Goal: Task Accomplishment & Management: Contribute content

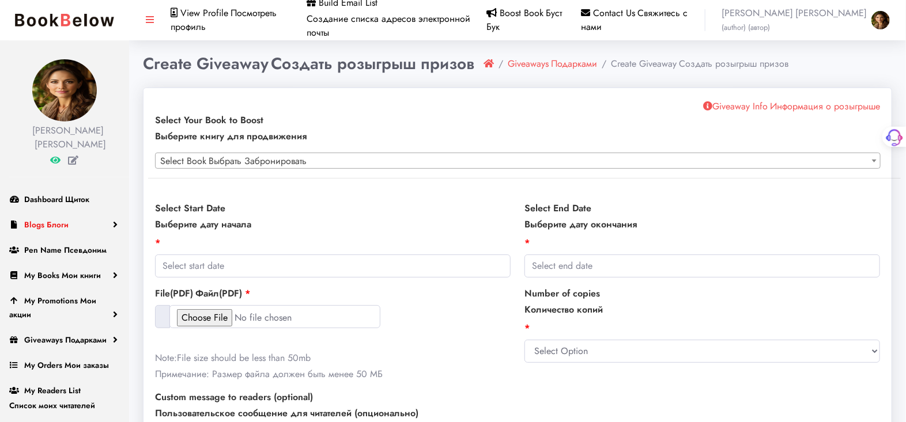
click at [113, 234] on link "Blogs Блоги" at bounding box center [64, 224] width 129 height 25
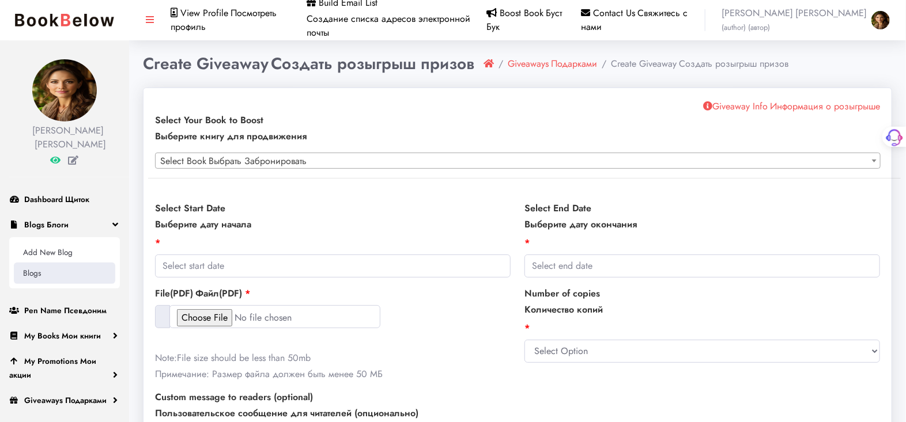
click at [33, 282] on link "Blogs" at bounding box center [64, 273] width 101 height 21
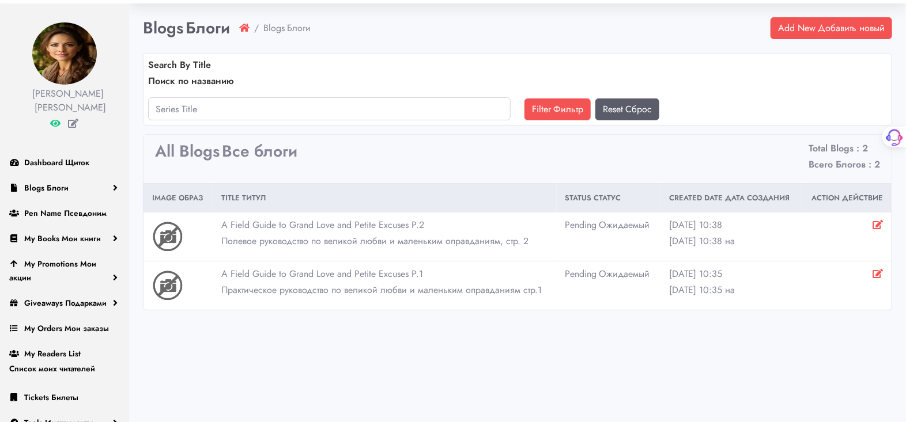
scroll to position [58, 0]
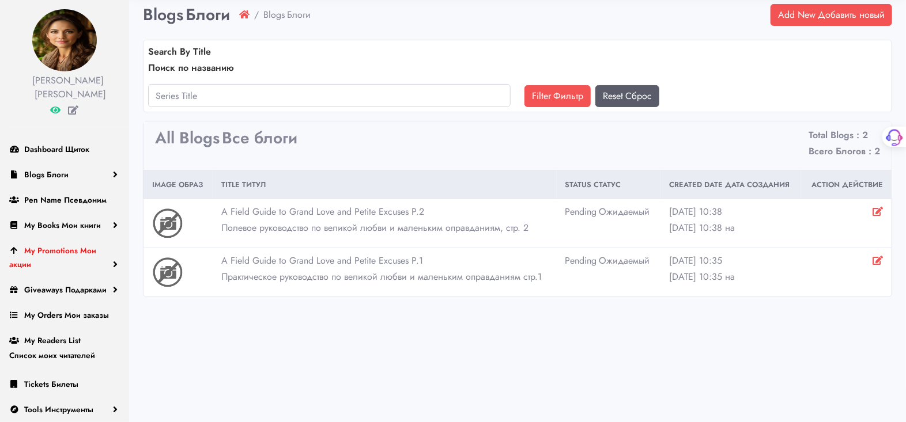
click at [59, 255] on span "My Promotions Мои акции" at bounding box center [52, 257] width 87 height 25
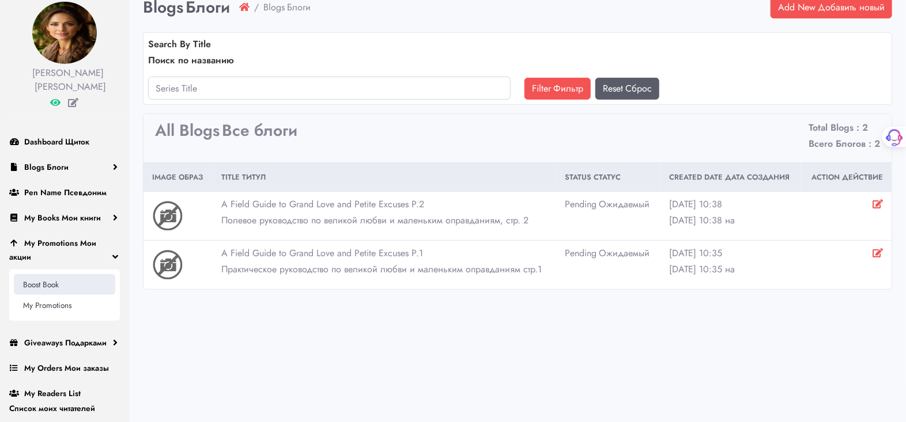
click at [48, 280] on link "Boost Book" at bounding box center [64, 284] width 101 height 21
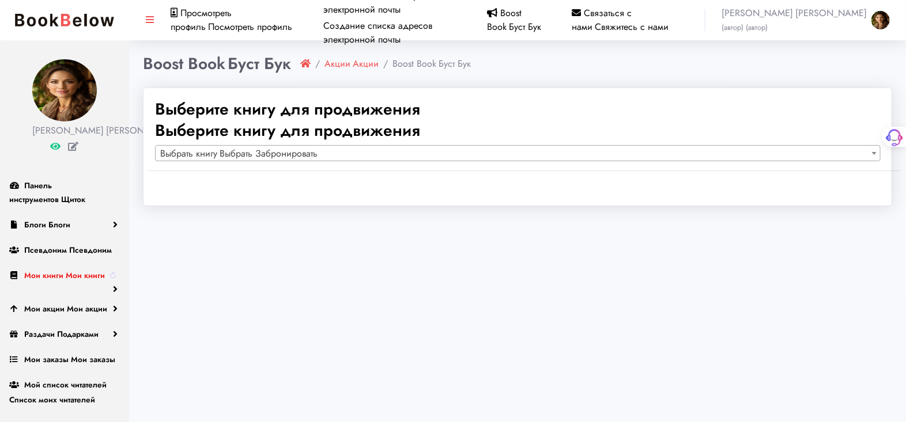
click at [74, 281] on font "Мои книги" at bounding box center [85, 276] width 39 height 12
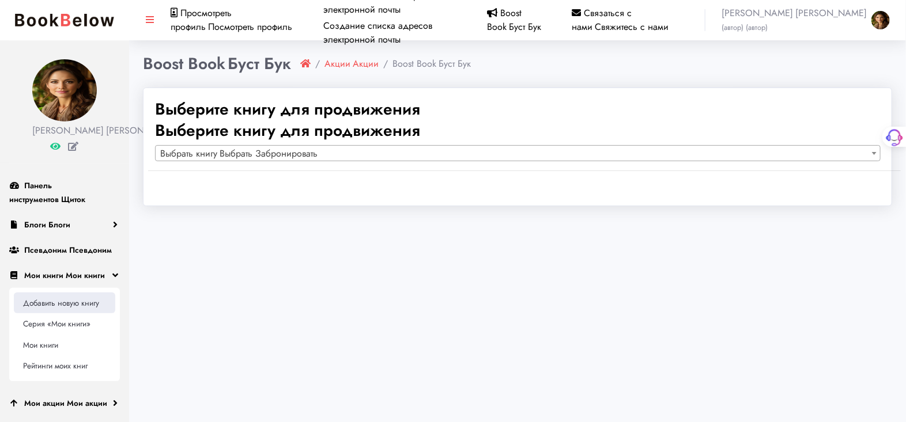
click at [59, 309] on font "Добавить новую книгу" at bounding box center [61, 303] width 76 height 12
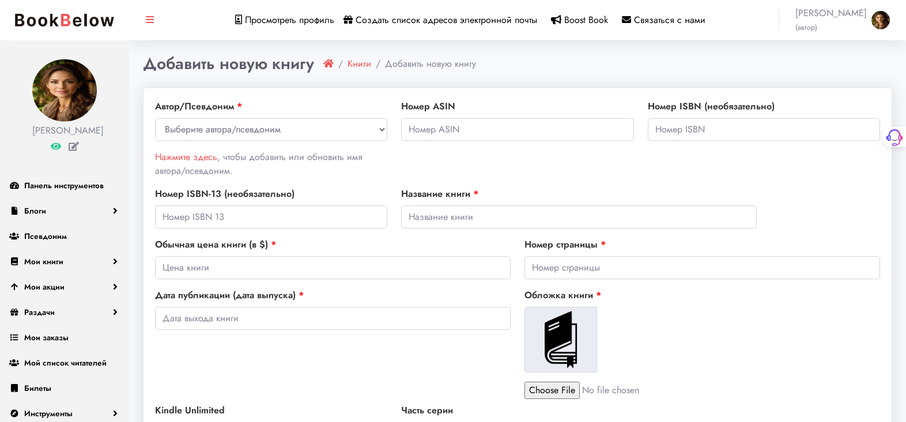
select select
click at [233, 126] on select "Выберите автора/псевдоним Джемма Рэй" at bounding box center [271, 129] width 232 height 23
select select "26850"
click at [155, 118] on select "Выберите автора/псевдоним Джемма Рэй" at bounding box center [271, 129] width 232 height 23
paste input "B0F7FT6K7S"
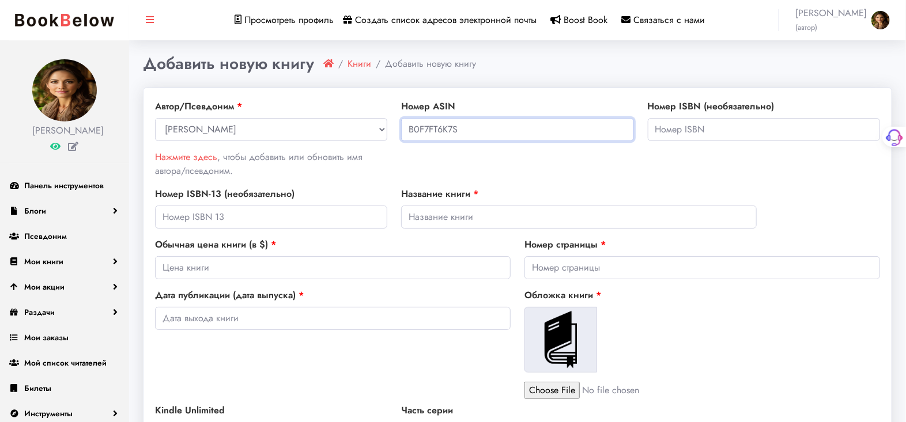
type input "B0F7FT6K7S"
paste input "[PERSON_NAME] True Tale: A Touching Slavic Fairy Tale of Love and Sacrifice"
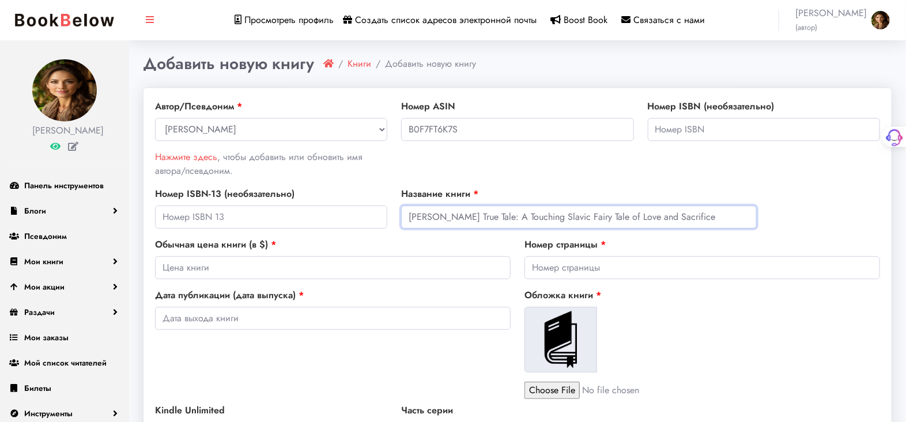
type input "[PERSON_NAME] True Tale: A Touching Slavic Fairy Tale of Love and Sacrifice"
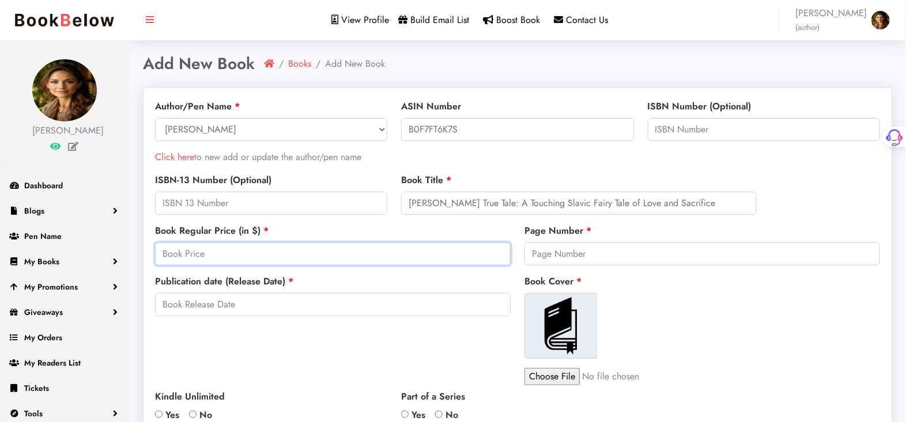
click at [173, 252] on input "number" at bounding box center [333, 254] width 356 height 23
click at [502, 260] on input "0" at bounding box center [333, 254] width 356 height 23
click at [180, 251] on input "0" at bounding box center [333, 254] width 356 height 23
drag, startPoint x: 173, startPoint y: 248, endPoint x: 160, endPoint y: 247, distance: 12.7
click at [160, 247] on input "0" at bounding box center [333, 254] width 356 height 23
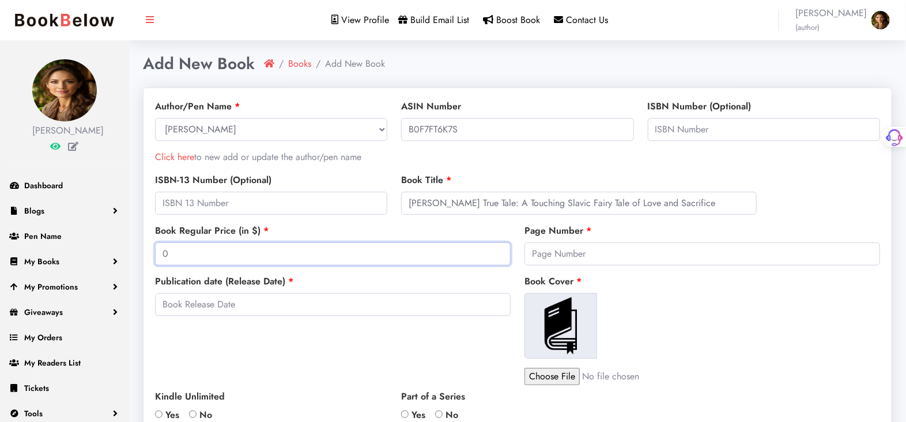
type input "3"
type input "3.8"
type input "3.99"
click at [539, 255] on input "number" at bounding box center [702, 254] width 356 height 23
type input "106"
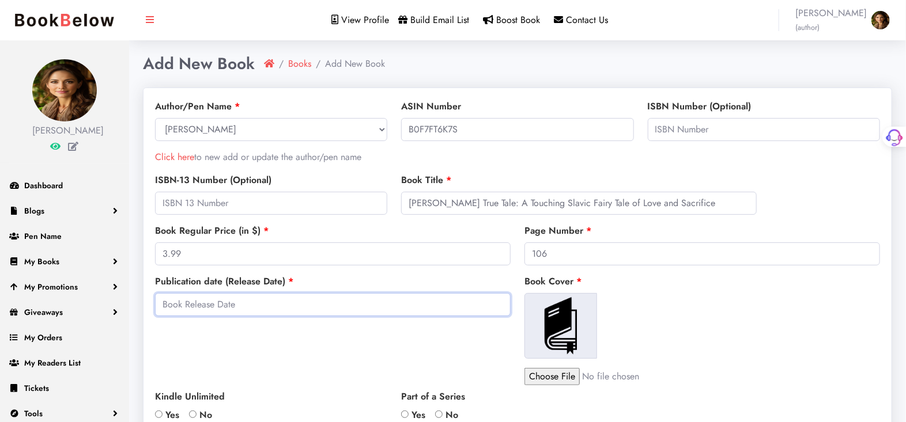
click at [255, 305] on input "text" at bounding box center [333, 304] width 356 height 23
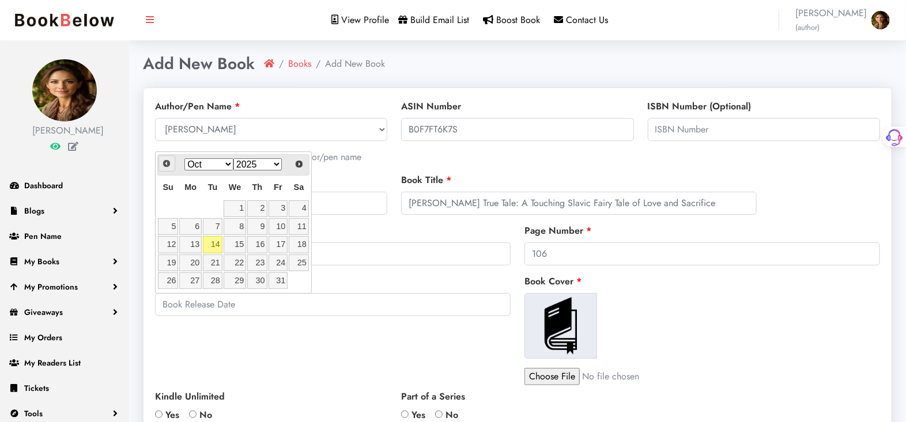
click at [165, 159] on span "Prev" at bounding box center [166, 163] width 9 height 9
click at [212, 262] on link "24" at bounding box center [213, 263] width 20 height 17
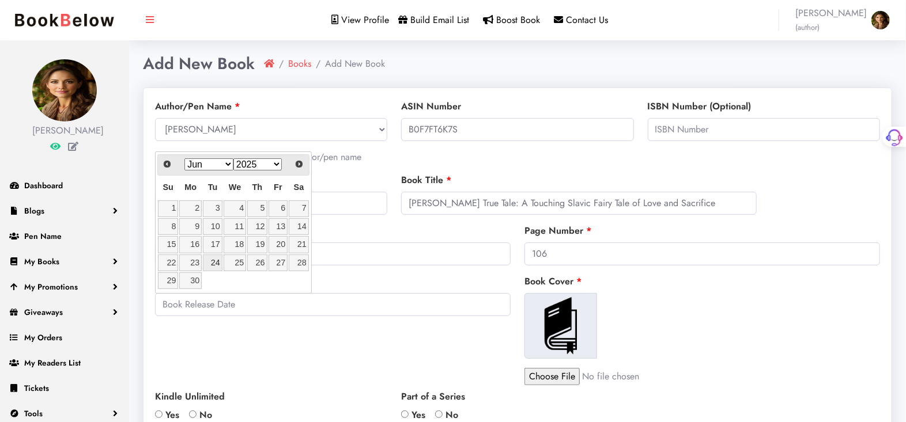
type input "2025-06-24"
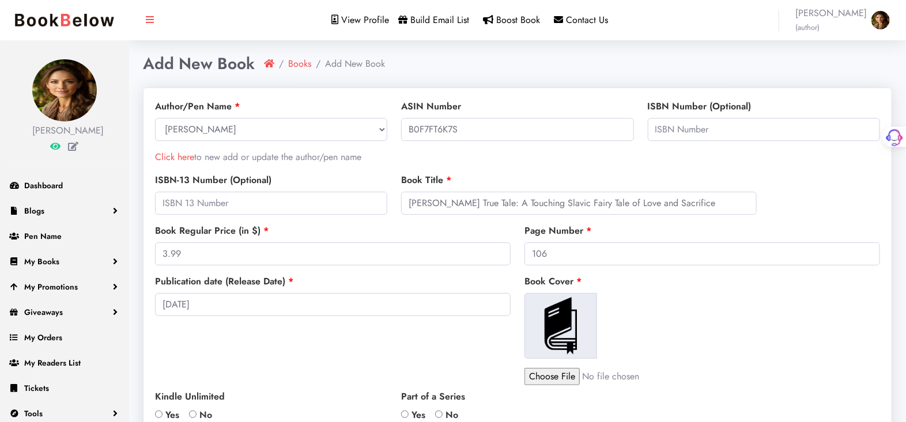
scroll to position [64, 0]
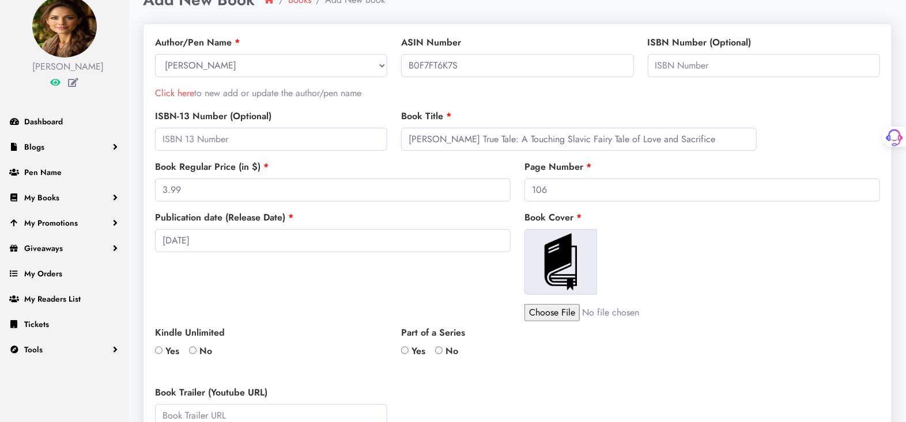
click at [568, 313] on input "file" at bounding box center [622, 312] width 196 height 17
type input "C:\fakepath\3 вариОбложка для Русалочки.jpg"
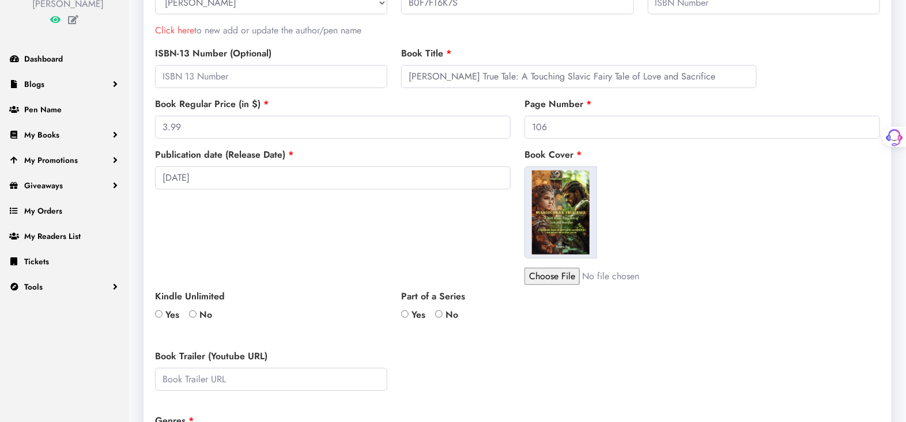
scroll to position [192, 0]
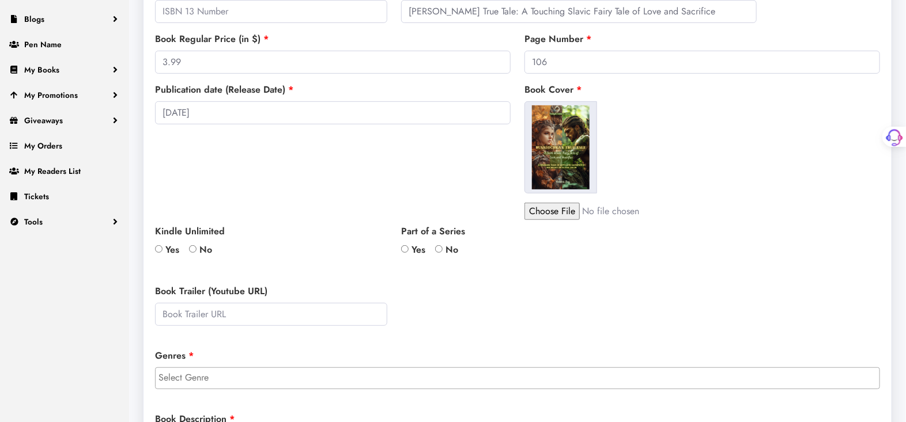
click at [157, 246] on input "Yes" at bounding box center [158, 249] width 7 height 7
radio input "true"
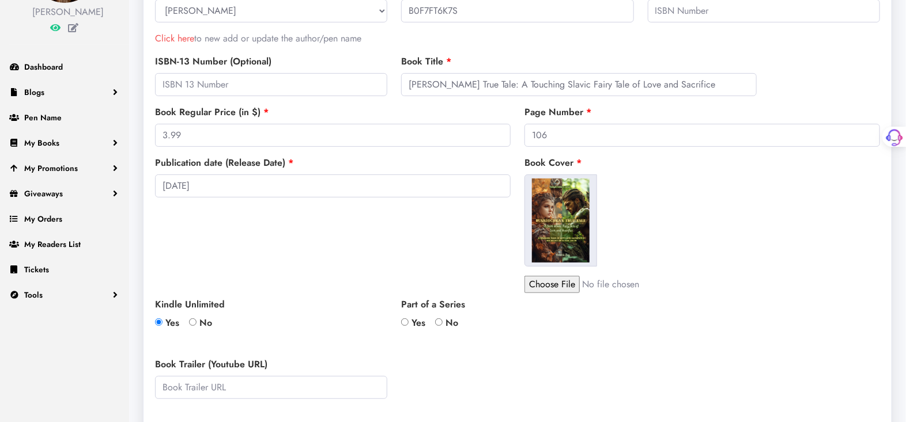
scroll to position [64, 0]
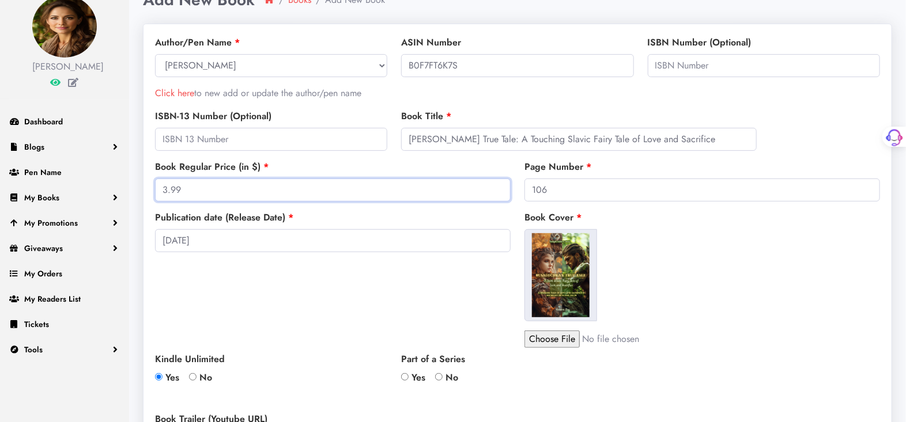
drag, startPoint x: 191, startPoint y: 186, endPoint x: 138, endPoint y: 184, distance: 53.0
click at [138, 184] on div "Add New Book Books Add New Book ASIN Number Get Book Info Note: Please enter AS…" at bounding box center [517, 424] width 777 height 868
click at [217, 187] on input "3.99" at bounding box center [333, 190] width 356 height 23
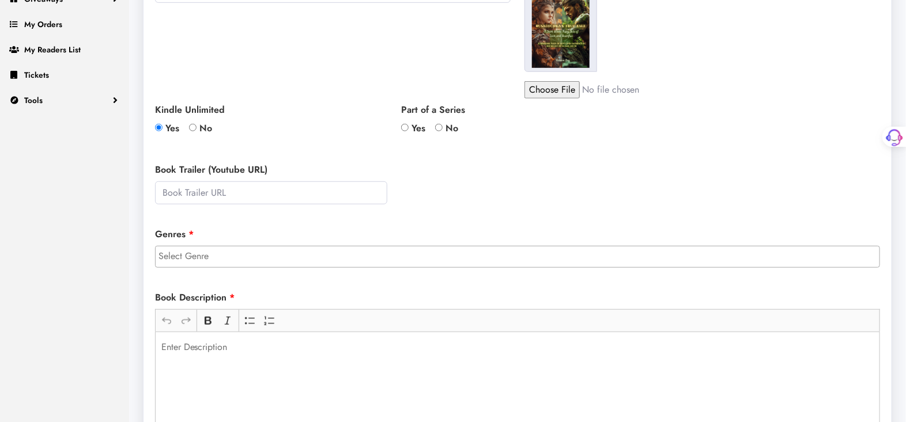
scroll to position [320, 0]
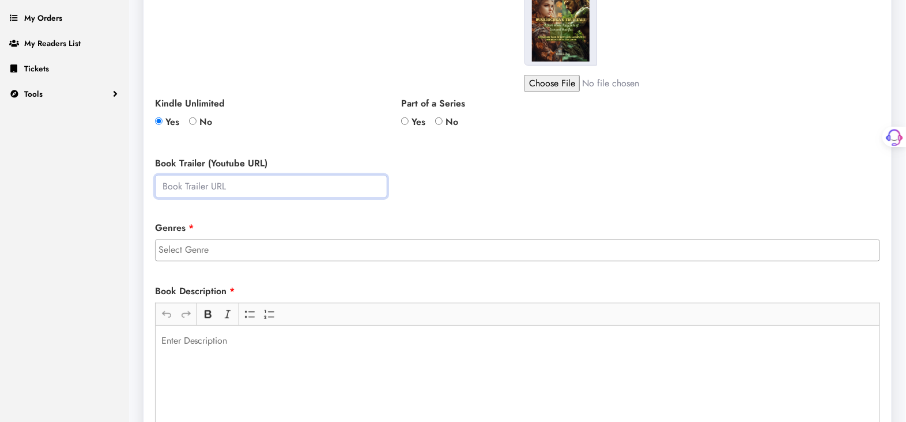
click at [171, 183] on input "text" at bounding box center [271, 186] width 232 height 23
paste input "https://www.youtube.com/watch?v=HY7a_3J8zsY"
type input "https://www.youtube.com/watch?v=HY7a_3J8zsY"
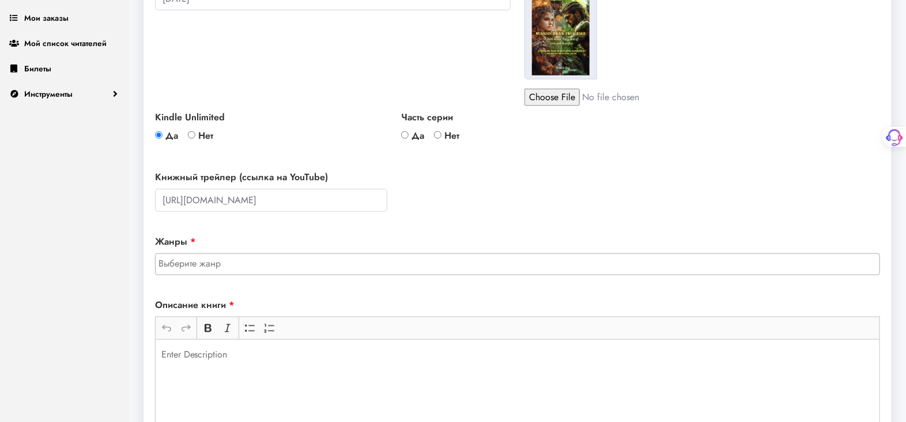
click at [203, 266] on input "search" at bounding box center [520, 264] width 724 height 14
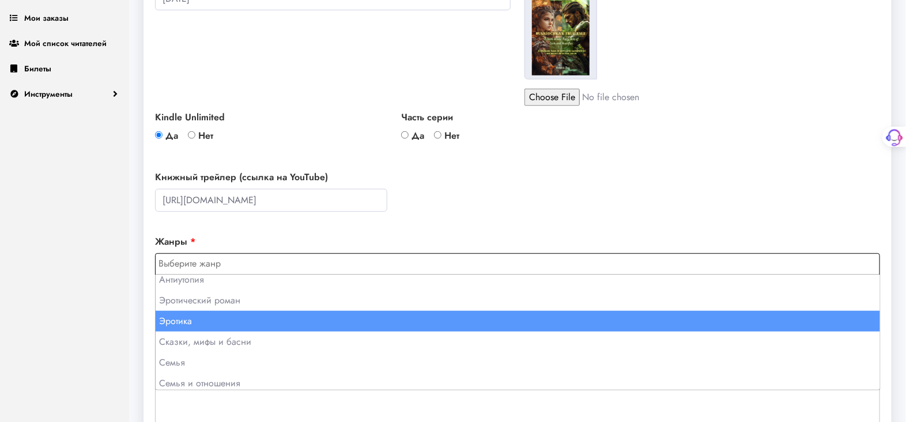
scroll to position [256, 0]
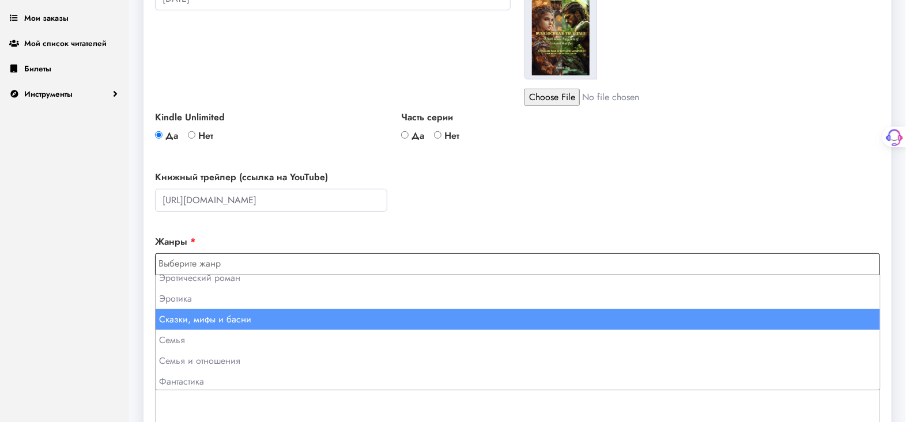
select select "94"
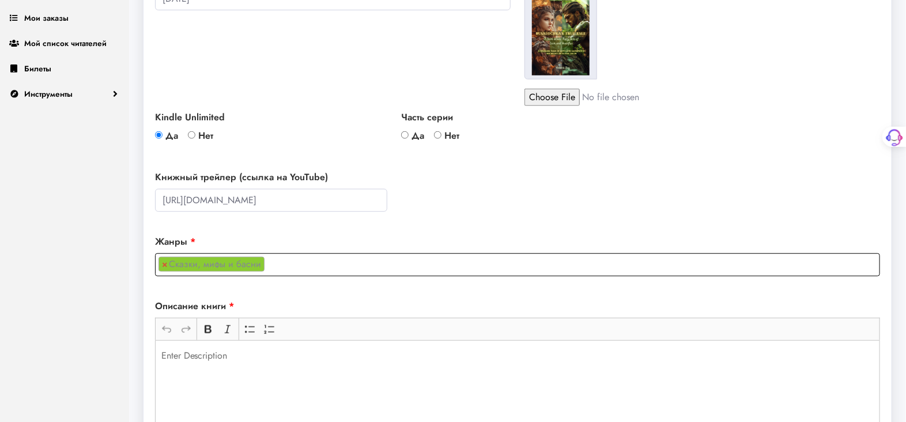
scroll to position [194, 0]
click at [300, 261] on ul "× Сказки, мифы и басни" at bounding box center [518, 263] width 724 height 18
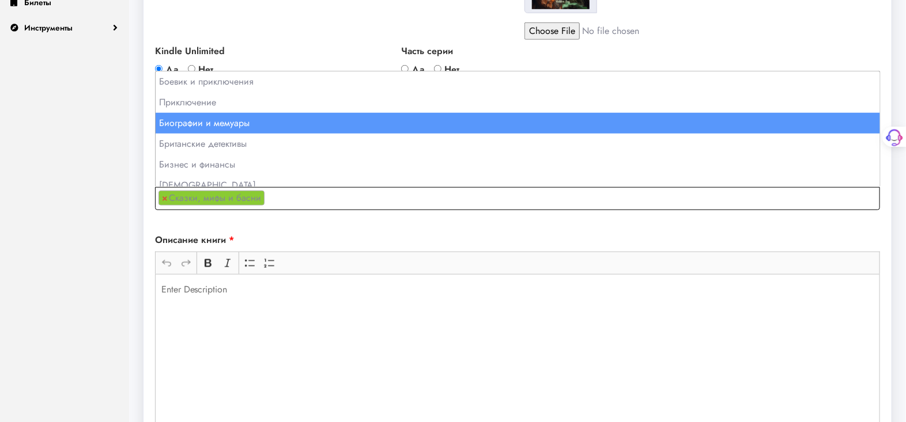
scroll to position [448, 0]
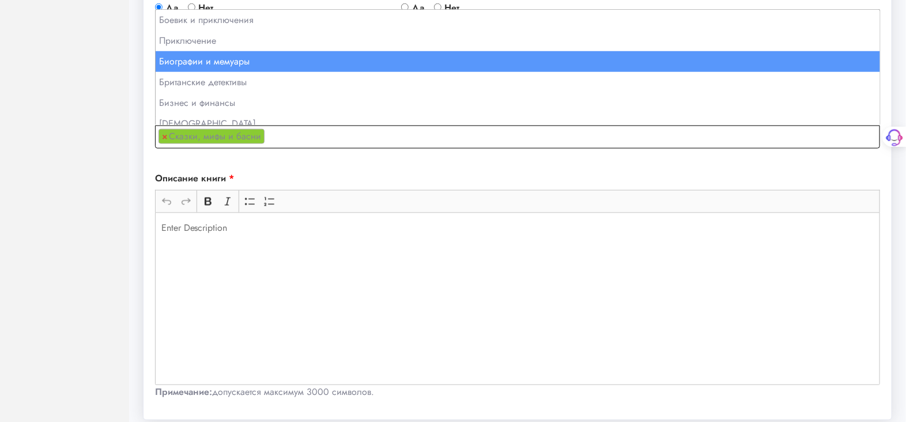
click at [282, 133] on ul "× Сказки, мифы и басни" at bounding box center [518, 135] width 724 height 18
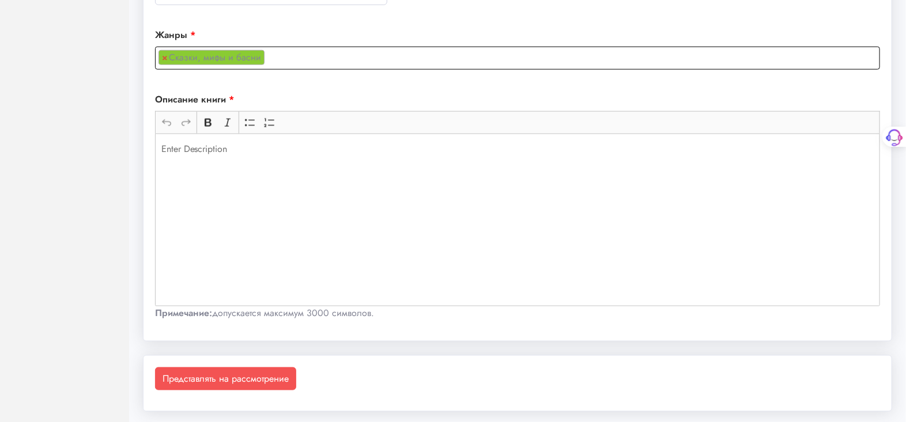
scroll to position [528, 0]
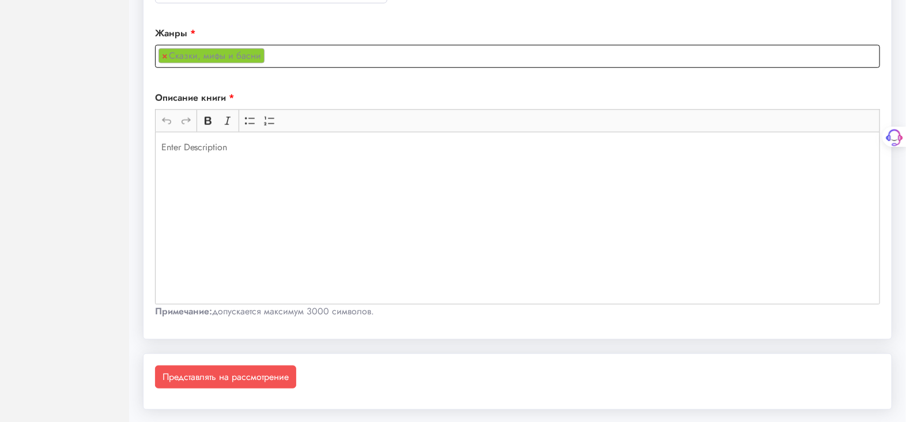
click at [280, 49] on ul "× Сказки, мифы и басни" at bounding box center [518, 55] width 724 height 18
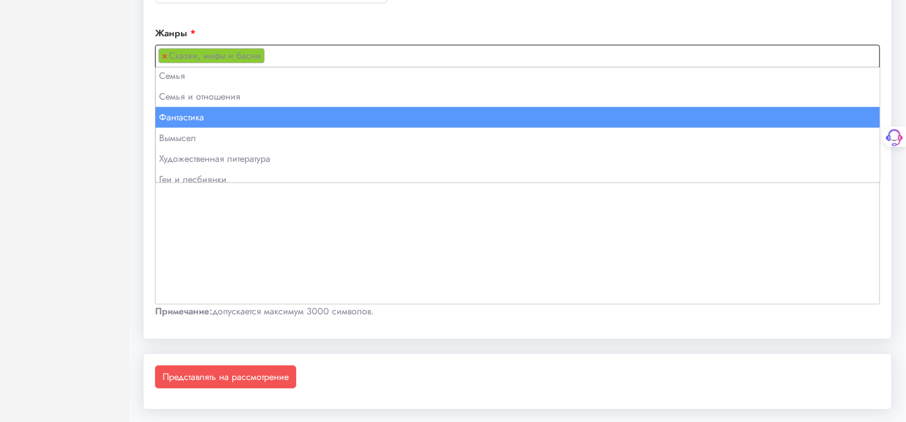
scroll to position [377, 0]
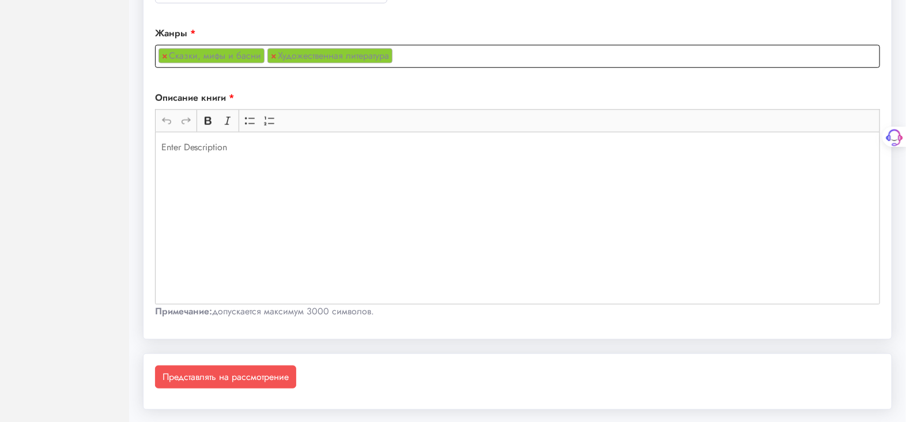
click at [395, 54] on input "search" at bounding box center [398, 55] width 7 height 14
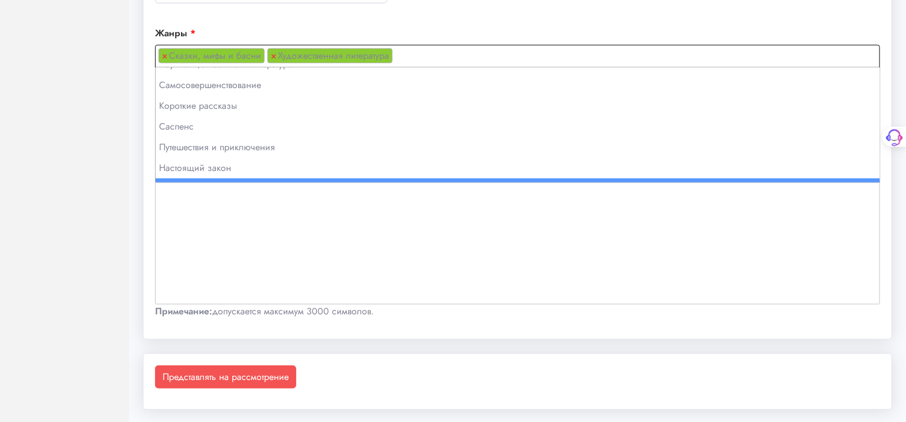
scroll to position [856, 0]
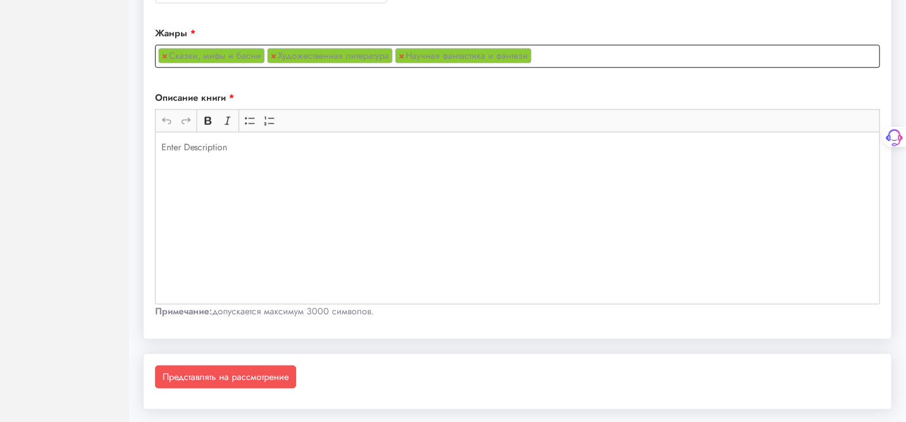
click at [541, 52] on ul "× Сказки, мифы и басни × Художественная литература × Научная фантастика и фэнте…" at bounding box center [518, 55] width 724 height 18
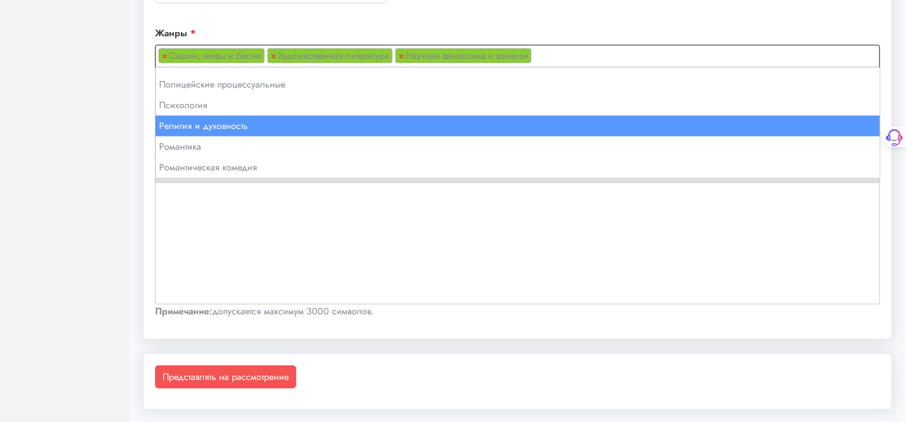
scroll to position [761, 0]
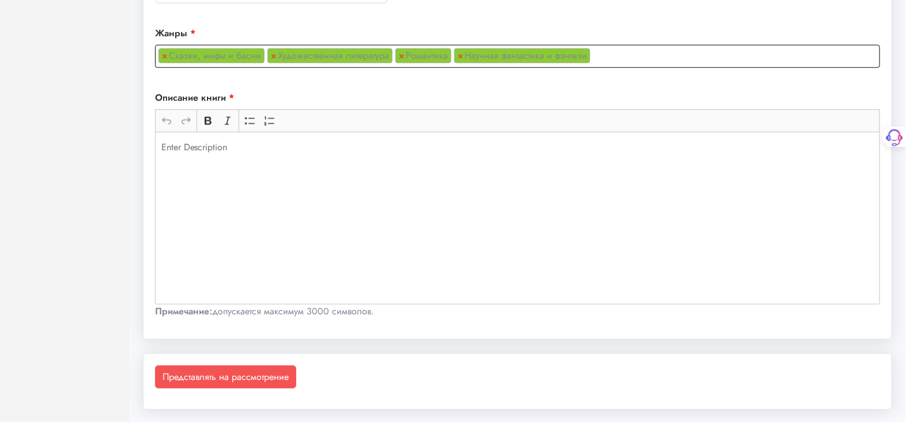
click at [171, 148] on p "Редактор форматированного текста, основной" at bounding box center [517, 148] width 713 height 14
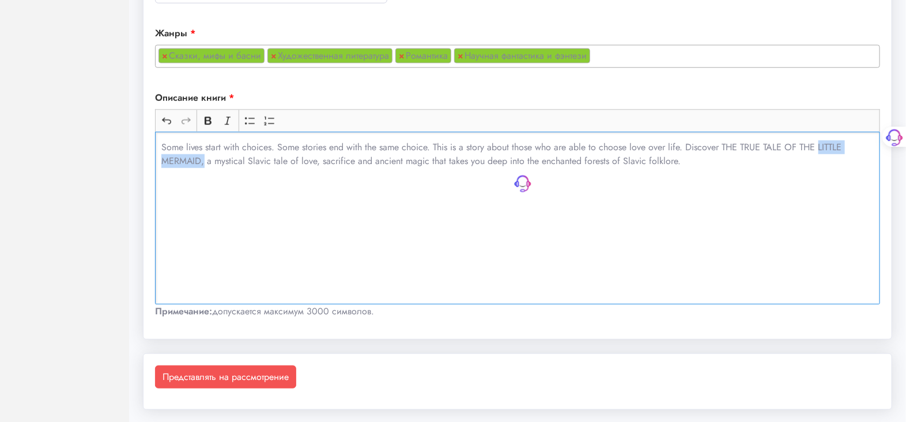
drag, startPoint x: 820, startPoint y: 143, endPoint x: 203, endPoint y: 179, distance: 617.7
click at [203, 179] on div "Some lives start with choices. Some stories end with the same choice. This is a…" at bounding box center [517, 218] width 725 height 173
click at [807, 151] on p "Some lives start with choices. Some stories end with the same choice. This is a…" at bounding box center [517, 155] width 713 height 28
drag, startPoint x: 803, startPoint y: 146, endPoint x: 202, endPoint y: 211, distance: 604.5
click at [202, 211] on div "Some lives start with choices. Some stories end with the same choice. This is a…" at bounding box center [517, 218] width 725 height 173
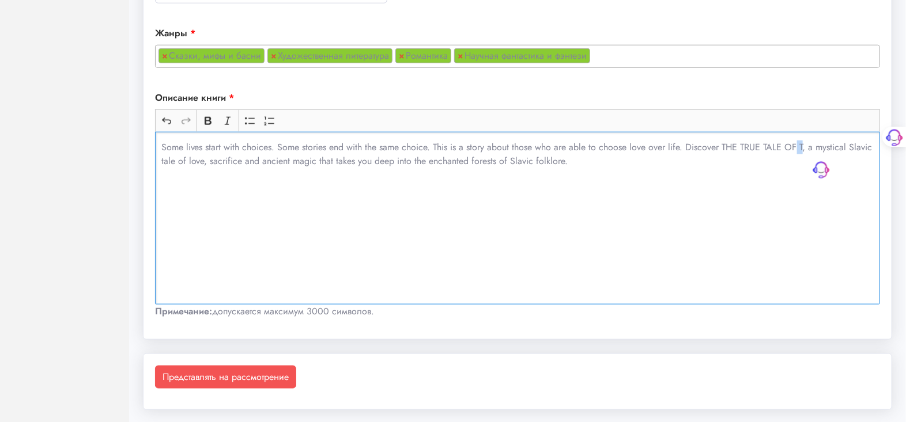
drag, startPoint x: 805, startPoint y: 145, endPoint x: 799, endPoint y: 144, distance: 6.4
click at [799, 144] on p "Some lives start with choices. Some stories end with the same choice. This is a…" at bounding box center [517, 155] width 713 height 28
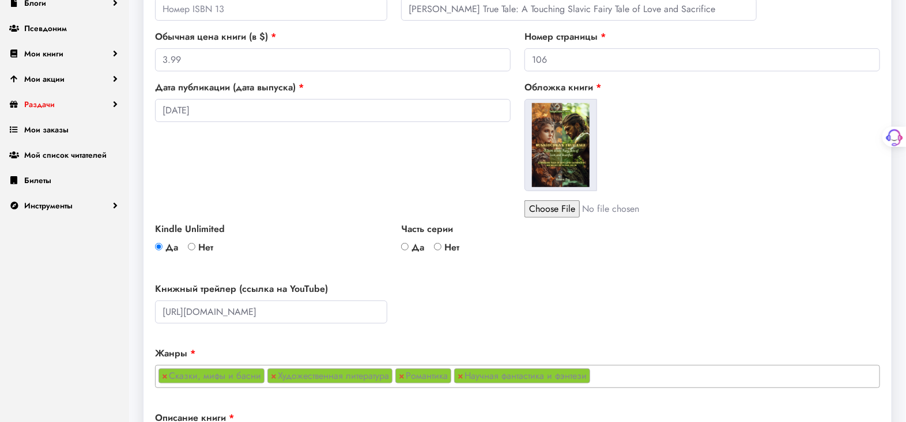
scroll to position [0, 0]
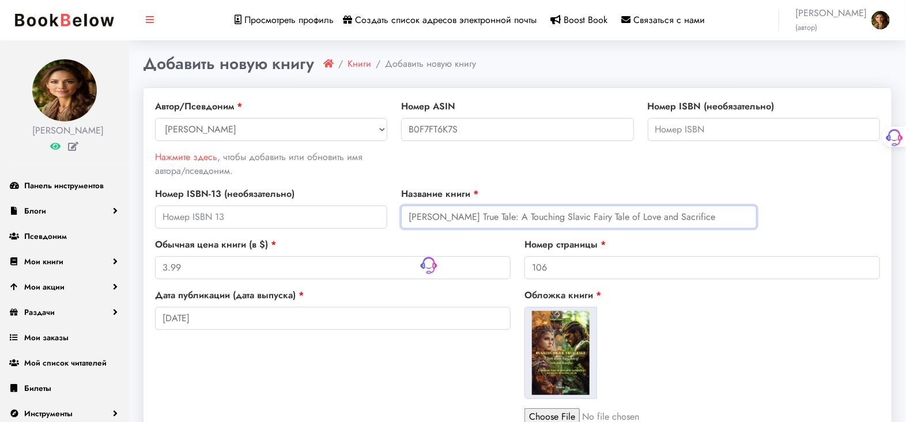
drag, startPoint x: 409, startPoint y: 215, endPoint x: 493, endPoint y: 221, distance: 84.3
click at [493, 221] on input "[PERSON_NAME]’s True Tale: A Touching Slavic Fairy Tale of Love and Sacrifice" at bounding box center [579, 217] width 356 height 23
click at [451, 216] on input "[PERSON_NAME]’s True Tale: A Touching Slavic Fairy Tale of Love and Sacrifice" at bounding box center [579, 217] width 356 height 23
drag, startPoint x: 410, startPoint y: 214, endPoint x: 451, endPoint y: 216, distance: 41.0
click at [451, 216] on input "[PERSON_NAME]’s True Tale: A Touching Slavic Fairy Tale of Love and Sacrifice" at bounding box center [579, 217] width 356 height 23
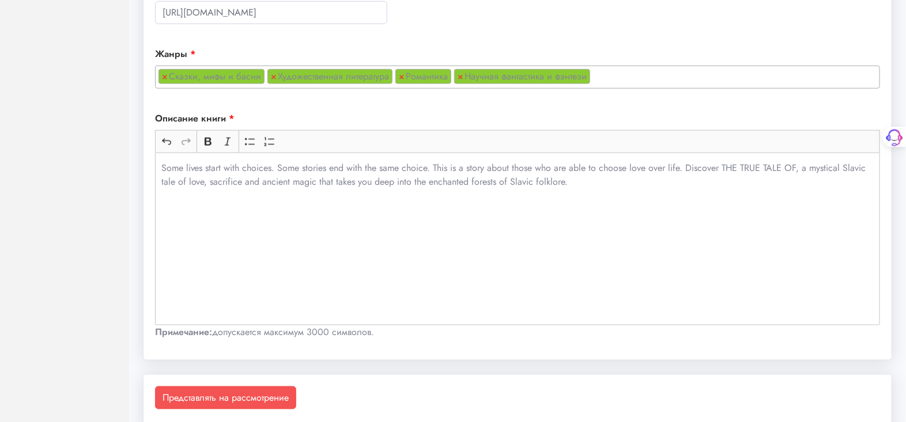
scroll to position [512, 0]
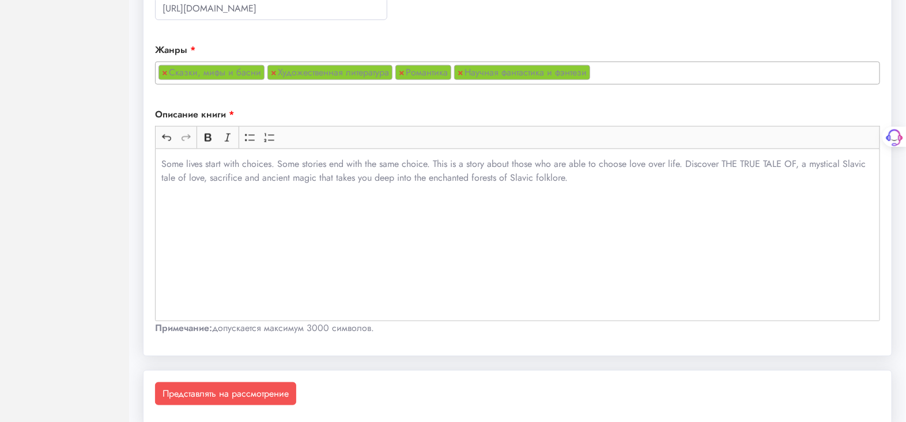
click at [797, 160] on p "Some lives start with choices. Some stories end with the same choice. This is a…" at bounding box center [517, 171] width 713 height 28
click at [842, 161] on p "Some lives start with choices. Some stories end with the same choice. This is a…" at bounding box center [517, 171] width 713 height 28
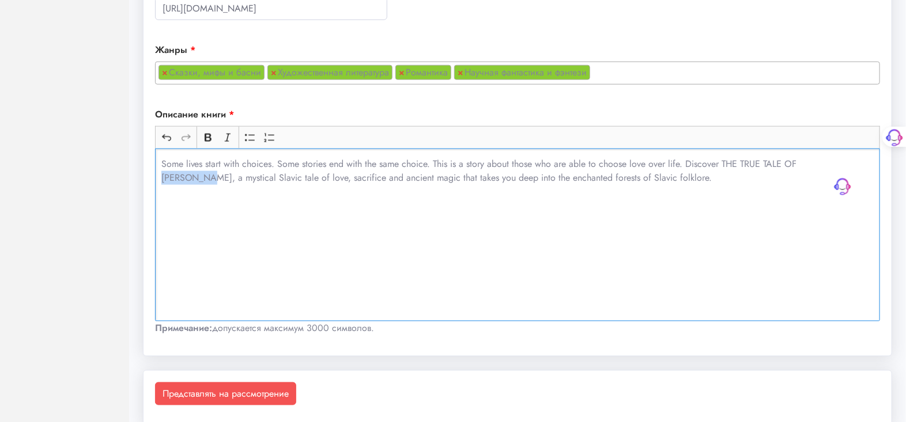
drag, startPoint x: 800, startPoint y: 163, endPoint x: 843, endPoint y: 165, distance: 42.7
click at [843, 165] on p "Some lives start with choices. Some stories end with the same choice. This is a…" at bounding box center [517, 171] width 713 height 28
click at [207, 134] on icon "Панель инструментов редактора" at bounding box center [208, 138] width 7 height 8
click at [735, 178] on p "Some lives start with choices. Some stories end with the same choice. This is a…" at bounding box center [517, 171] width 713 height 28
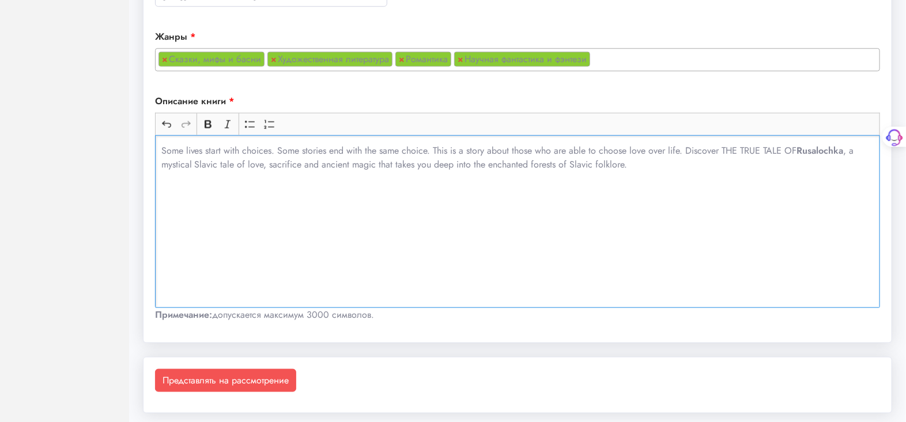
scroll to position [528, 0]
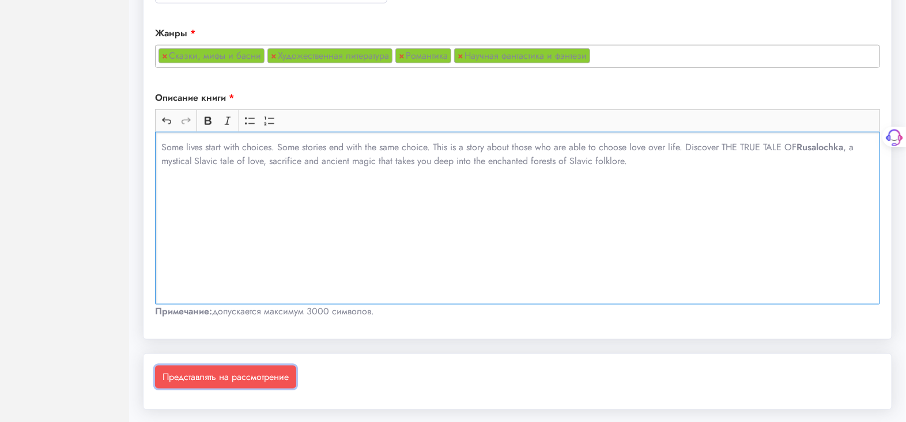
click at [237, 376] on font "Представлять на рассмотрение" at bounding box center [226, 377] width 126 height 13
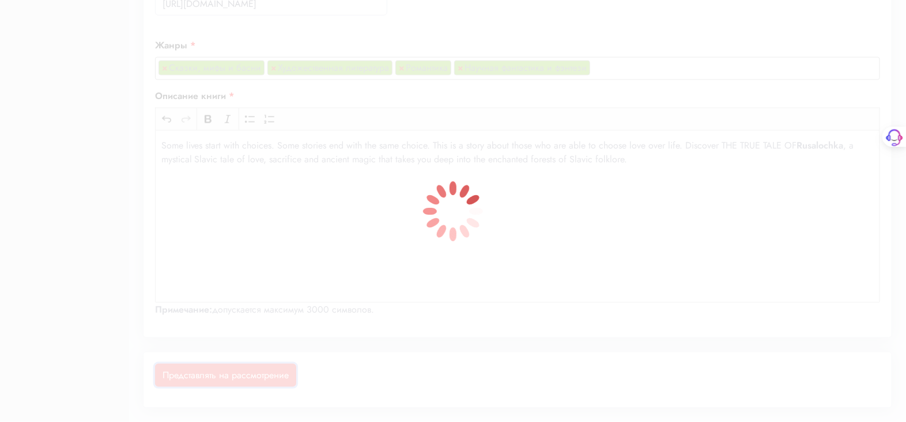
scroll to position [515, 0]
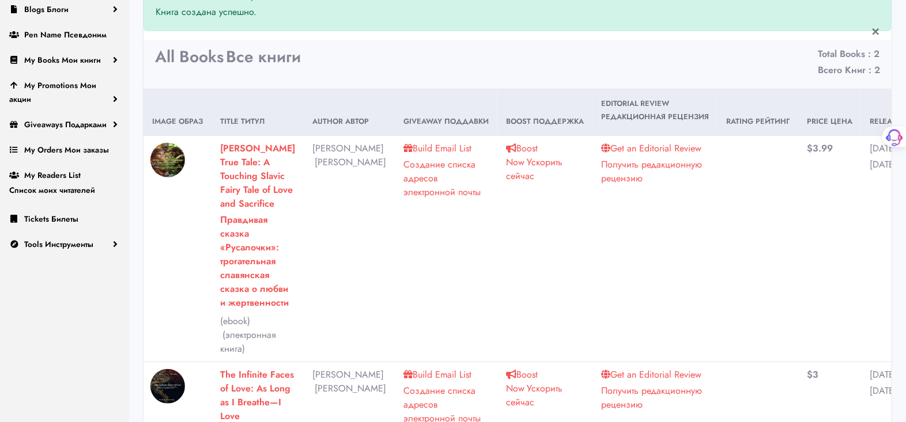
scroll to position [213, 0]
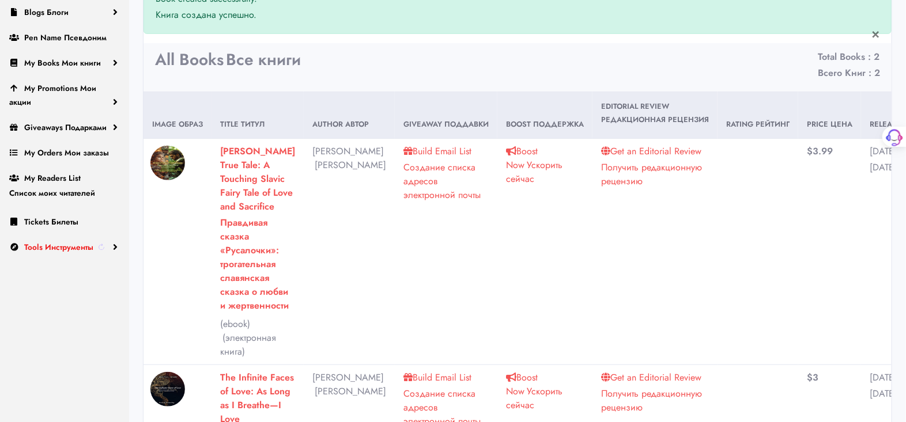
click at [70, 253] on sider-trans-text "Инструменты" at bounding box center [69, 247] width 48 height 12
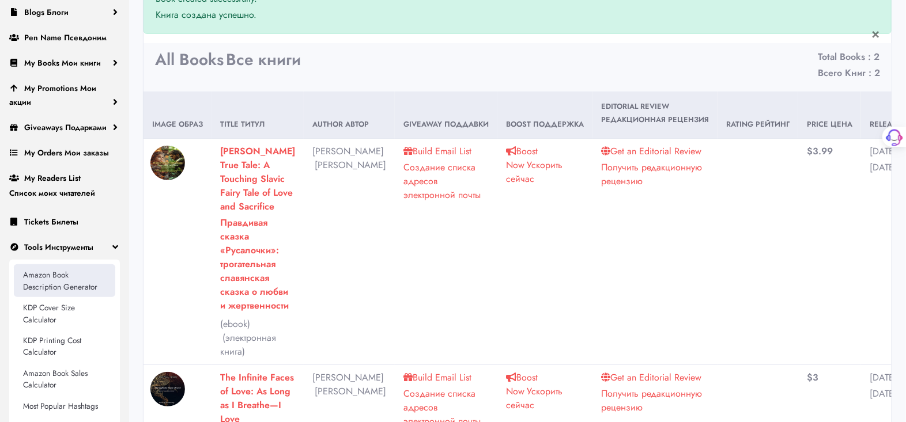
click at [45, 288] on link "Amazon Book Description Generator" at bounding box center [64, 281] width 101 height 33
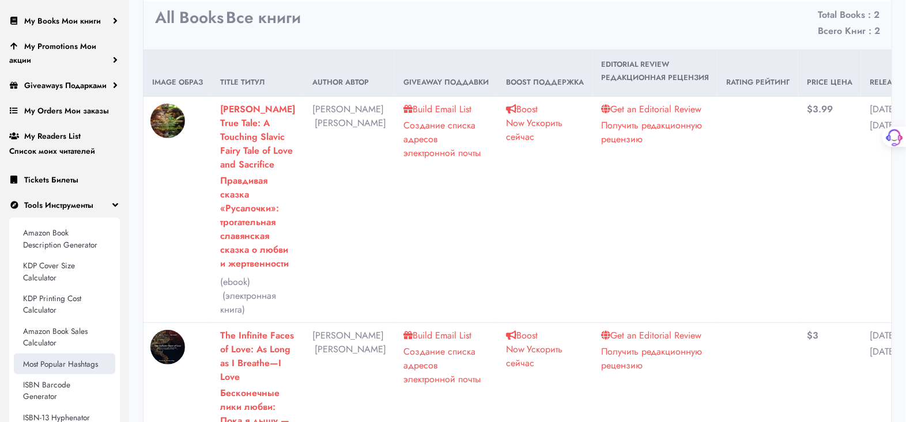
scroll to position [277, 0]
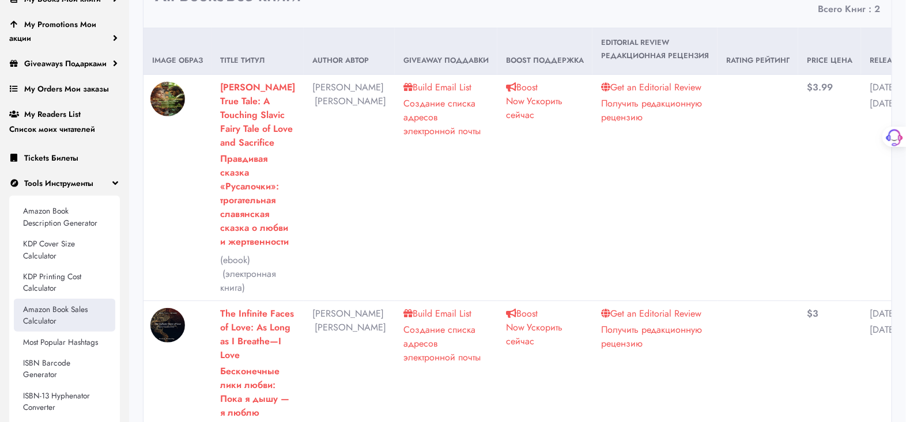
click at [44, 314] on link "Amazon Book Sales Calculator" at bounding box center [64, 315] width 101 height 33
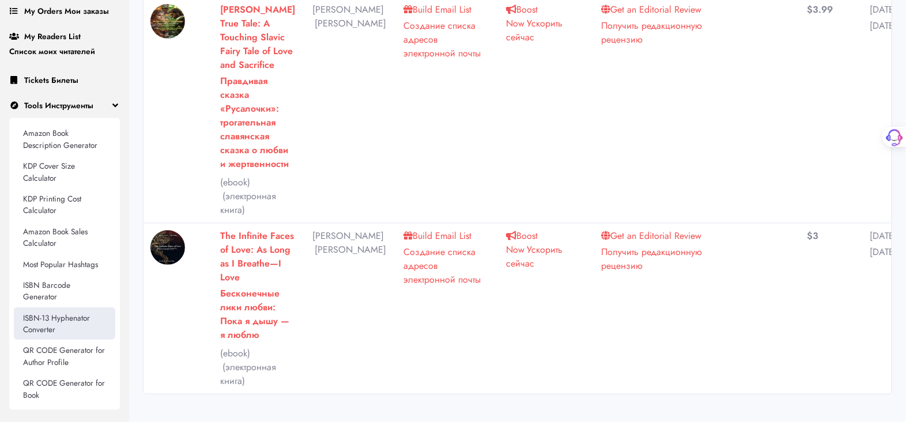
scroll to position [405, 0]
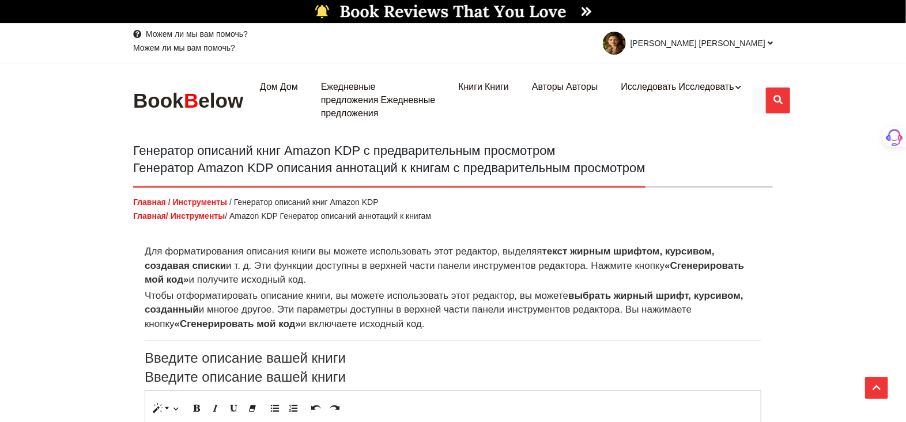
scroll to position [64, 0]
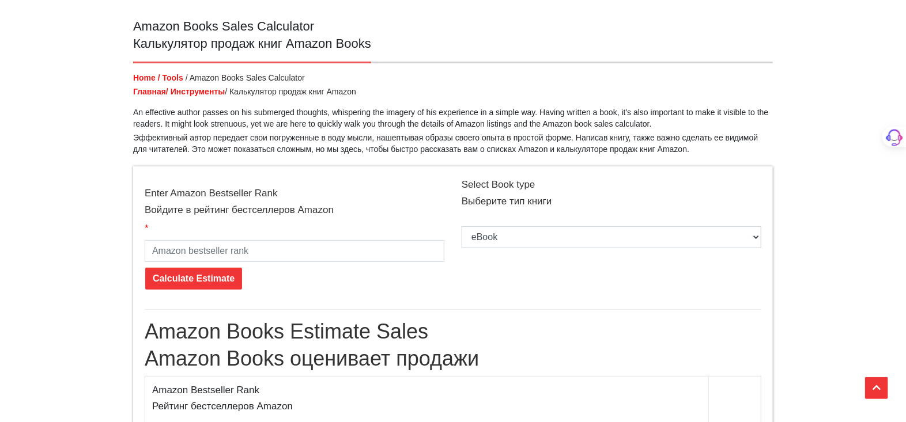
scroll to position [128, 0]
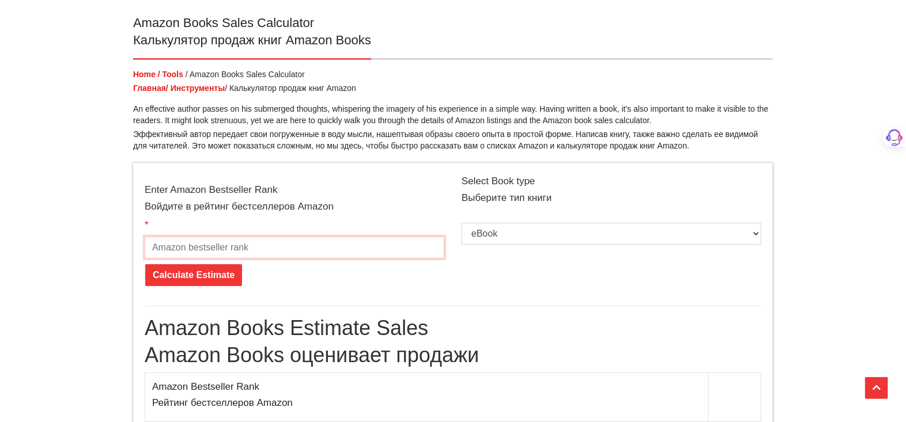
click at [171, 241] on input "number" at bounding box center [295, 248] width 300 height 22
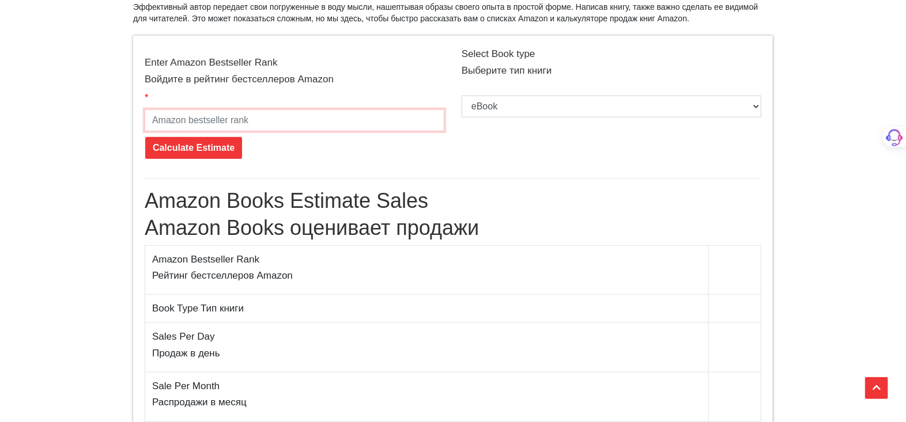
scroll to position [256, 0]
click at [159, 116] on input "3" at bounding box center [295, 120] width 300 height 22
type input "4"
click at [433, 117] on input "4" at bounding box center [295, 120] width 300 height 22
click at [175, 116] on input "number" at bounding box center [295, 120] width 300 height 22
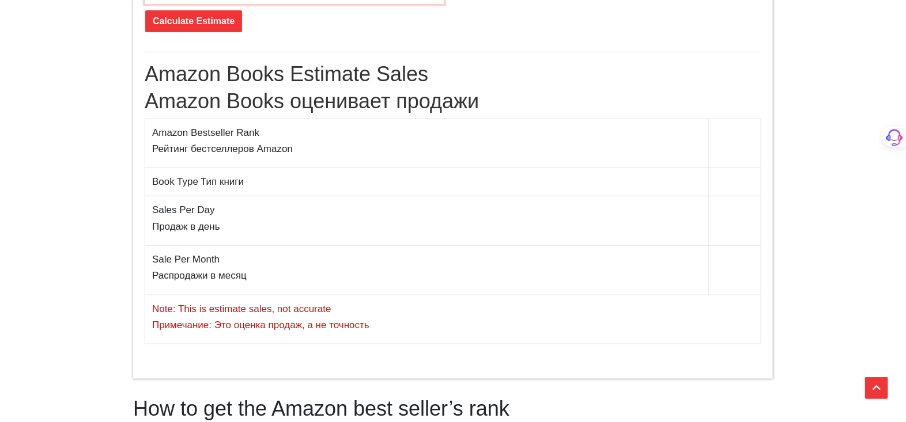
scroll to position [384, 0]
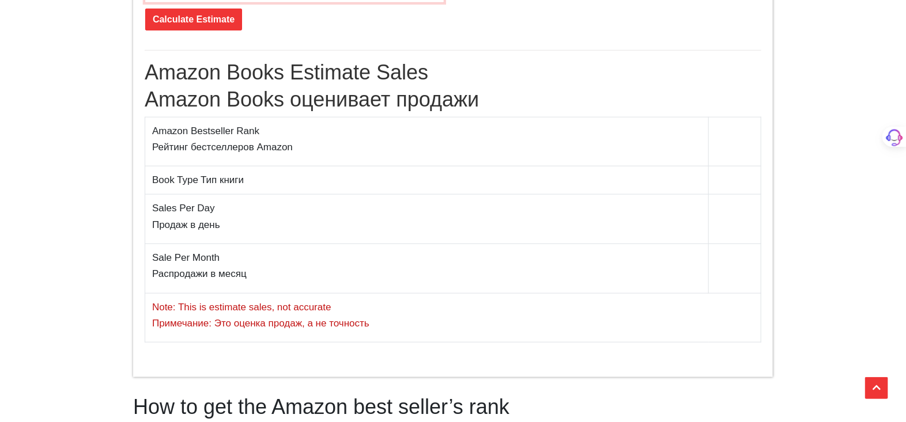
type input "3"
click at [218, 18] on input "Calculate Estimate" at bounding box center [193, 20] width 97 height 22
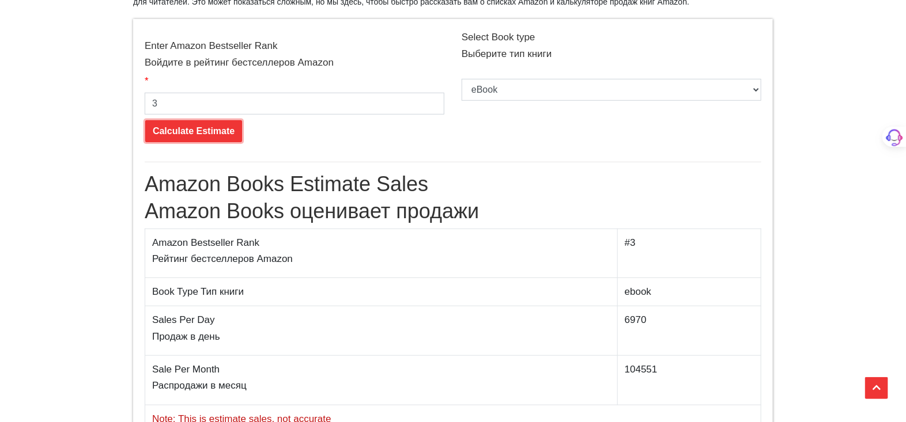
scroll to position [192, 0]
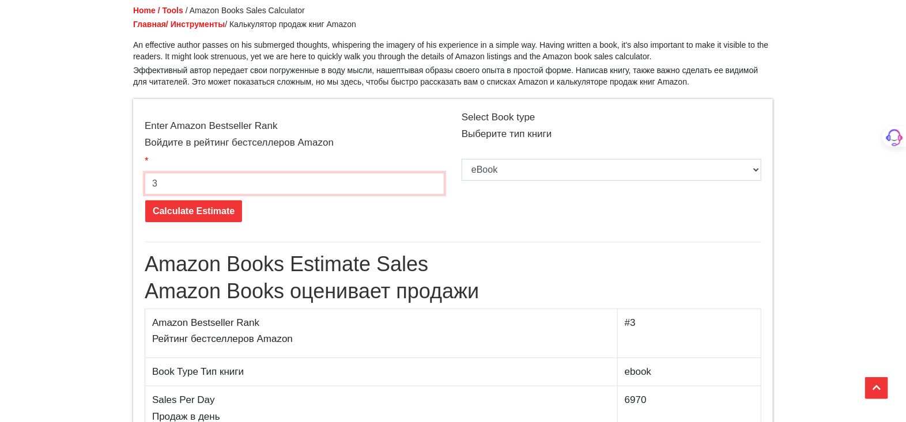
drag, startPoint x: 163, startPoint y: 180, endPoint x: 152, endPoint y: 179, distance: 11.0
click at [152, 179] on input "3" at bounding box center [295, 184] width 300 height 22
click at [152, 178] on input "number" at bounding box center [295, 184] width 300 height 22
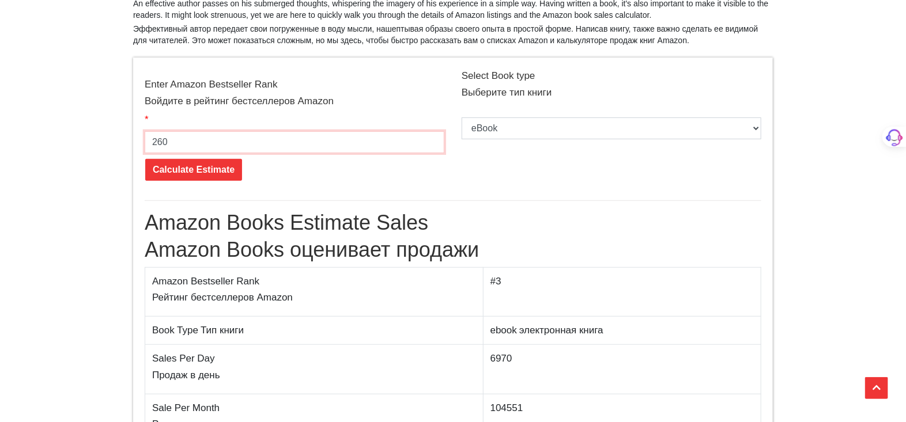
scroll to position [256, 0]
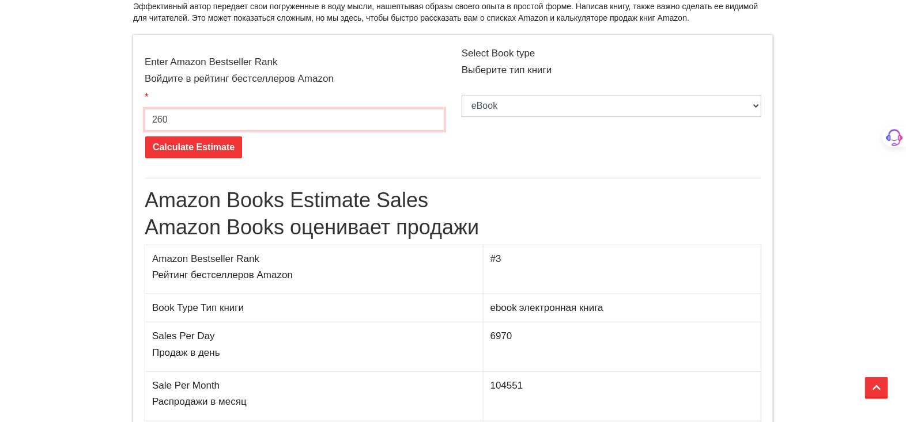
type input "260"
click at [185, 147] on input "Calculate Estimate" at bounding box center [193, 148] width 97 height 22
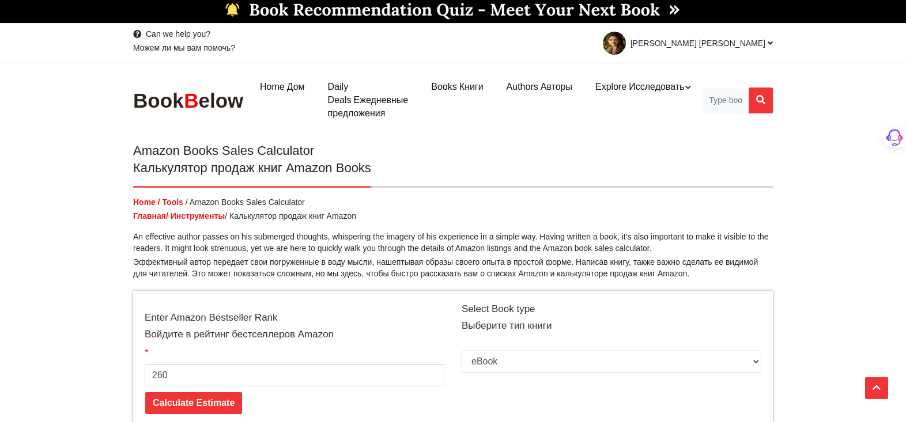
scroll to position [1024, 0]
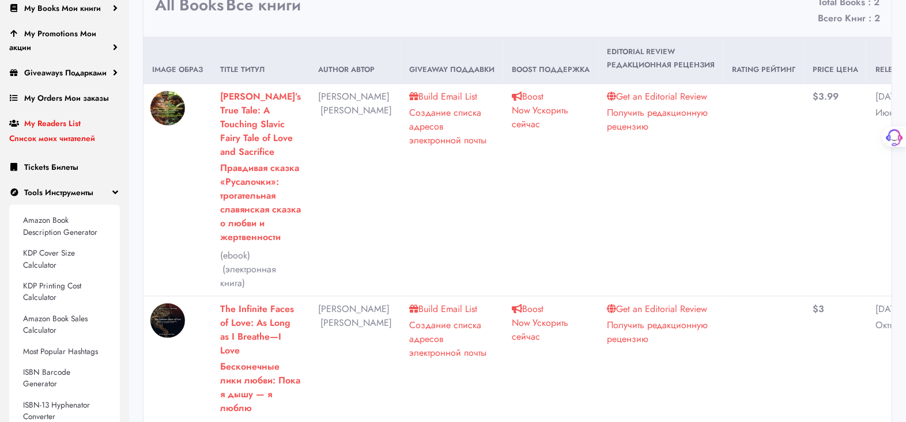
scroll to position [213, 0]
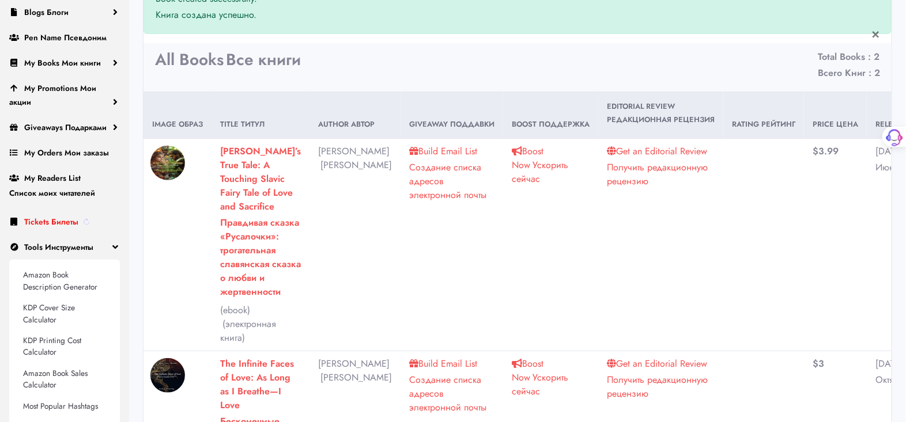
click at [73, 226] on sider-trans-text "Билеты" at bounding box center [64, 222] width 27 height 12
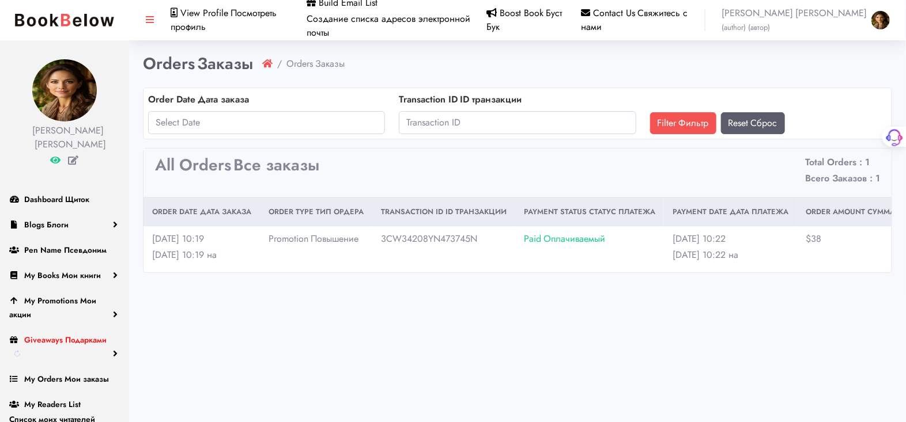
click at [74, 346] on sider-trans-text "Подарками" at bounding box center [85, 340] width 41 height 12
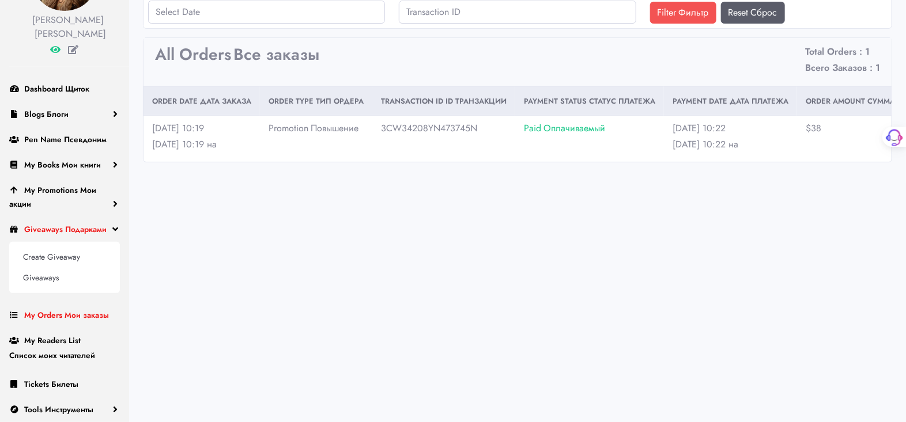
scroll to position [118, 0]
click at [52, 229] on span "Giveaways Подарками" at bounding box center [65, 230] width 82 height 12
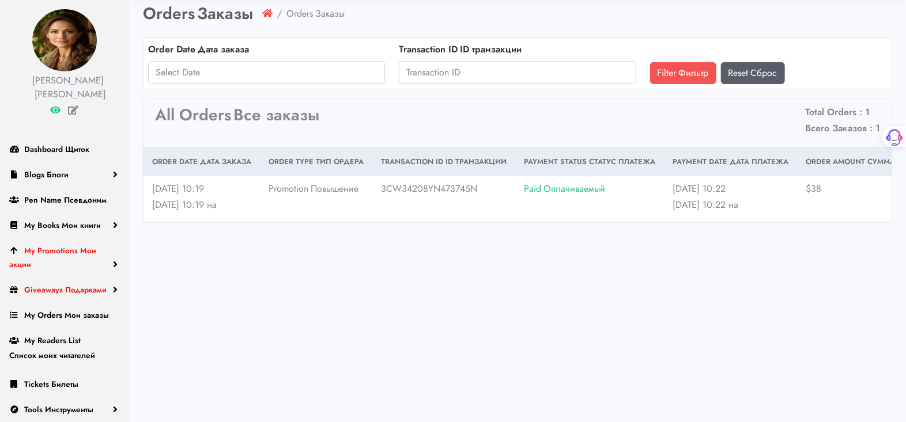
scroll to position [58, 0]
click at [112, 287] on link "Giveaways Подарками" at bounding box center [64, 289] width 129 height 25
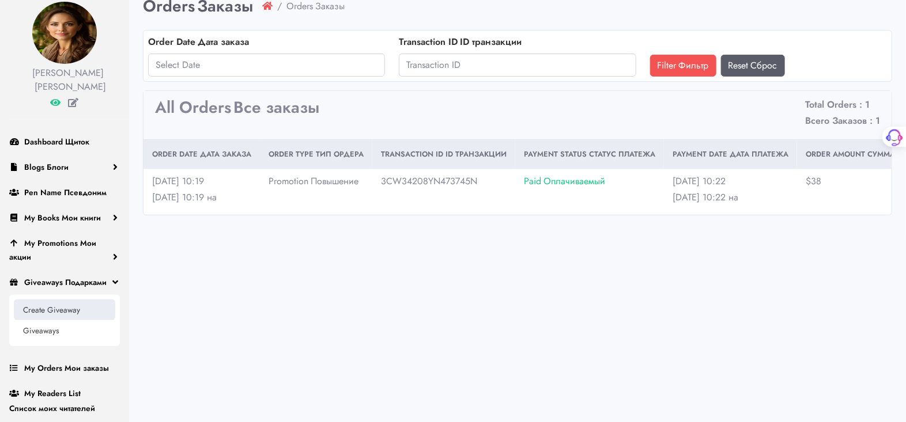
click at [43, 316] on link "Create Giveaway" at bounding box center [64, 310] width 101 height 21
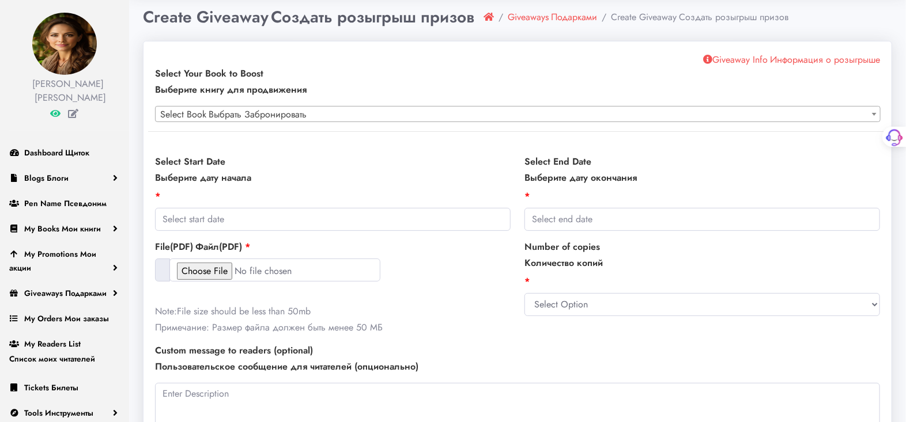
scroll to position [152, 0]
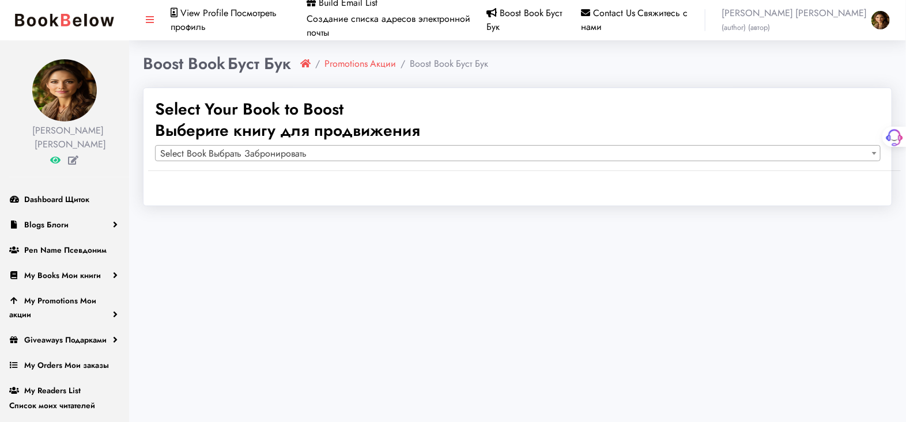
click at [875, 151] on span at bounding box center [874, 153] width 12 height 15
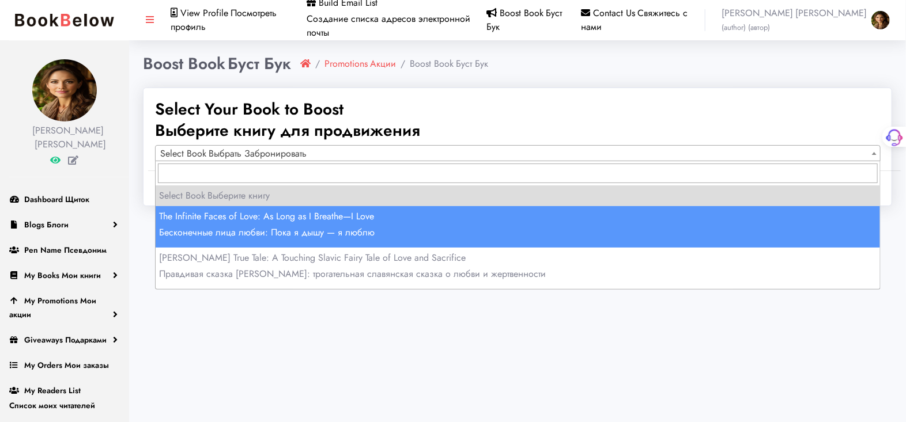
select select "150834"
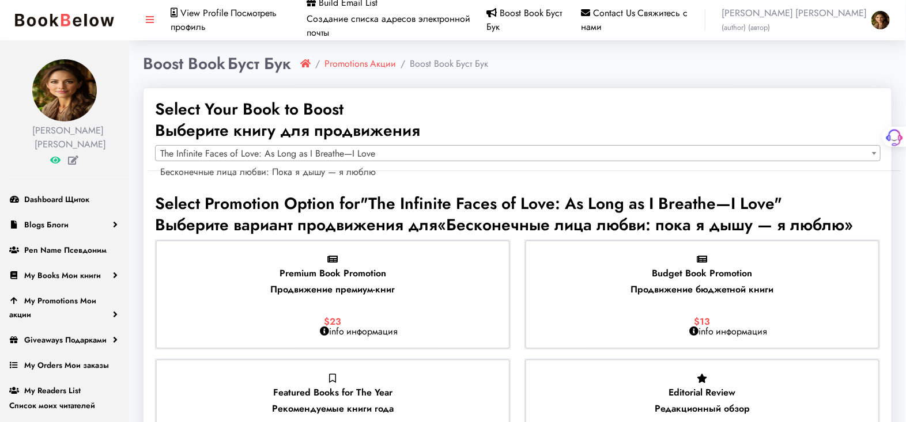
click at [873, 152] on b at bounding box center [874, 153] width 5 height 3
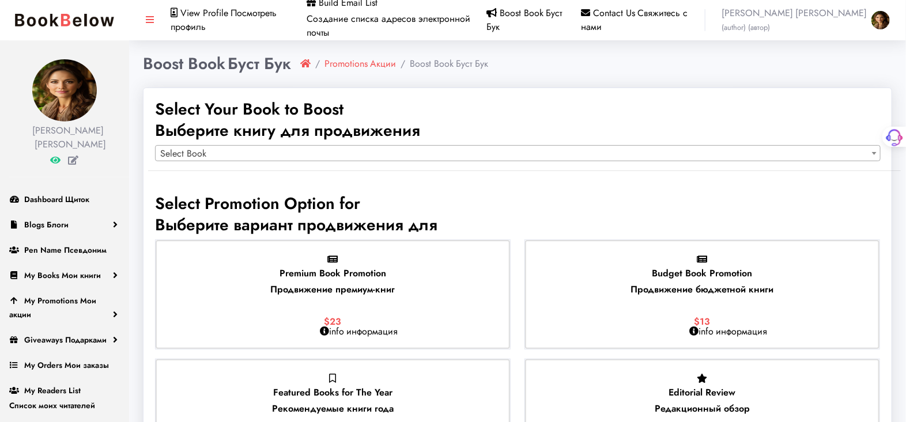
click at [873, 151] on span at bounding box center [874, 153] width 12 height 15
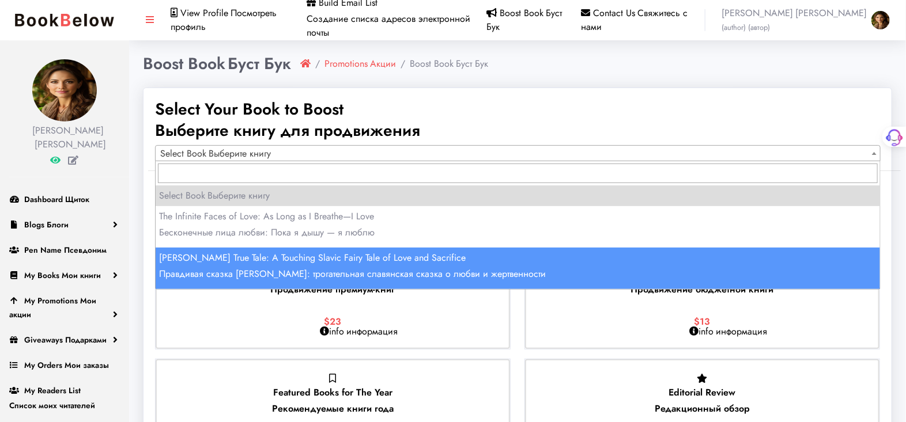
select select "150842"
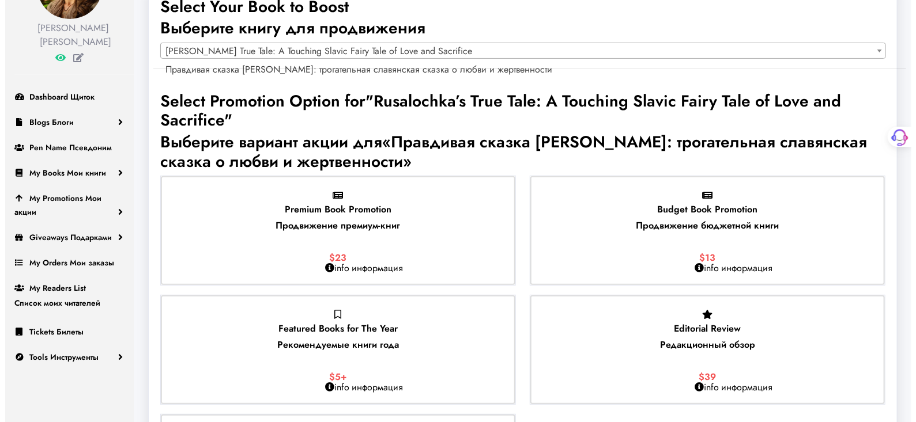
scroll to position [128, 0]
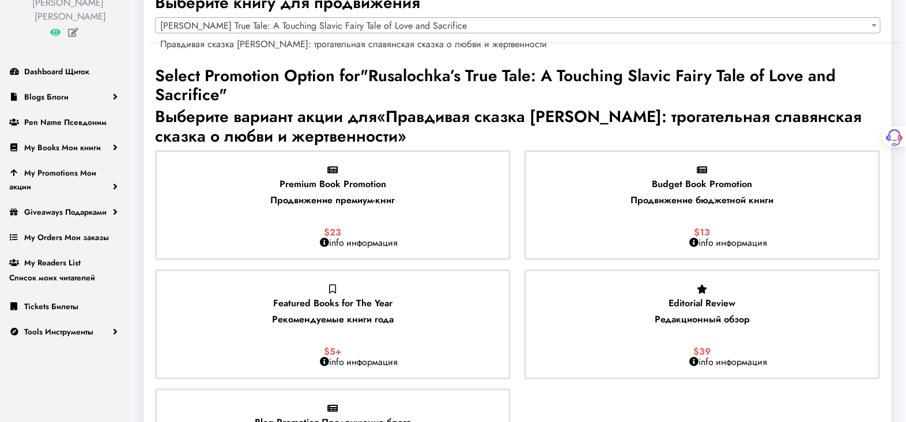
click at [324, 243] on icon at bounding box center [324, 242] width 9 height 9
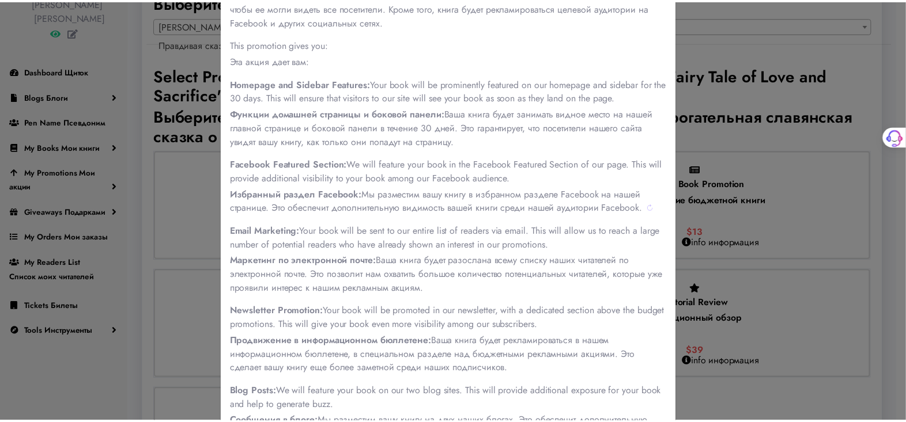
scroll to position [256, 0]
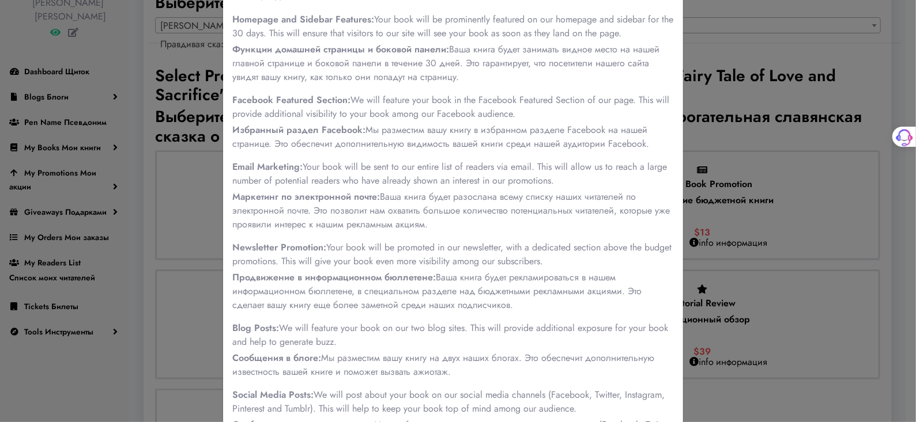
click at [747, 27] on div "Premium Book PromotionПродвижение премиум-книг Продвижение премиум-книгПродвиже…" at bounding box center [458, 211] width 916 height 422
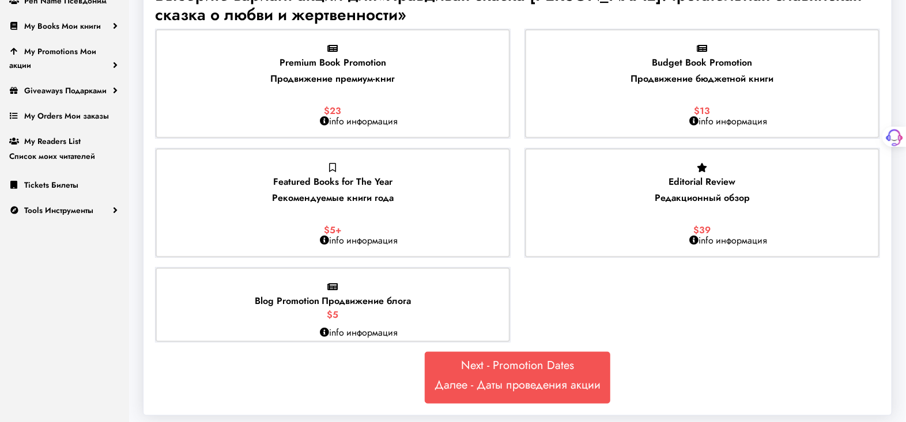
scroll to position [255, 0]
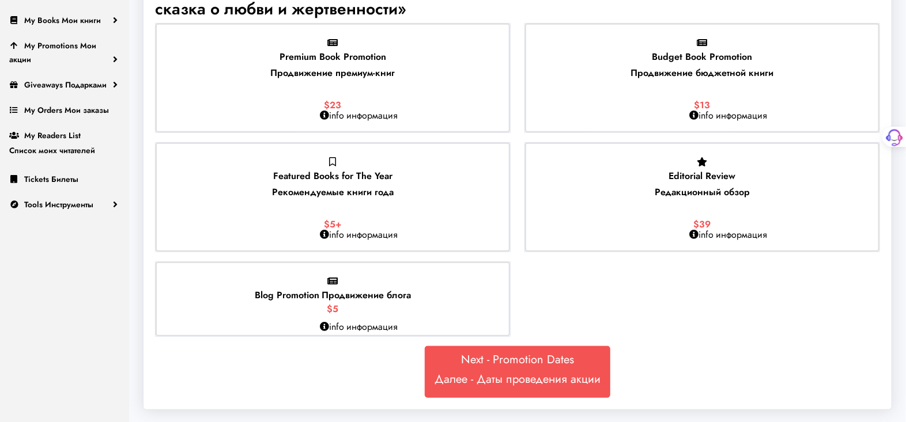
click at [338, 169] on span "Featured Books for The Year Рекомендуемые книги года" at bounding box center [333, 184] width 122 height 30
click at [0, 0] on input "Featured Books for The Year Рекомендуемые книги года $5+" at bounding box center [0, 0] width 0 height 0
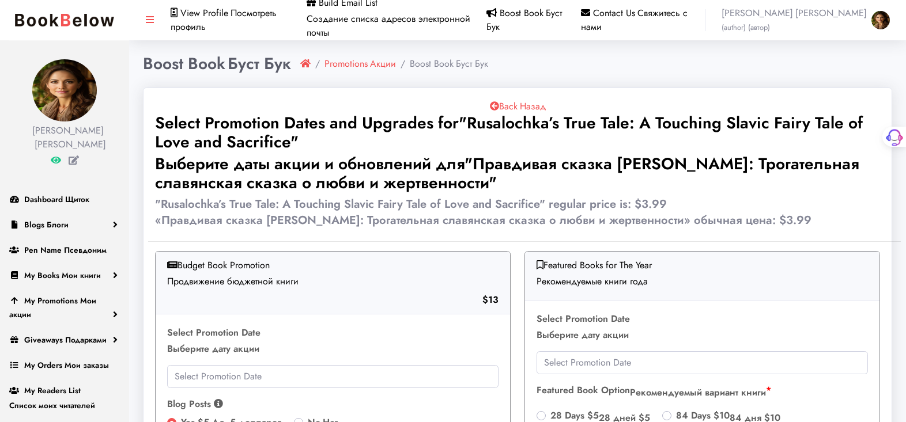
scroll to position [110, 0]
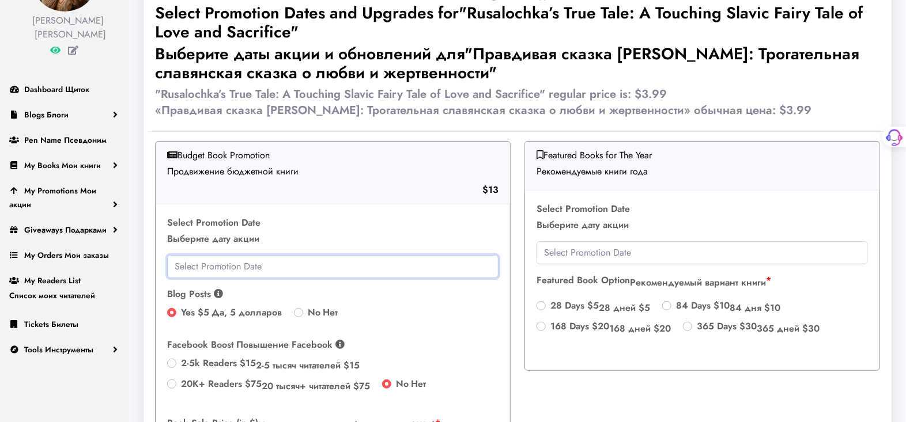
click at [443, 266] on input "text" at bounding box center [332, 266] width 331 height 23
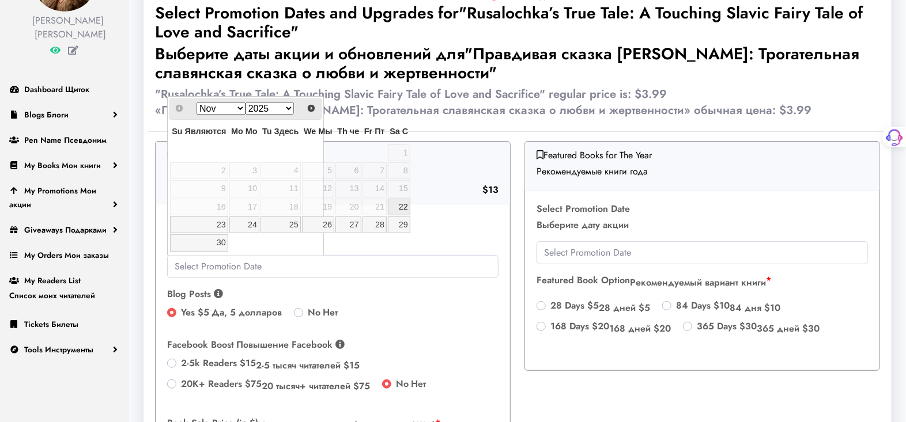
click at [403, 205] on link "22" at bounding box center [399, 207] width 22 height 17
type input "[DATE]"
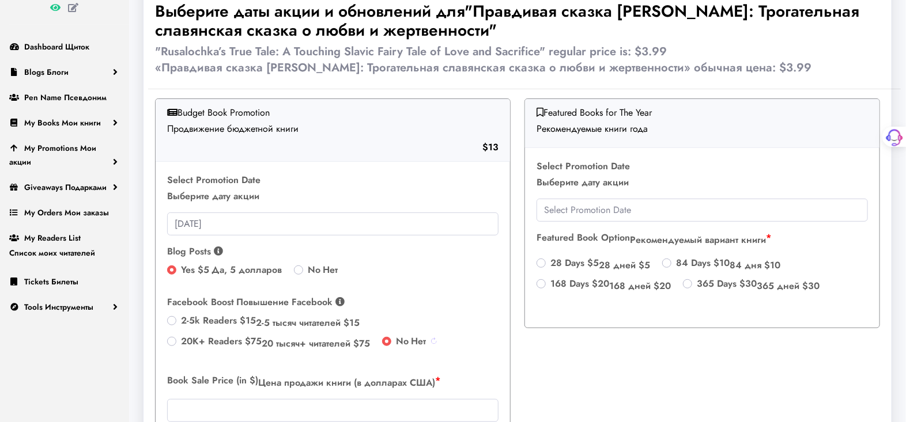
scroll to position [238, 0]
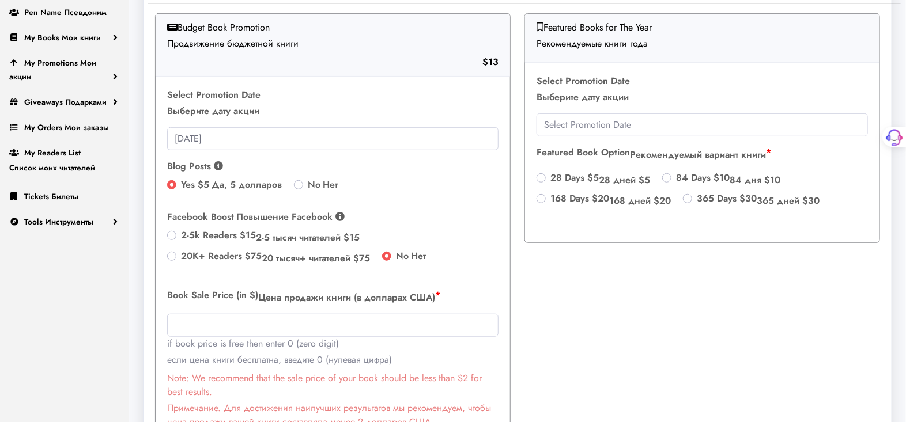
click at [181, 236] on label "2-5k Readers $15 2-5 тысяч читателей $15" at bounding box center [270, 239] width 179 height 21
click at [171, 236] on input "2-5k Readers $15 2-5 тысяч читателей $15" at bounding box center [171, 235] width 9 height 12
radio input "true"
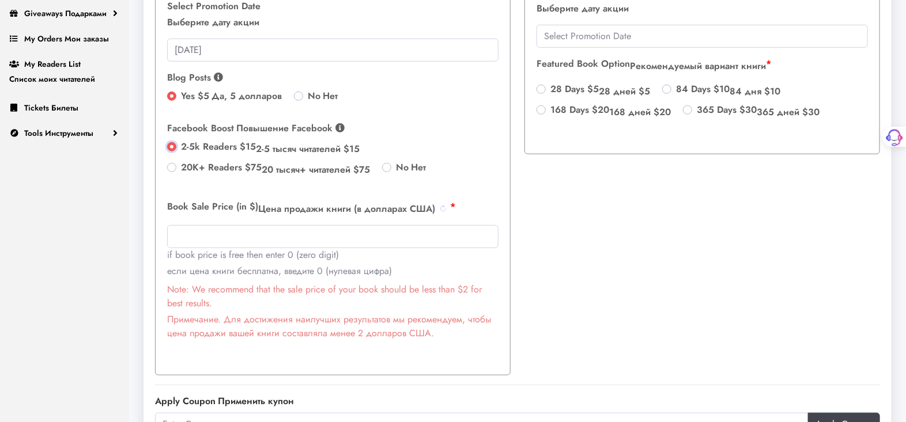
scroll to position [366, 0]
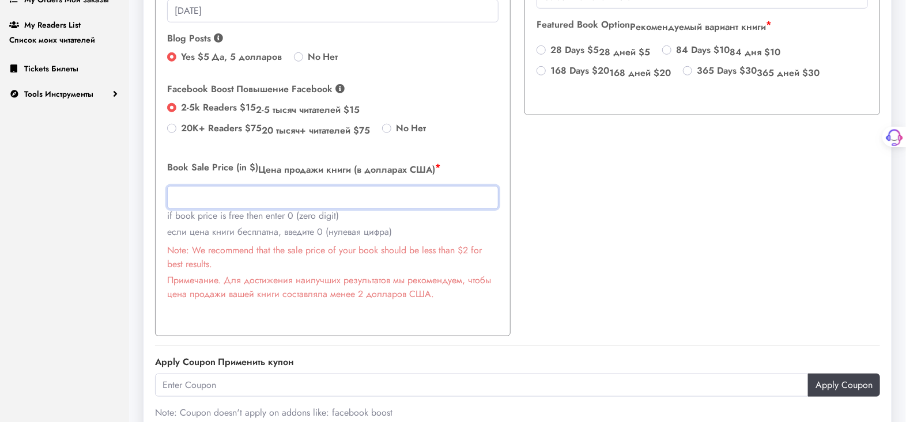
click at [175, 195] on input "text" at bounding box center [332, 197] width 331 height 23
click at [450, 220] on p "if book price is free then enter 0 (zero digit) если цена книги бесплатна, введ…" at bounding box center [332, 224] width 331 height 30
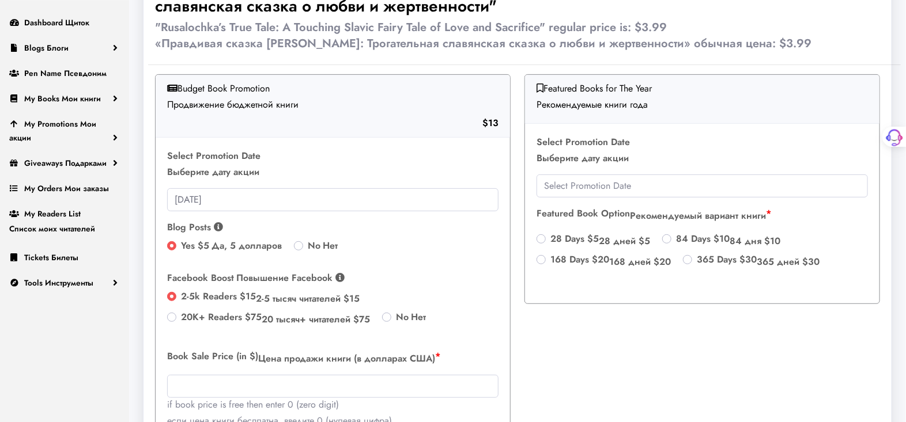
scroll to position [174, 0]
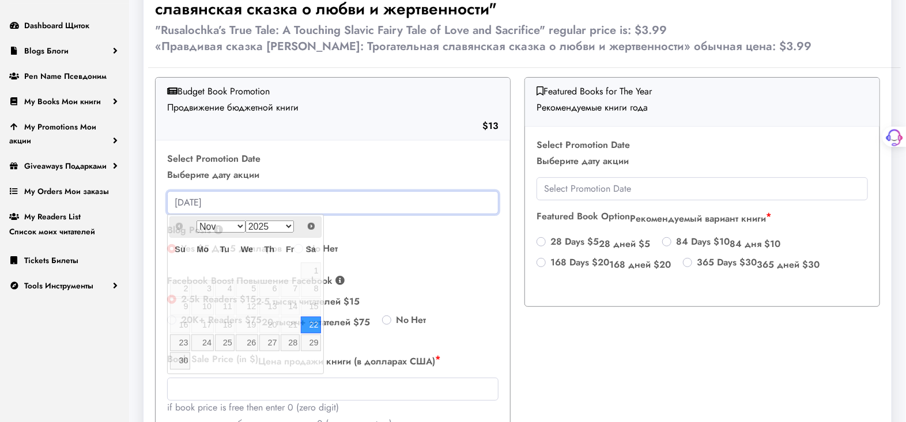
click at [228, 203] on input "2025-11-22" at bounding box center [332, 202] width 331 height 23
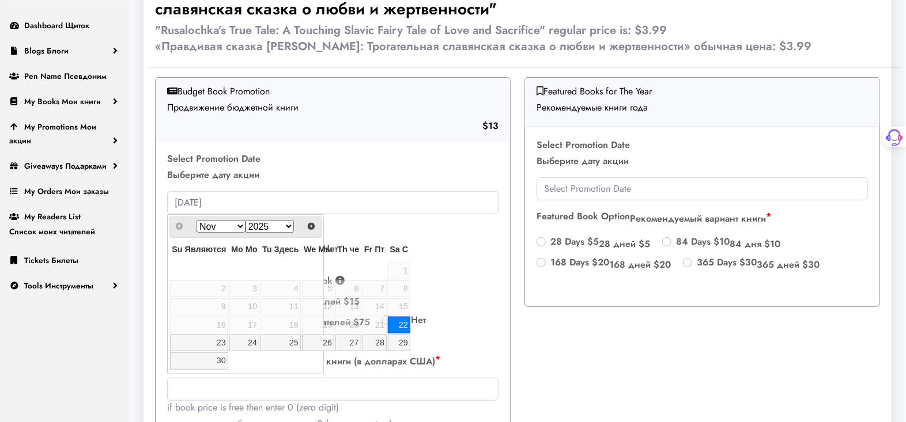
click at [400, 322] on link "22" at bounding box center [399, 325] width 22 height 17
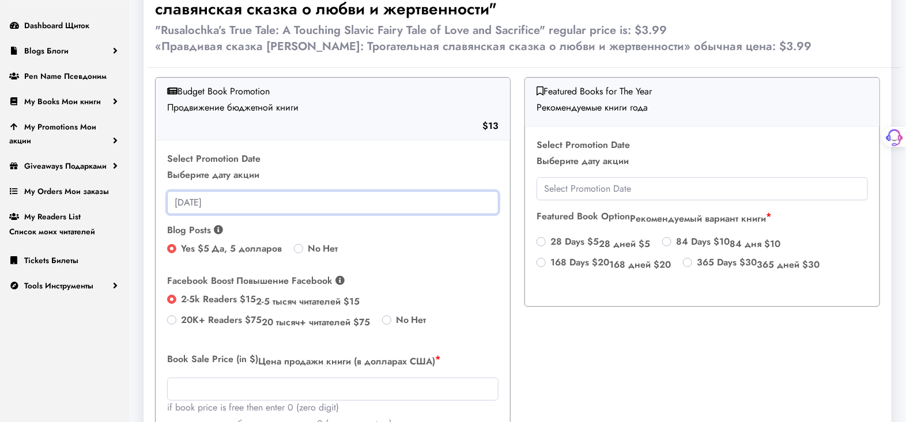
click at [220, 201] on input "2025-11-22" at bounding box center [332, 202] width 331 height 23
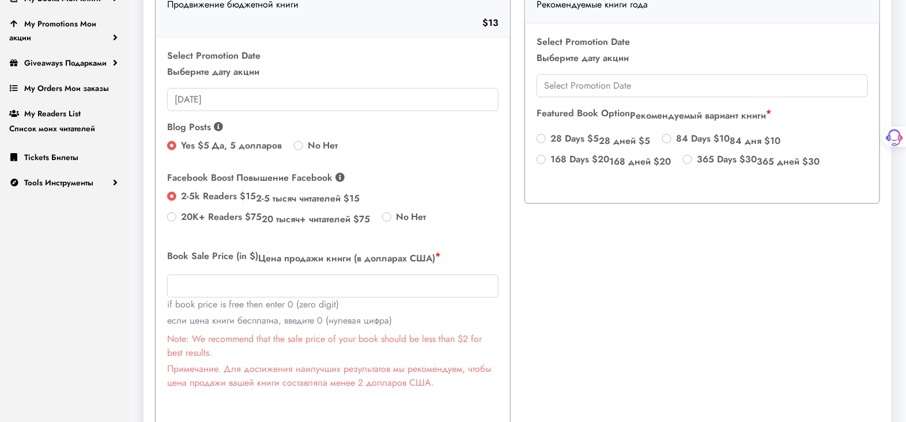
scroll to position [302, 0]
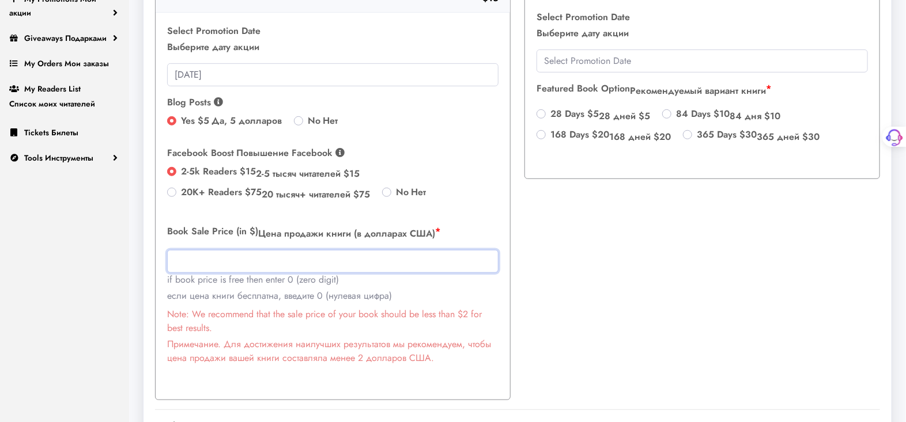
click at [172, 260] on input "text" at bounding box center [332, 261] width 331 height 23
click at [172, 257] on input ".99" at bounding box center [332, 261] width 331 height 23
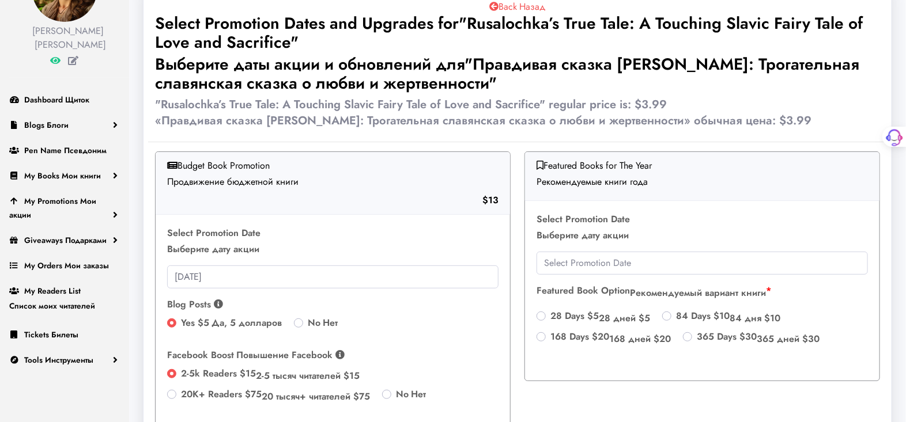
scroll to position [110, 0]
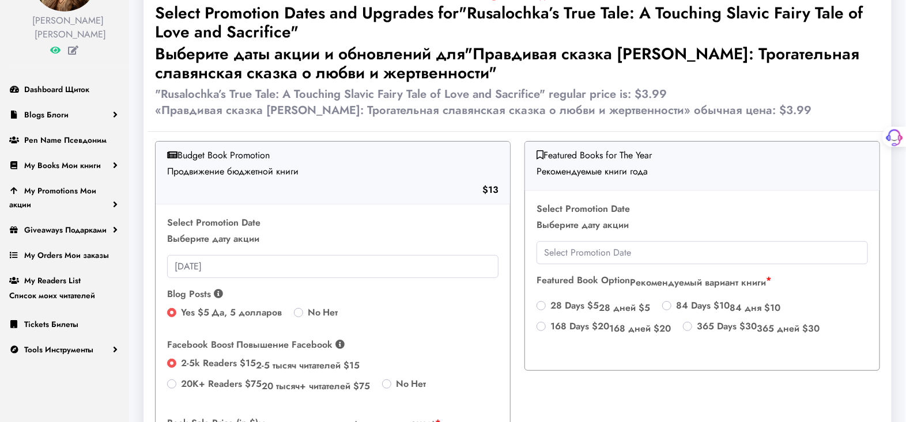
type input "0.99"
click at [595, 251] on input "text" at bounding box center [702, 252] width 331 height 23
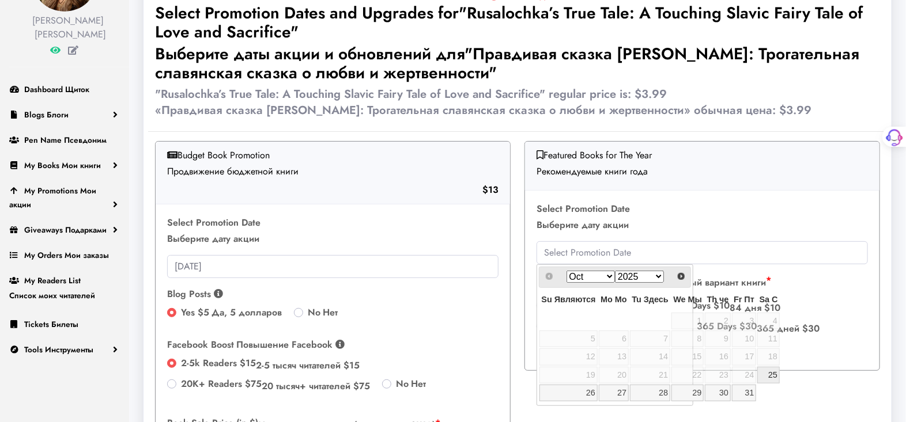
click at [773, 372] on link "25" at bounding box center [768, 375] width 22 height 17
type input "2025-10-25"
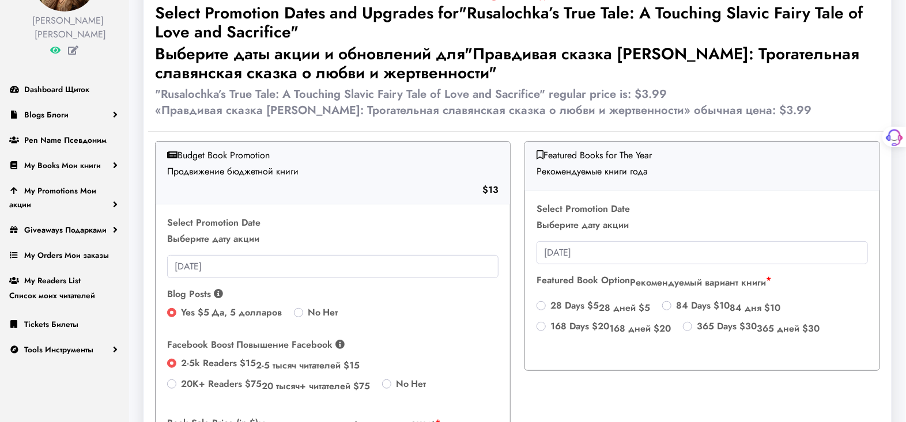
click at [550, 305] on label "28 Days $5 28 дней $5" at bounding box center [600, 309] width 100 height 21
click at [541, 305] on input "28 Days $5 28 дней $5" at bounding box center [541, 305] width 9 height 12
radio input "true"
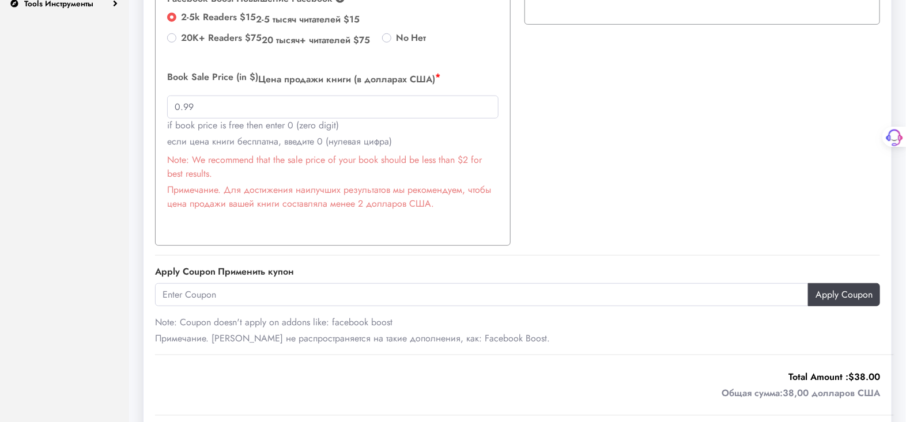
scroll to position [494, 0]
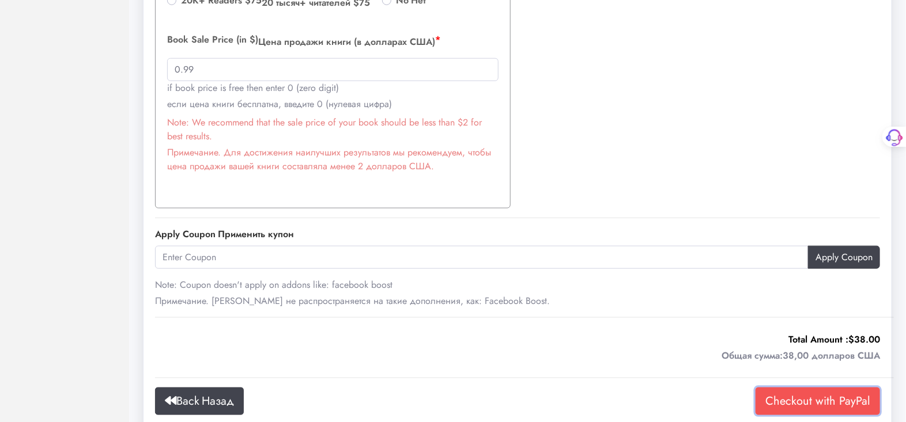
click at [805, 400] on input "Checkout with PayPal" at bounding box center [818, 402] width 124 height 28
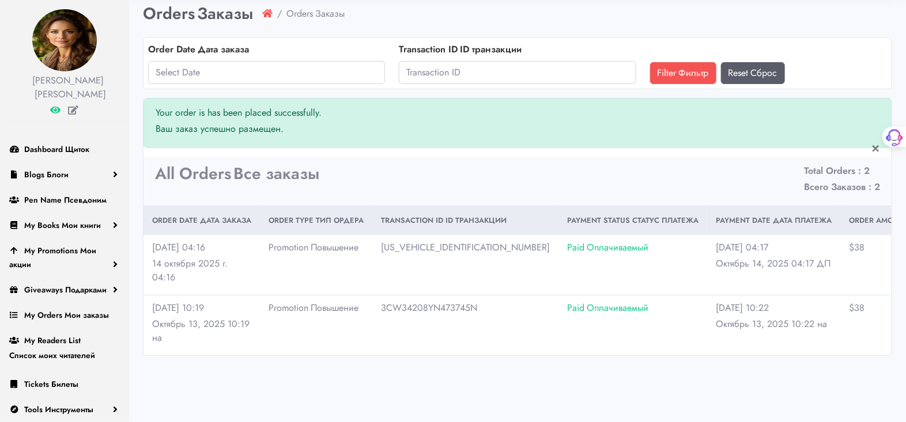
scroll to position [58, 0]
click at [83, 254] on sider-trans-text "Мои акции" at bounding box center [52, 257] width 87 height 25
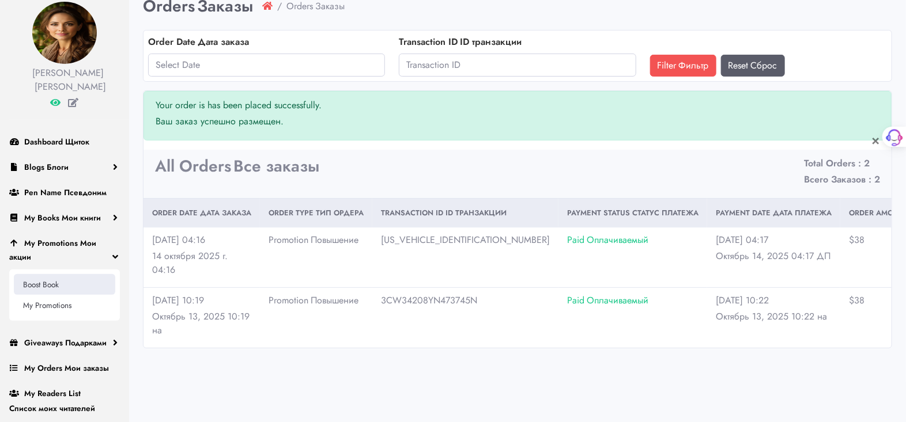
click at [55, 281] on link "Boost Book" at bounding box center [64, 284] width 101 height 21
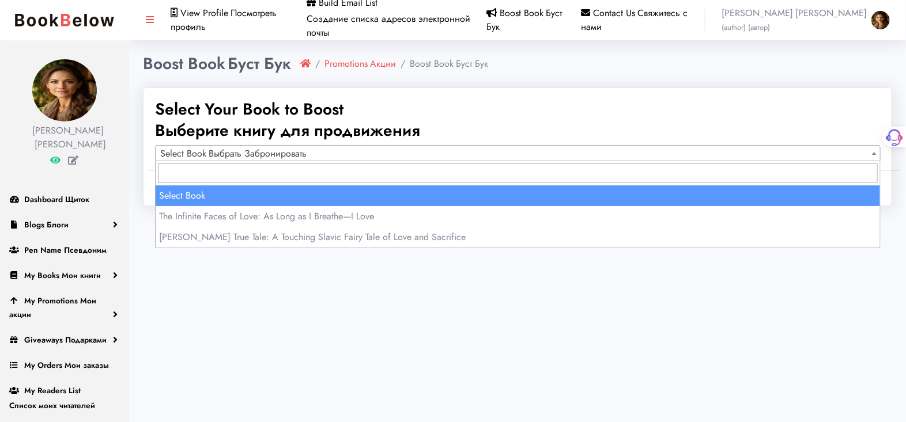
click at [878, 155] on span at bounding box center [874, 153] width 12 height 15
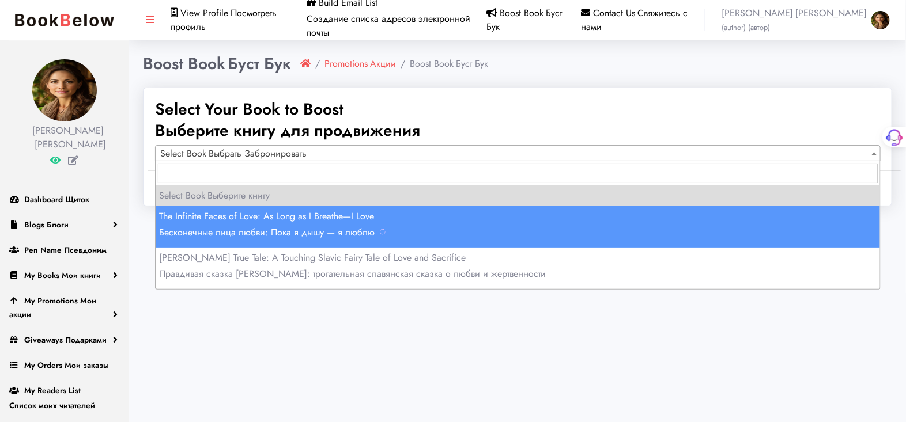
select select "150834"
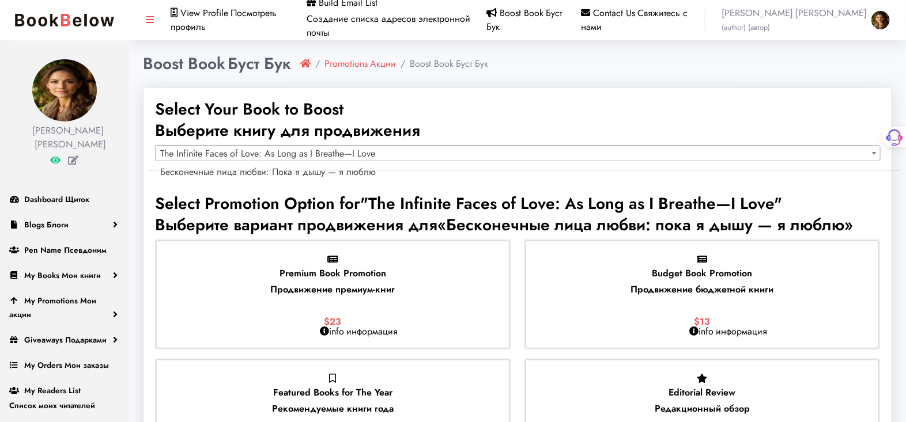
click at [324, 330] on icon at bounding box center [324, 331] width 9 height 9
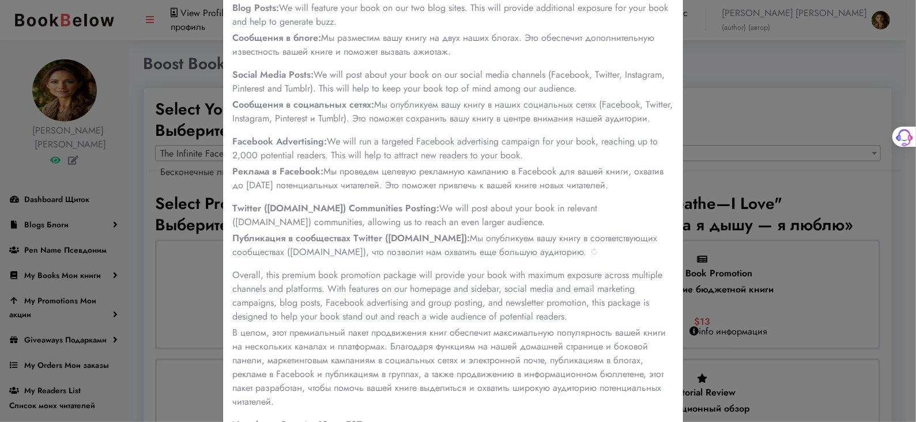
scroll to position [637, 0]
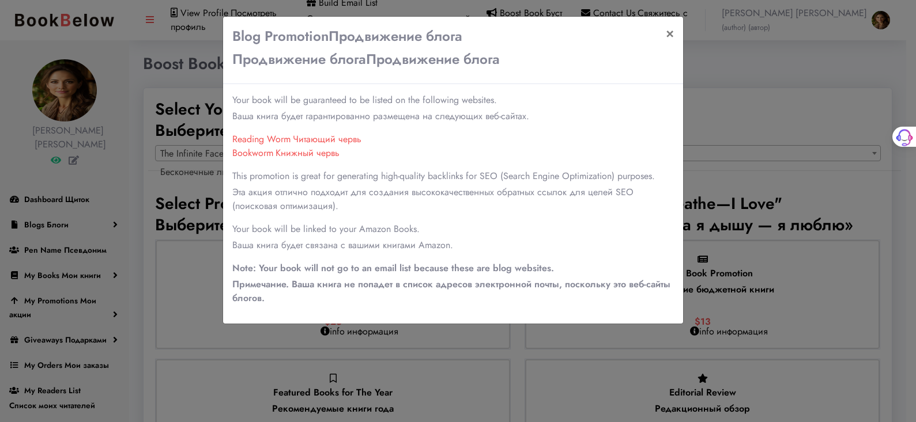
select select "150834"
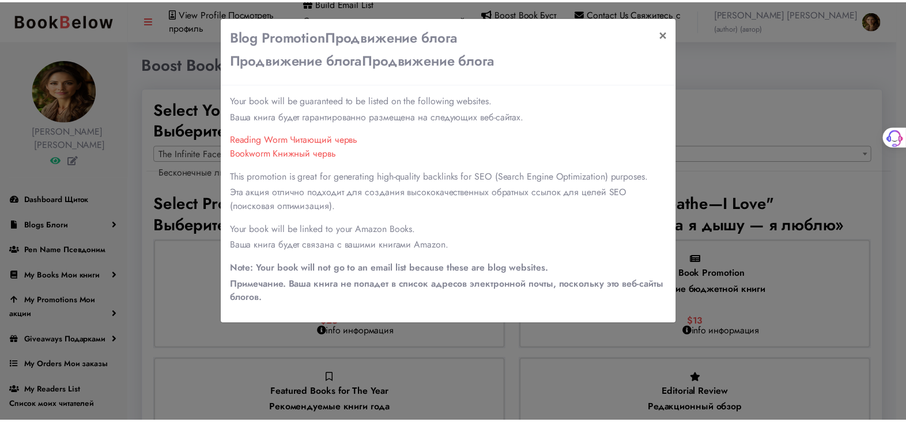
scroll to position [217, 0]
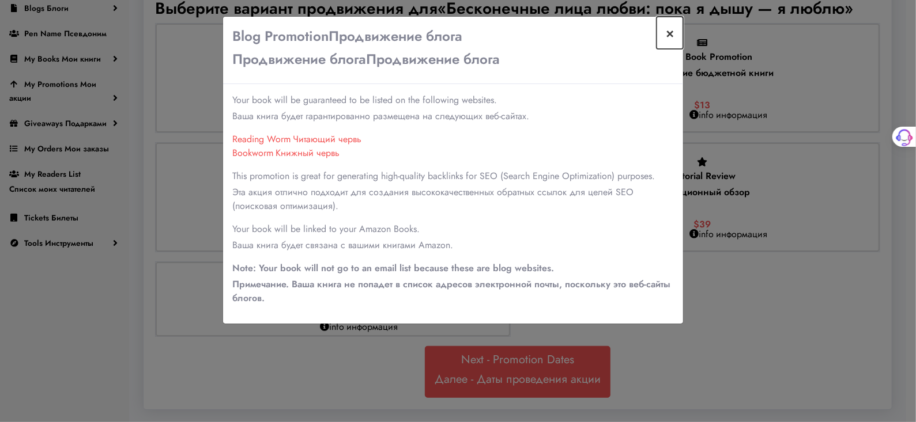
click at [671, 35] on button "×" at bounding box center [669, 33] width 27 height 32
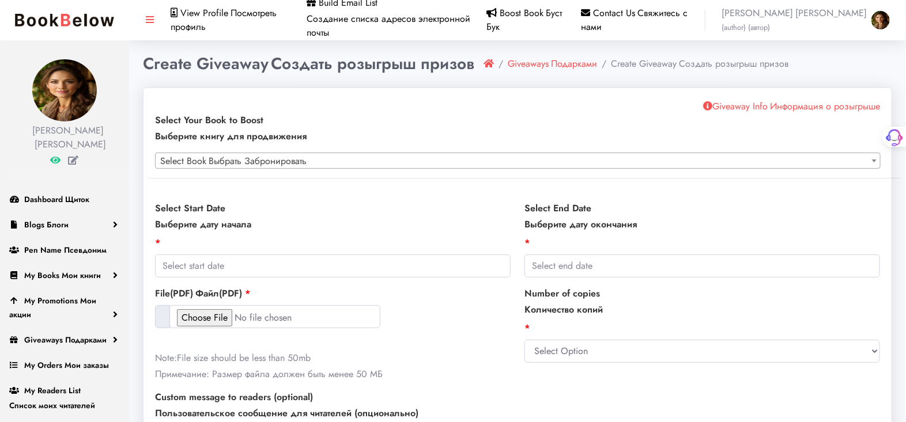
click at [874, 160] on b at bounding box center [874, 161] width 5 height 3
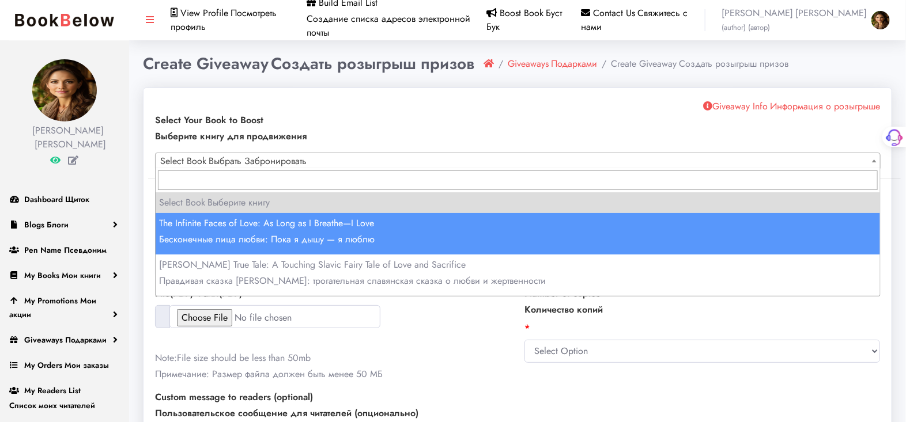
select select "150834"
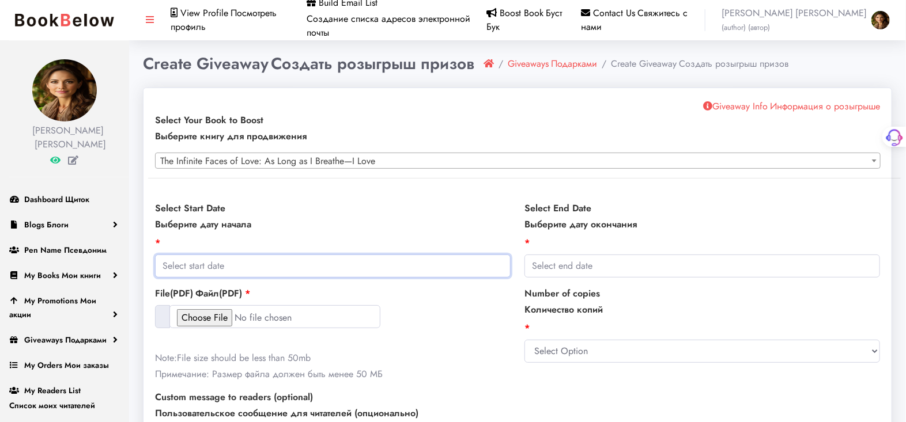
click at [205, 262] on input "text" at bounding box center [333, 266] width 356 height 23
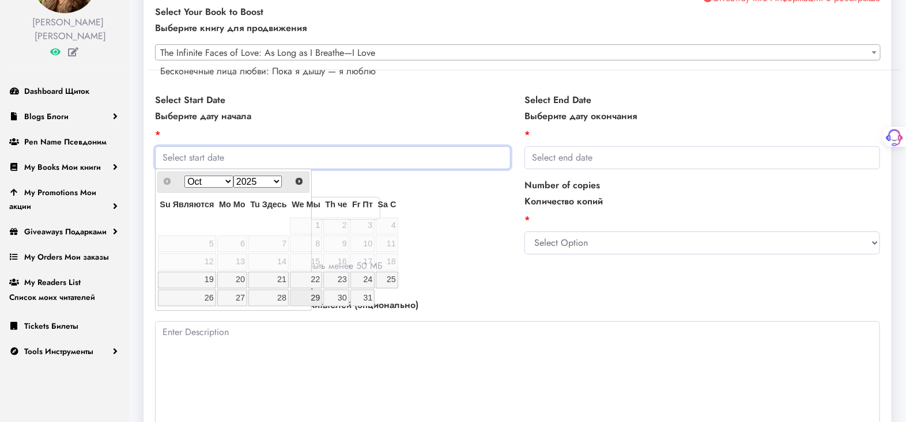
scroll to position [128, 0]
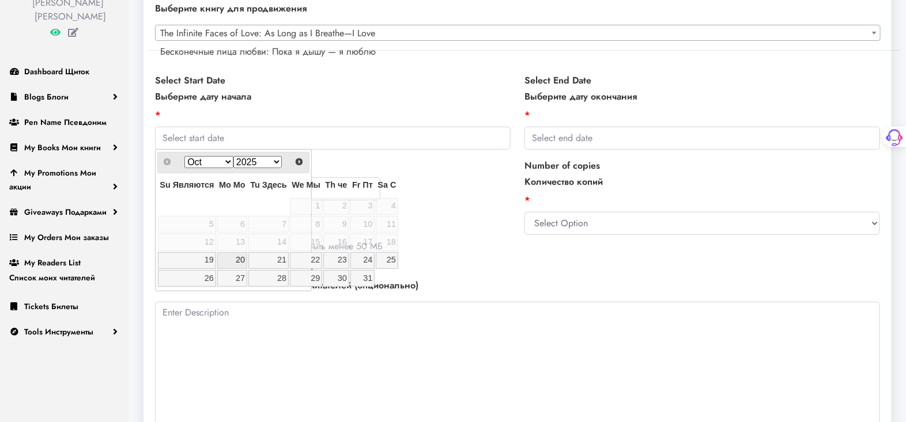
click at [240, 259] on link "20" at bounding box center [232, 260] width 30 height 17
type input "2025-10-20"
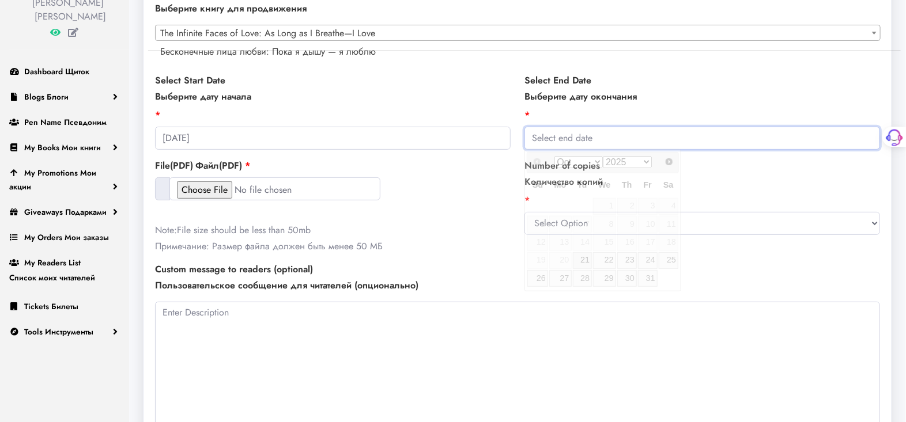
click at [586, 138] on input "text" at bounding box center [702, 138] width 356 height 23
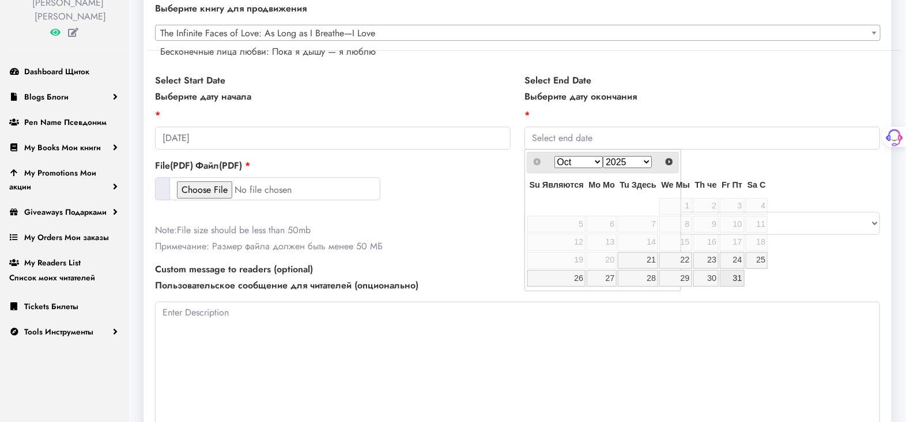
click at [738, 278] on link "31" at bounding box center [732, 278] width 24 height 17
type input "[DATE]"
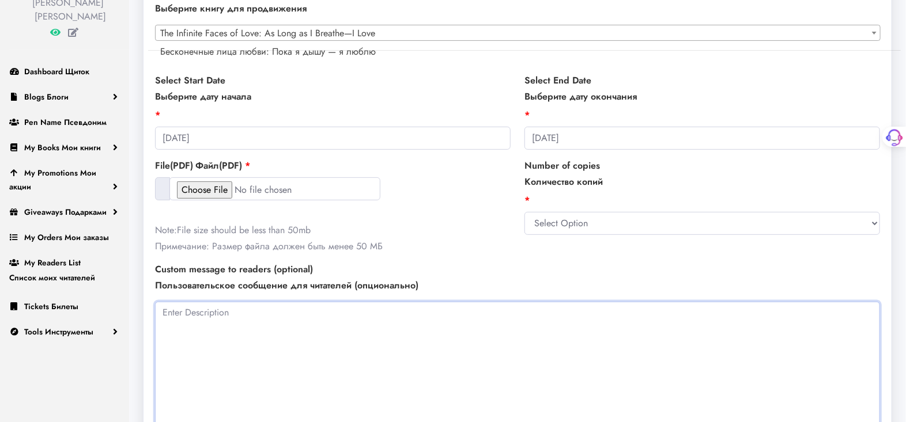
click at [183, 313] on textarea at bounding box center [517, 375] width 725 height 146
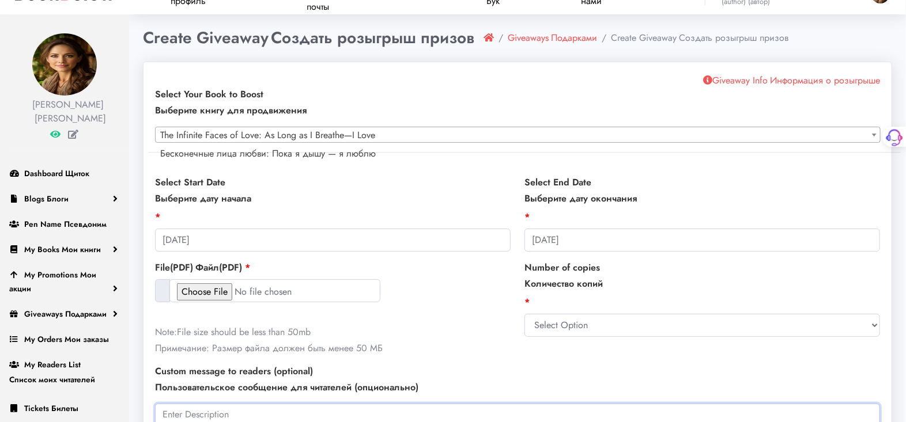
scroll to position [0, 0]
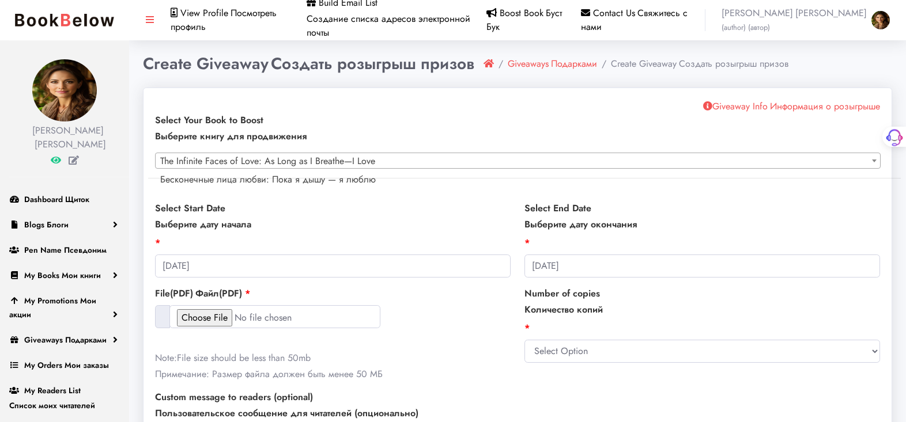
select select "150834"
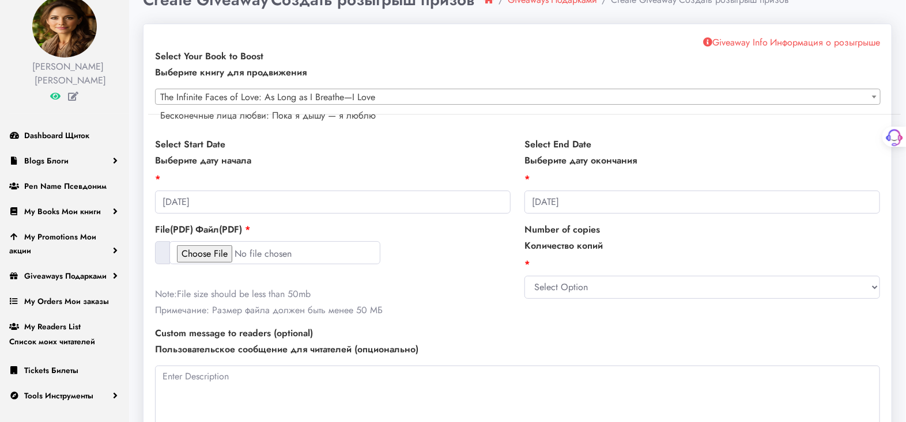
scroll to position [64, 0]
drag, startPoint x: 0, startPoint y: 0, endPoint x: 70, endPoint y: 104, distance: 125.8
click at [70, 103] on link at bounding box center [74, 96] width 10 height 13
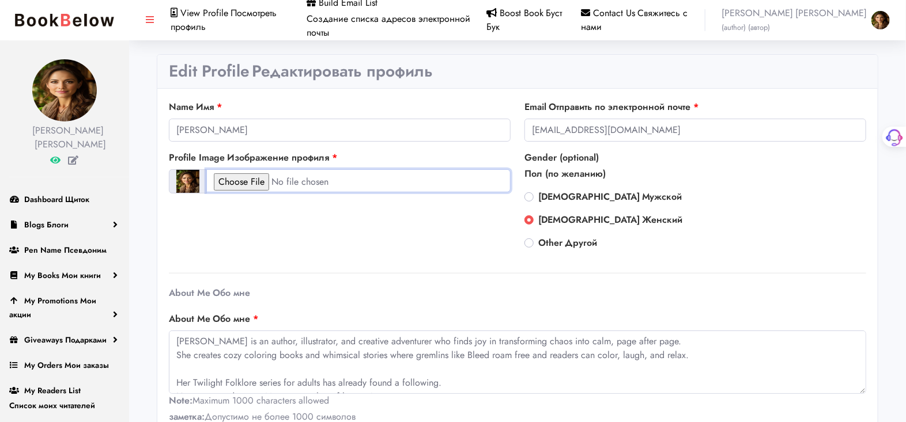
click at [254, 181] on input "file" at bounding box center [358, 180] width 304 height 23
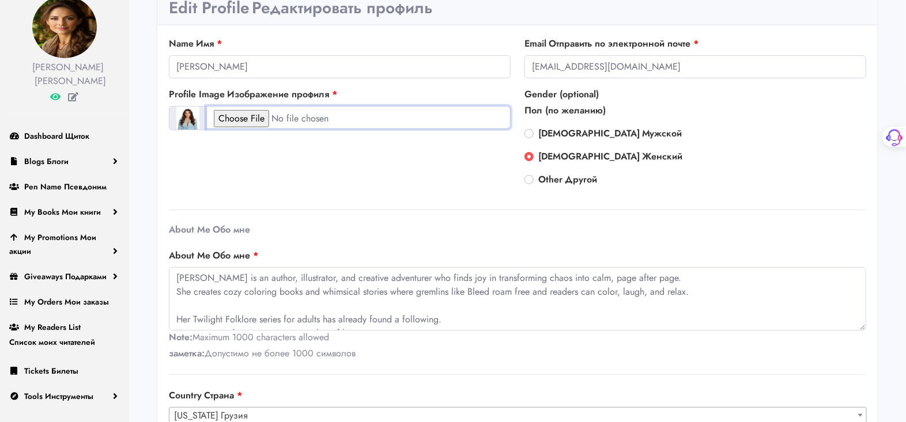
scroll to position [64, 0]
click at [240, 120] on input "file" at bounding box center [358, 116] width 304 height 23
type input "C:\fakepath\a5ae5ce3-5fac-4661-a0fb-ca8e48cf746f_224716465.jpg"
click at [55, 101] on icon at bounding box center [56, 96] width 10 height 9
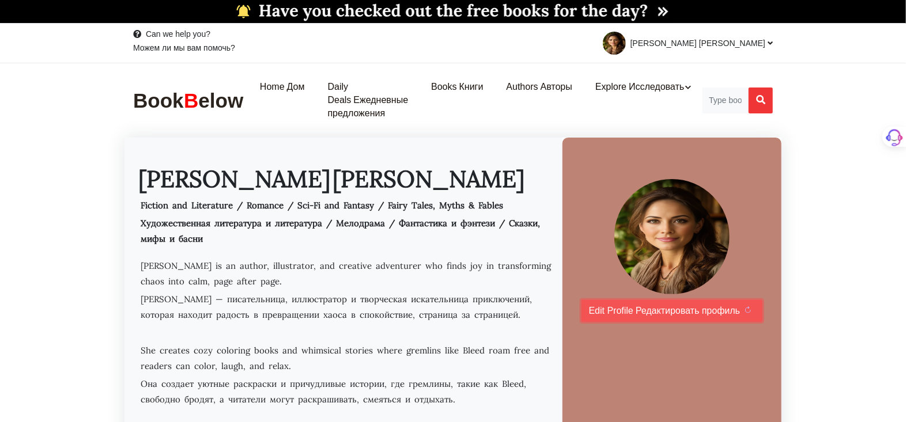
click at [677, 309] on sider-trans-text "Редактировать профиль" at bounding box center [688, 311] width 104 height 10
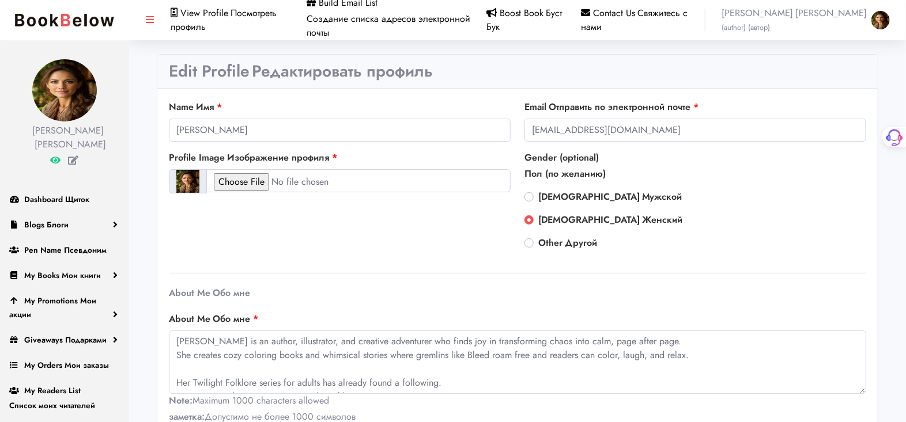
click at [277, 199] on div "Profile Image Изображение профиля" at bounding box center [340, 205] width 356 height 108
click at [66, 206] on link "Dashboard Щиток" at bounding box center [64, 199] width 129 height 25
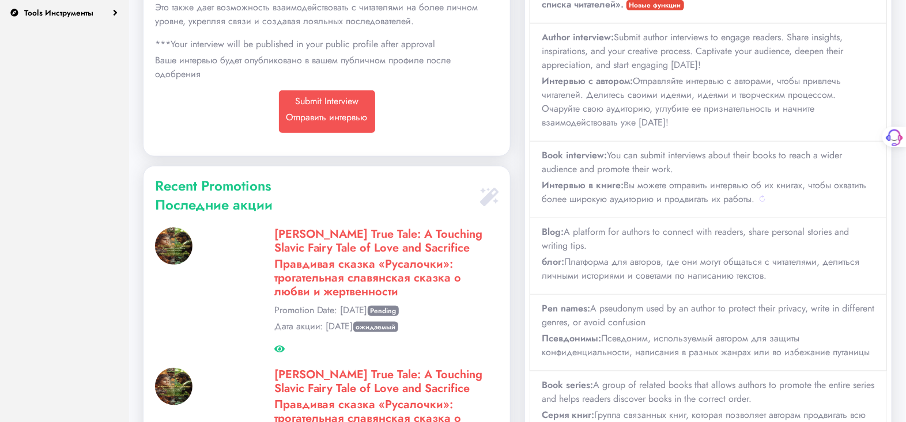
scroll to position [448, 0]
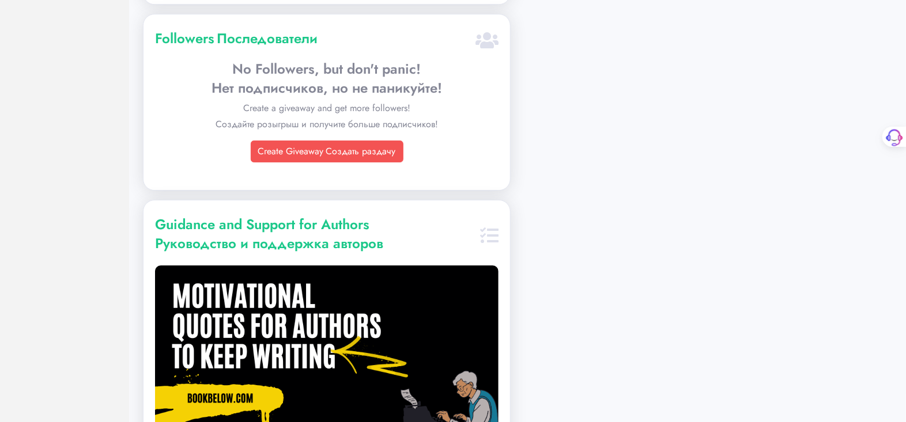
scroll to position [1664, 0]
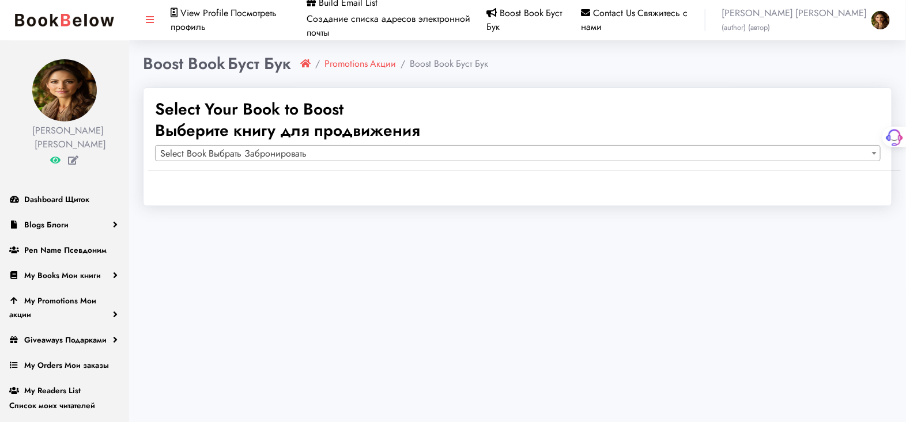
click at [875, 151] on span at bounding box center [874, 153] width 12 height 15
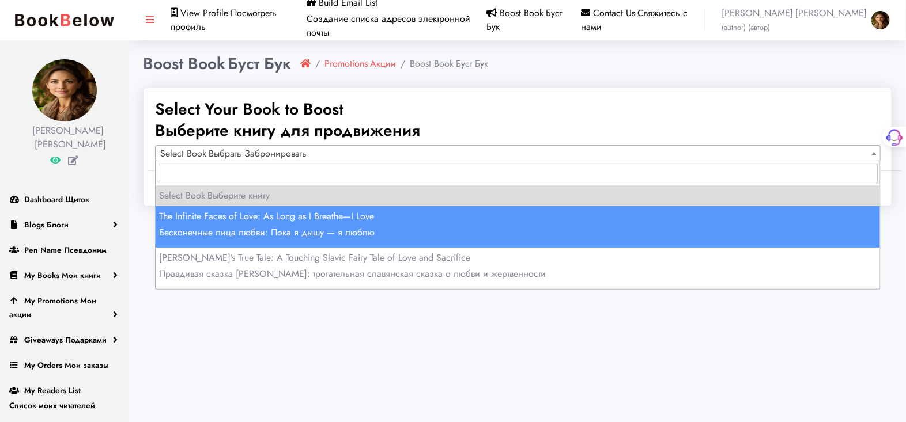
select select "150834"
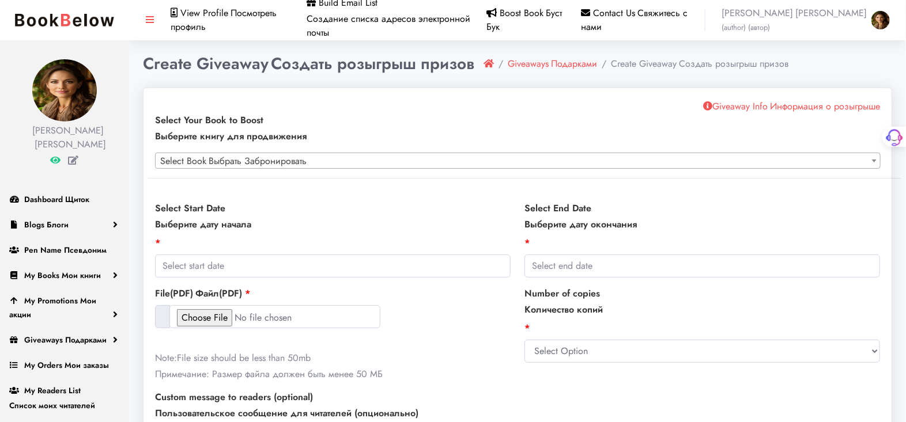
click at [874, 158] on span at bounding box center [874, 160] width 12 height 15
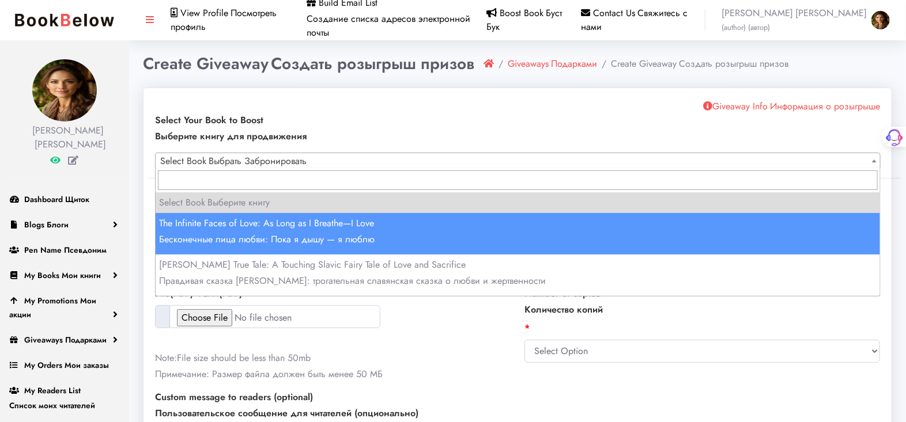
select select "150834"
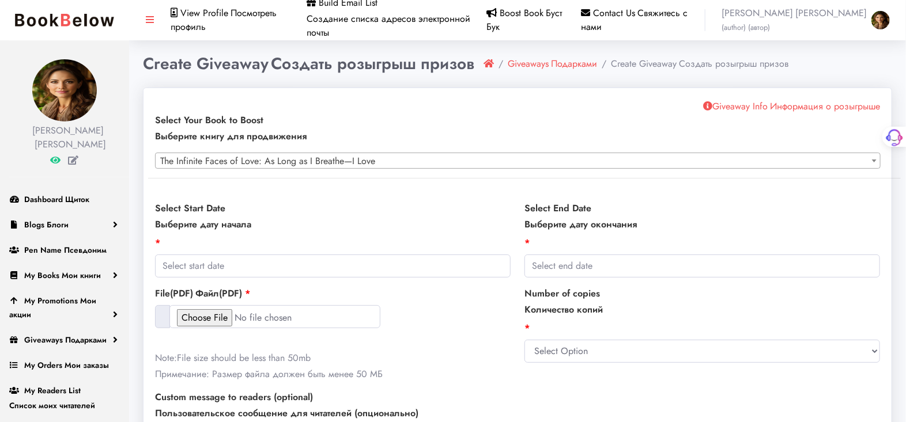
click at [704, 103] on icon at bounding box center [707, 105] width 9 height 9
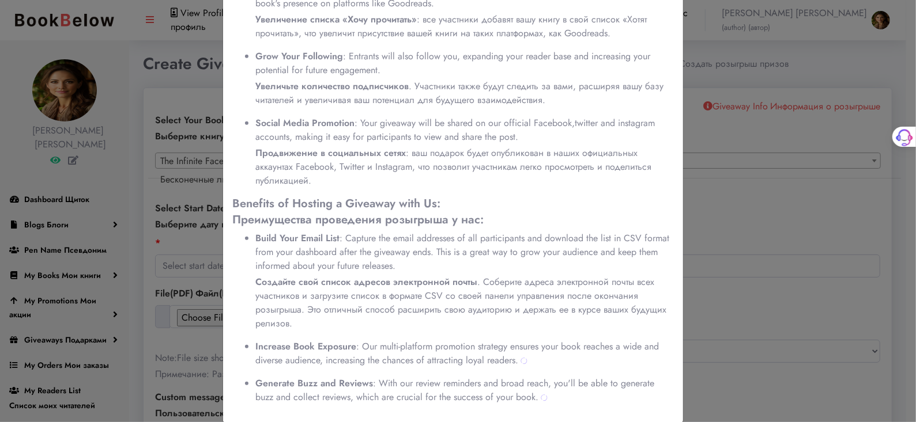
scroll to position [552, 0]
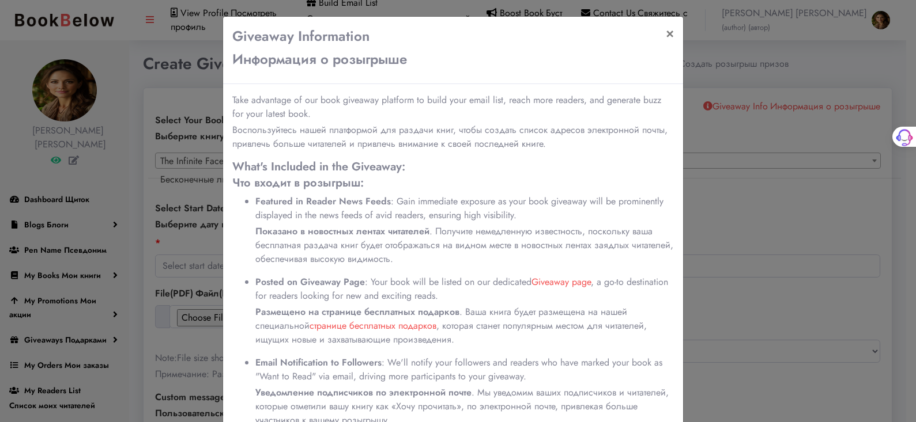
select select "150834"
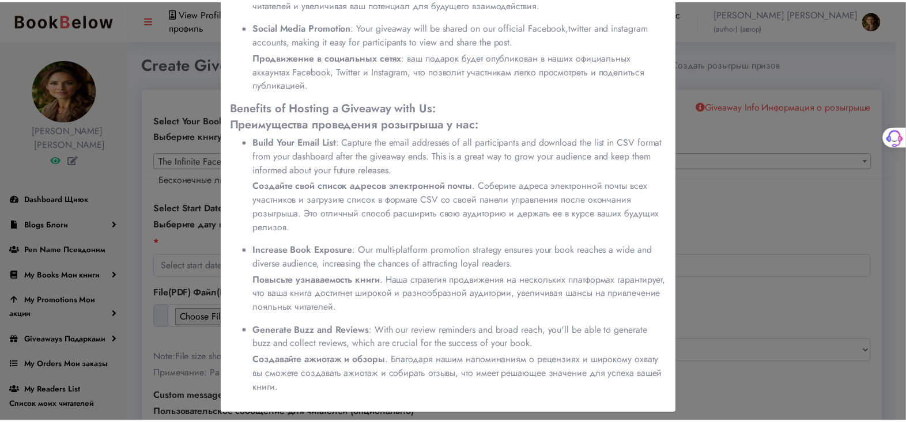
scroll to position [639, 0]
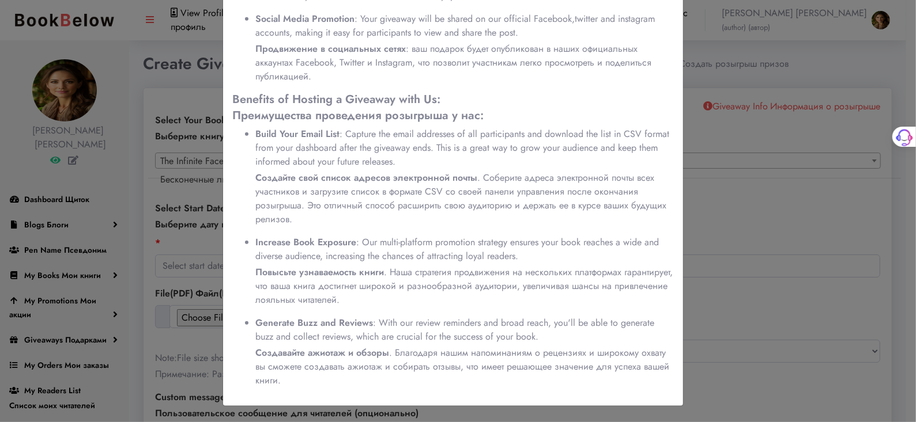
click at [825, 205] on div "Giveaway Information Информация о розыгрыше × Take advantage of our book giveaw…" at bounding box center [458, 211] width 916 height 422
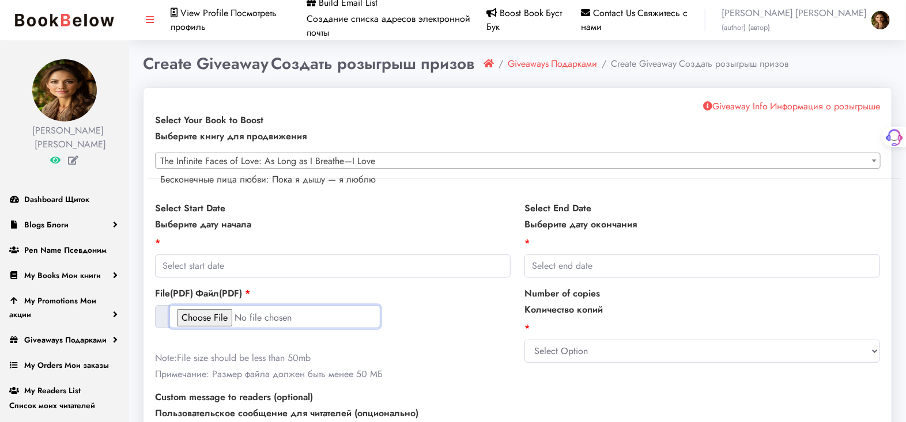
click at [217, 320] on input "file" at bounding box center [274, 316] width 211 height 23
type input "C:\fakepath\project__7___6__x_9_____with_bleed .pdf"
click at [238, 257] on input "text" at bounding box center [333, 266] width 356 height 23
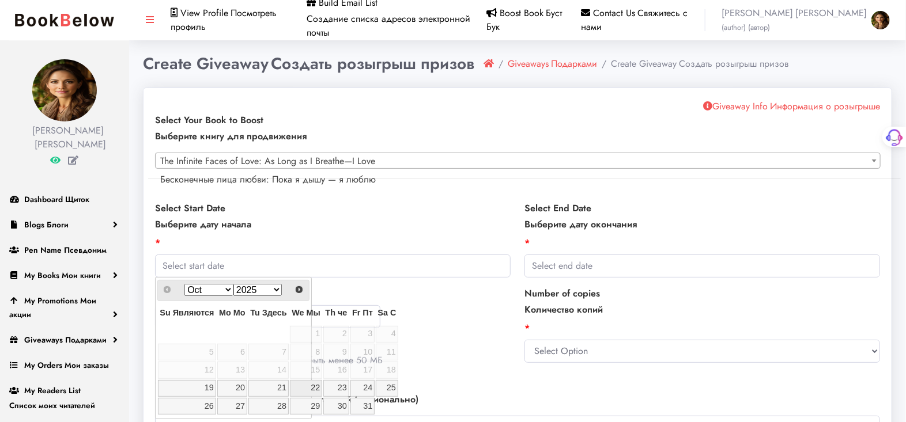
click at [319, 387] on link "22" at bounding box center [306, 388] width 32 height 17
type input "2025-10-22"
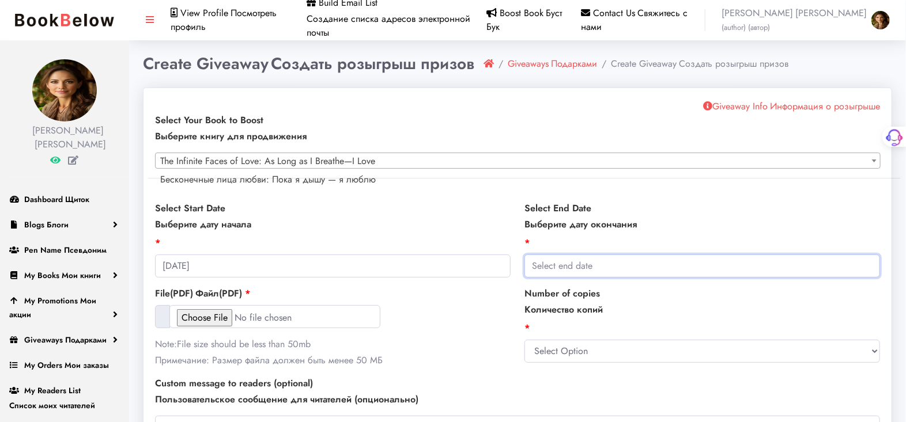
click at [624, 265] on input "text" at bounding box center [702, 266] width 356 height 23
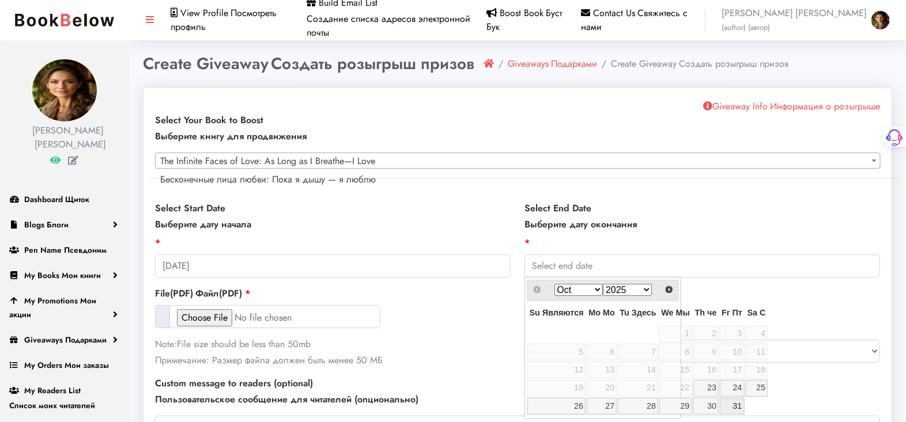
click at [735, 403] on link "31" at bounding box center [732, 406] width 24 height 17
type input "2025-10-31"
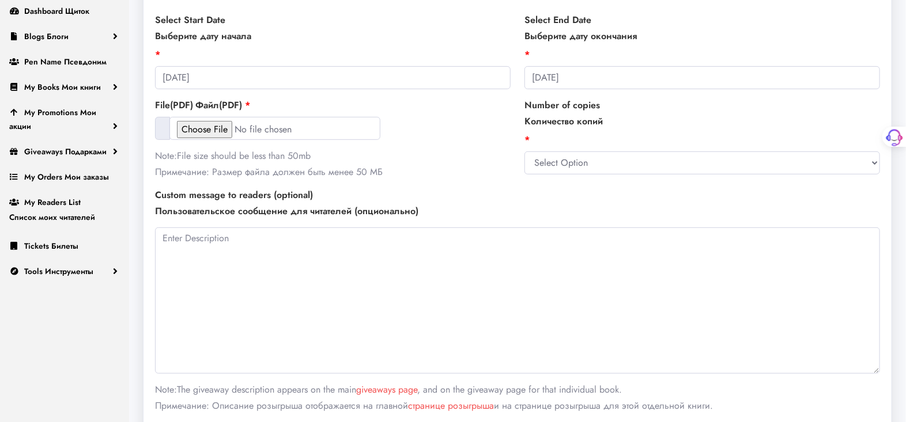
scroll to position [192, 0]
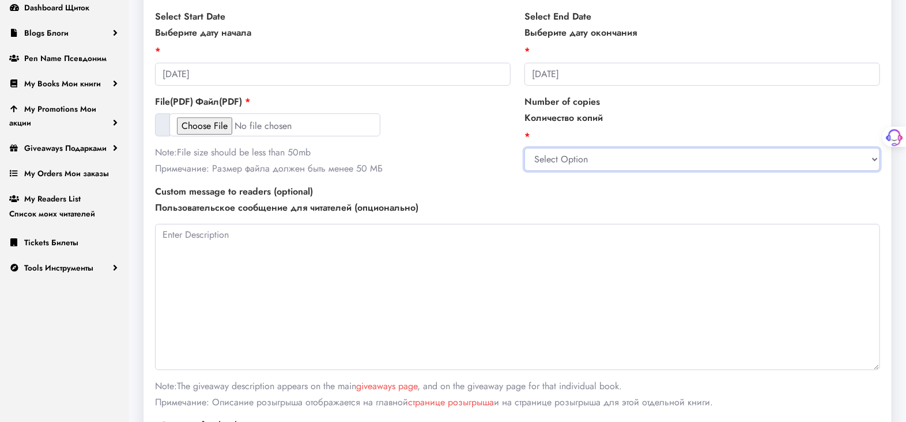
click at [545, 153] on select "Select Option 10 20" at bounding box center [702, 159] width 356 height 23
select select "10"
click at [524, 148] on select "Select Option 10 20" at bounding box center [702, 159] width 356 height 23
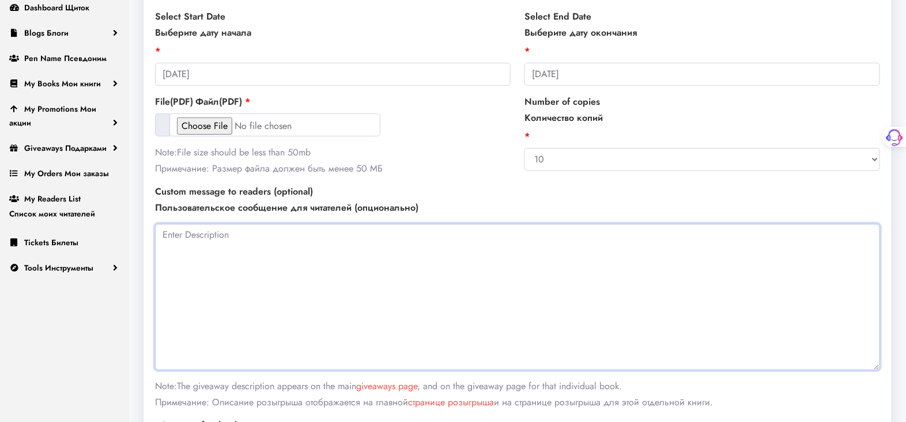
click at [177, 230] on textarea at bounding box center [517, 297] width 725 height 146
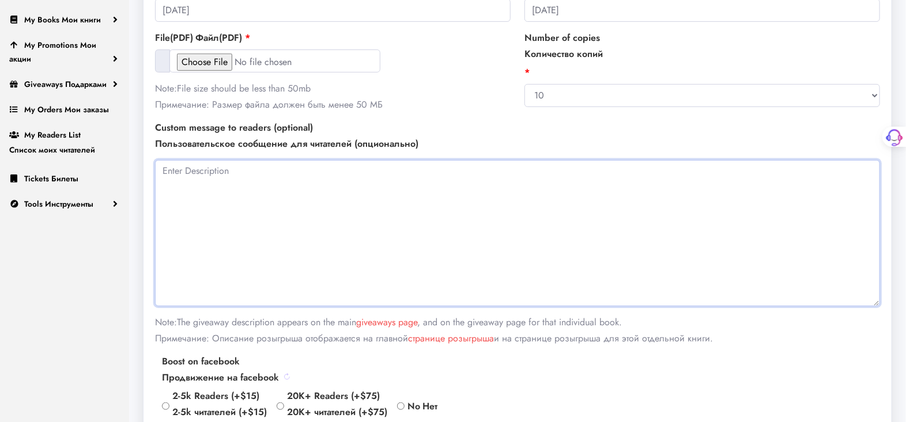
scroll to position [320, 0]
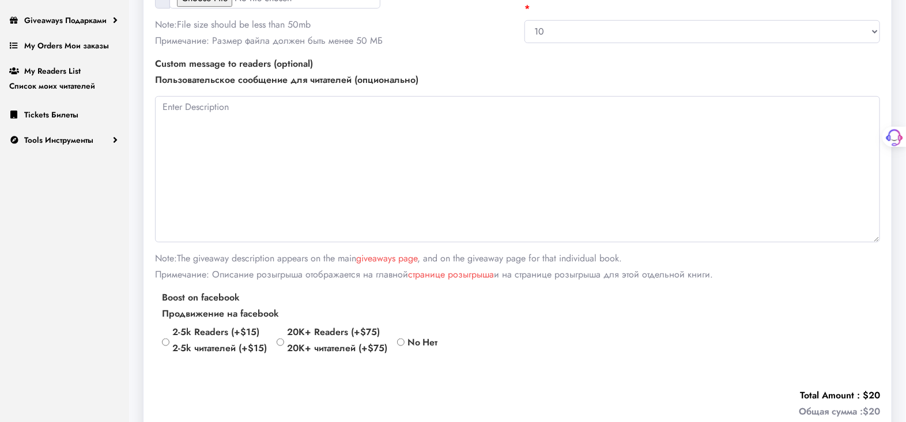
click at [165, 342] on input "2-5k Readers (+$15) 2-5k читателей (+$15)" at bounding box center [165, 342] width 7 height 7
radio input "true"
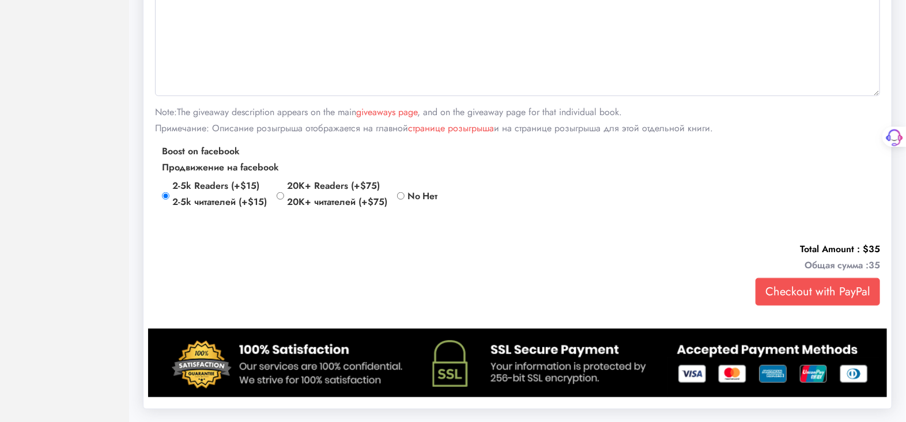
scroll to position [467, 0]
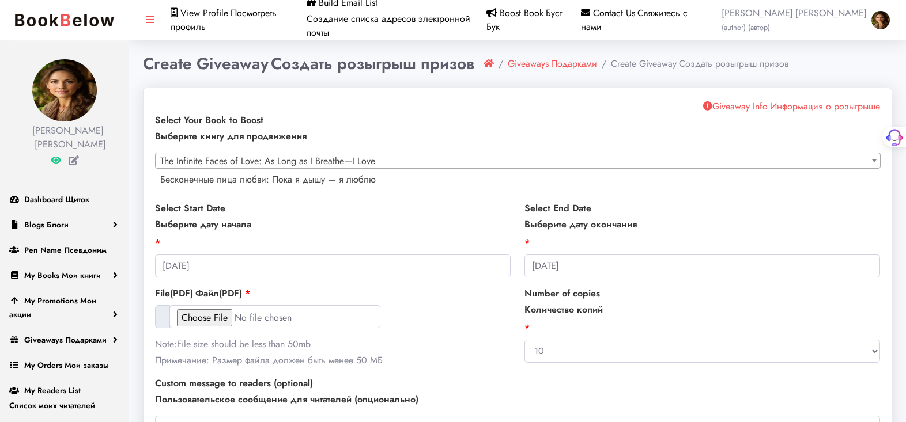
select select "150834"
select select "10"
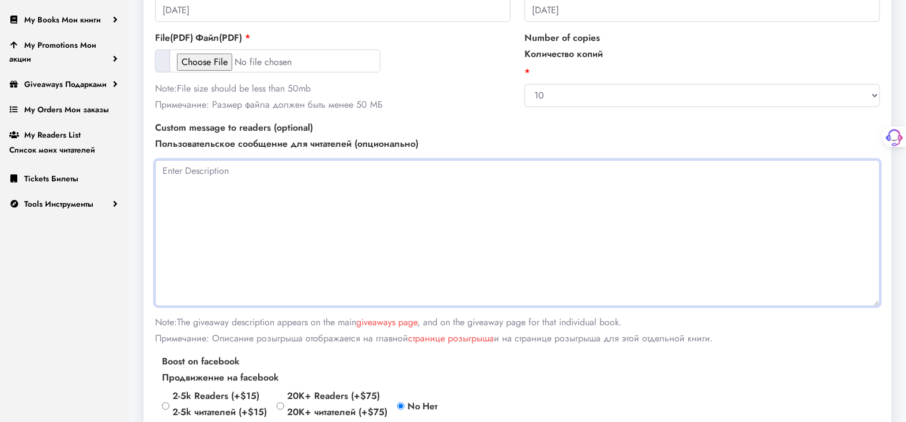
paste textarea ""Imagine love not as a rose in a garden, but a labyrinth of a thousand faces—wh…"
type textarea ""Imagine love not as a rose in a garden, but a labyrinth of a thousand faces—wh…"
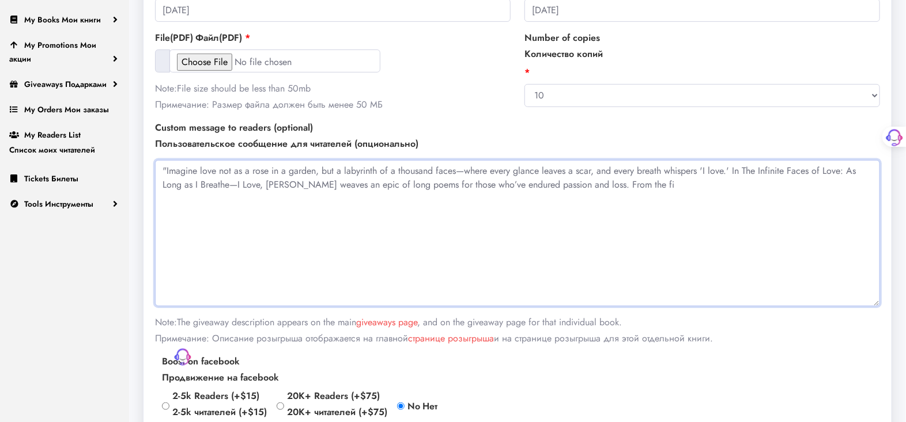
drag, startPoint x: 160, startPoint y: 168, endPoint x: 717, endPoint y: 191, distance: 557.2
click at [717, 191] on textarea ""Imagine love not as a rose in a garden, but a labyrinth of a thousand faces—wh…" at bounding box center [517, 233] width 725 height 146
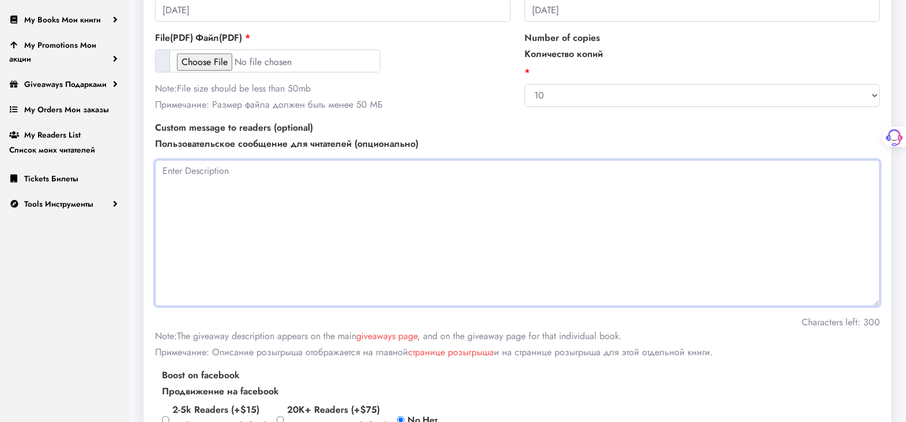
paste textarea ""Love is like a series with a surprise: 'We met each other eye to eye' (romance…"
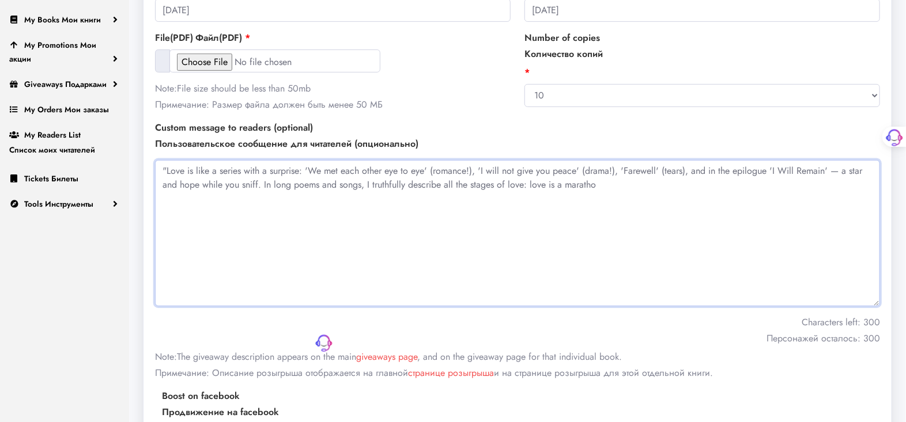
drag, startPoint x: 305, startPoint y: 167, endPoint x: 433, endPoint y: 167, distance: 128.5
click at [433, 167] on textarea ""Love is like a series with a surprise: 'We met each other eye to eye' (romance…" at bounding box center [517, 233] width 725 height 146
click at [338, 167] on textarea ""Love is like a series with a surprise:romance!), 'I will not give you peace' (…" at bounding box center [517, 233] width 725 height 146
click at [340, 167] on textarea ""Love is like a series with a surprise:romance), 'I will not give you peace' (d…" at bounding box center [517, 233] width 725 height 146
drag, startPoint x: 448, startPoint y: 169, endPoint x: 342, endPoint y: 165, distance: 105.6
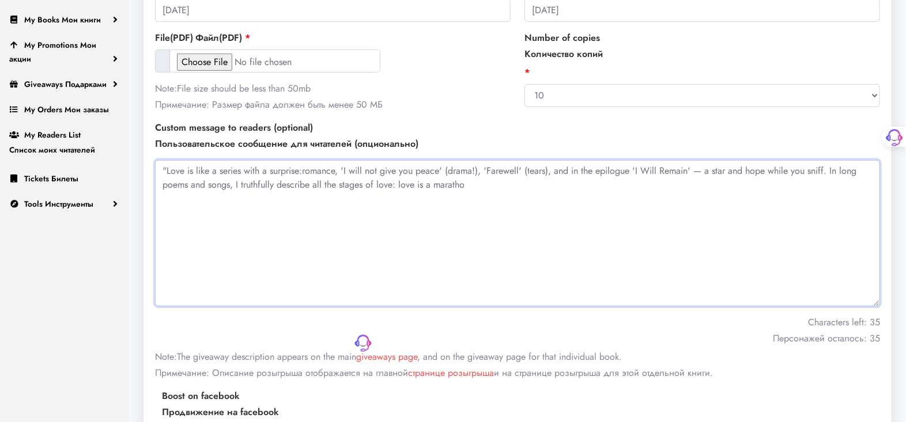
click at [342, 165] on textarea ""Love is like a series with a surprise:romance, 'I will not give you peace' (dr…" at bounding box center [517, 233] width 725 height 146
click at [372, 168] on textarea ""Love is like a series with a surprise:romance, drama!), 'Farewell' (tears), an…" at bounding box center [517, 233] width 725 height 146
drag, startPoint x: 418, startPoint y: 168, endPoint x: 375, endPoint y: 168, distance: 42.7
click at [375, 168] on textarea ""Love is like a series with a surprise:romance, drama!, 'Farewell' (tears), and…" at bounding box center [517, 233] width 725 height 146
click at [396, 169] on textarea ""Love is like a series with a surprise:romance, drama!, tears), and in the epil…" at bounding box center [517, 233] width 725 height 146
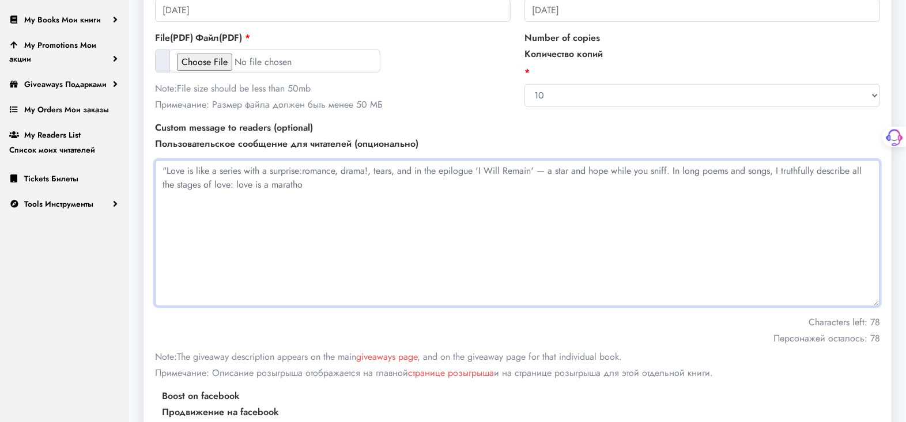
click at [305, 186] on textarea ""Love is like a series with a surprise:romance, drama!, tears, and in the epilo…" at bounding box center [517, 233] width 725 height 146
drag, startPoint x: 234, startPoint y: 184, endPoint x: 304, endPoint y: 186, distance: 70.3
click at [304, 186] on textarea ""Love is like a series with a surprise:romance, drama!, tears, and in the epilo…" at bounding box center [517, 233] width 725 height 146
paste textarea "n with a bad script, but with great music (YouTube is a bonus!). Read in KU if"
click at [595, 182] on textarea ""Love is like a series with a surprise:romance, drama!, tears, and in the epilo…" at bounding box center [517, 233] width 725 height 146
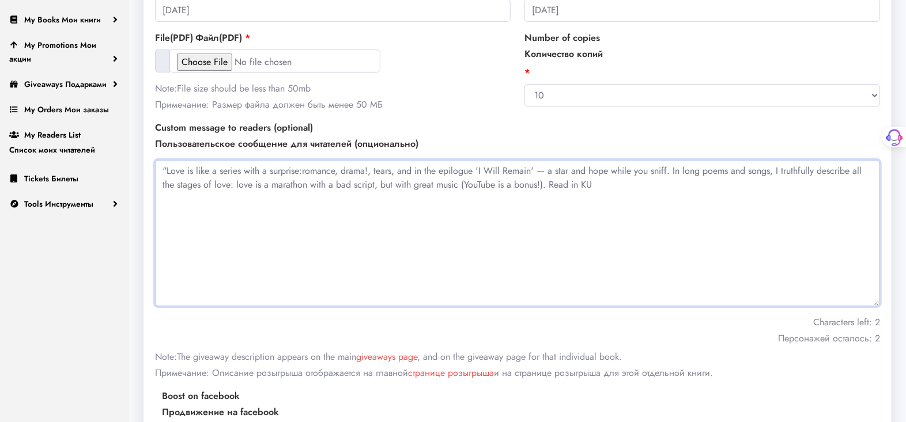
click at [166, 168] on textarea ""Love is like a series with a surprise:romance, drama!, tears, and in the epilo…" at bounding box center [517, 233] width 725 height 146
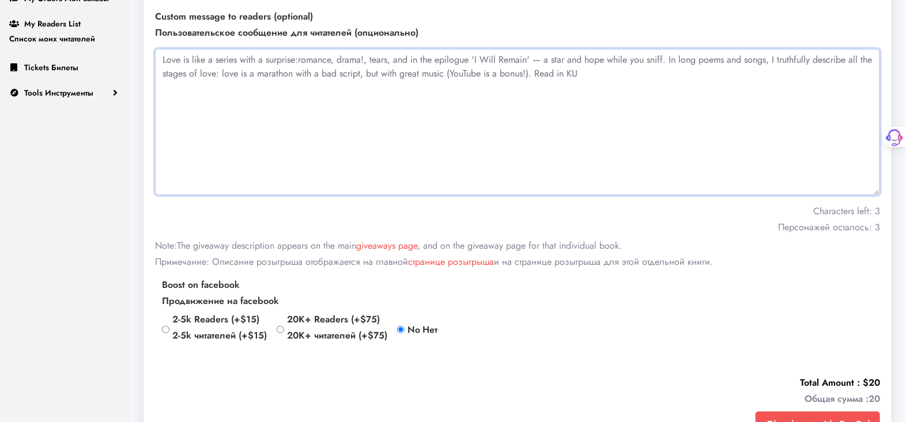
scroll to position [448, 0]
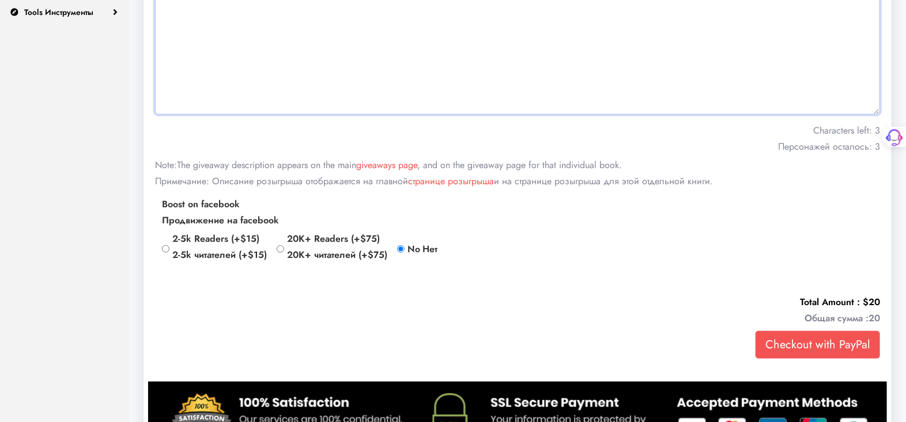
type textarea "Love is like a series with a surprise:romance, drama!, tears, and in the epilog…"
click at [799, 343] on input "Checkout with PayPal" at bounding box center [818, 345] width 124 height 28
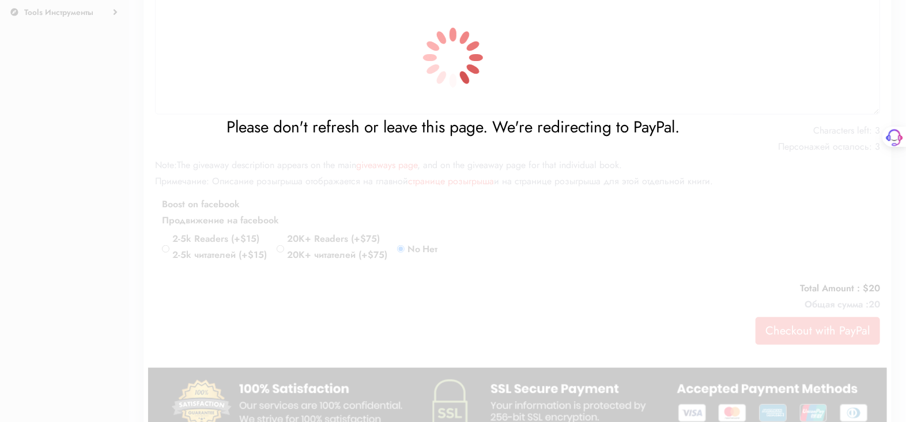
click at [724, 63] on div at bounding box center [453, 57] width 906 height 115
click at [328, 331] on div "Please don't refresh or leave this page. We're redirecting to PayPal." at bounding box center [453, 211] width 906 height 422
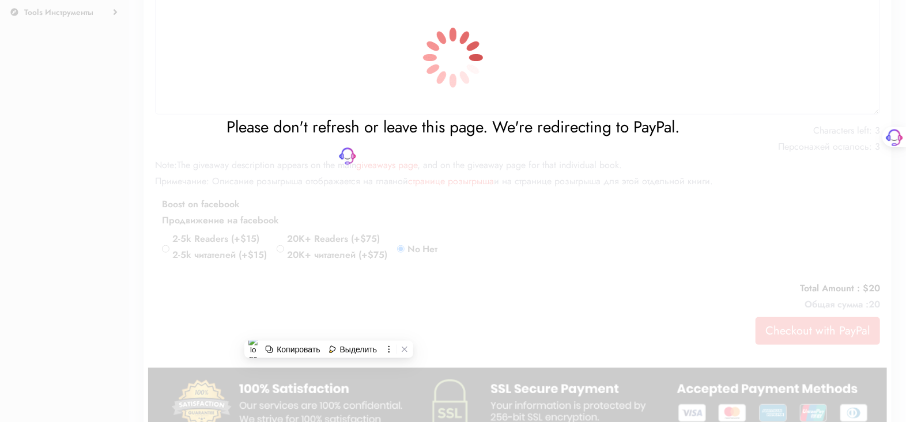
click at [554, 202] on div "Please don't refresh or leave this page. We're redirecting to PayPal." at bounding box center [453, 211] width 906 height 422
click at [590, 65] on div at bounding box center [453, 57] width 906 height 115
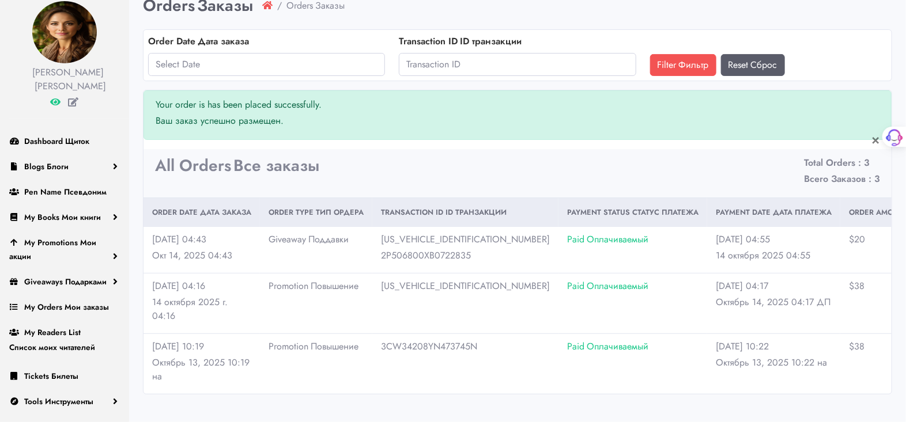
scroll to position [67, 0]
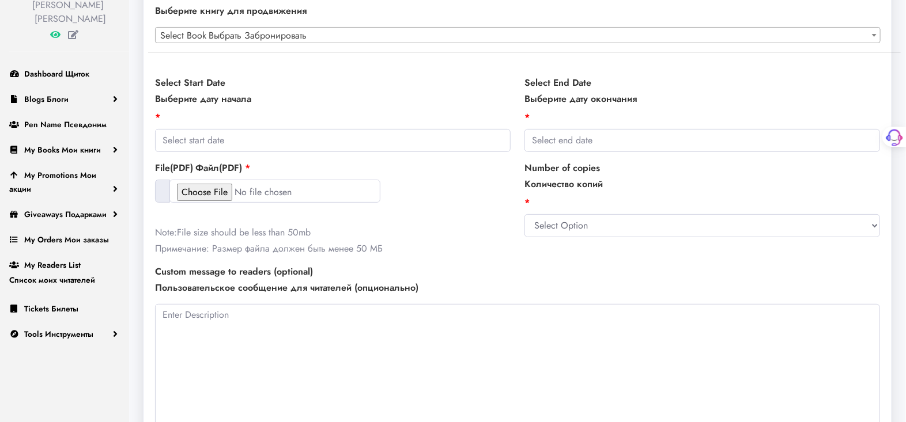
scroll to position [128, 0]
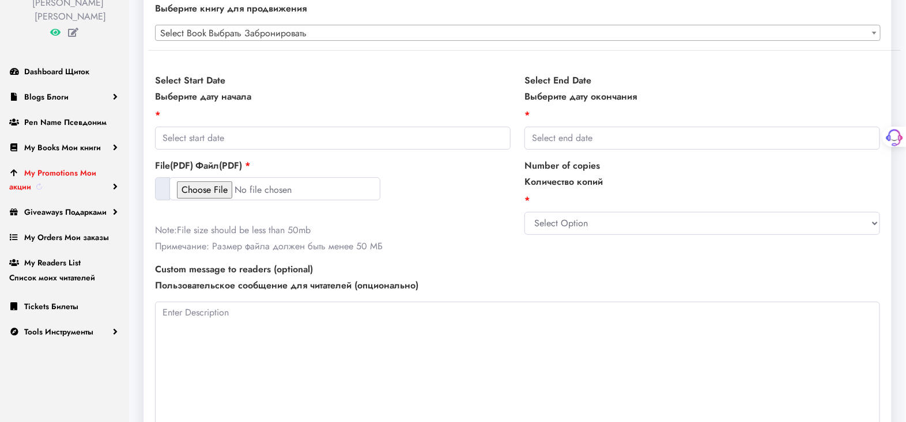
click at [85, 187] on sider-trans-text "Мои акции" at bounding box center [52, 179] width 87 height 25
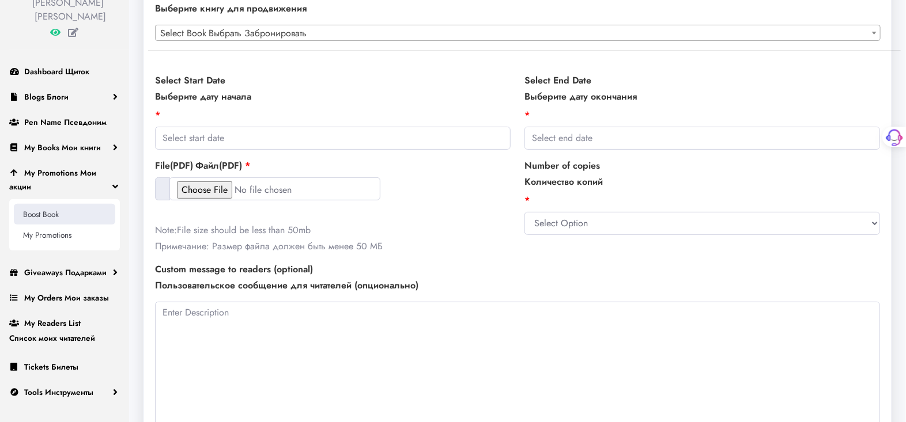
click at [71, 210] on link "Boost Book" at bounding box center [64, 214] width 101 height 21
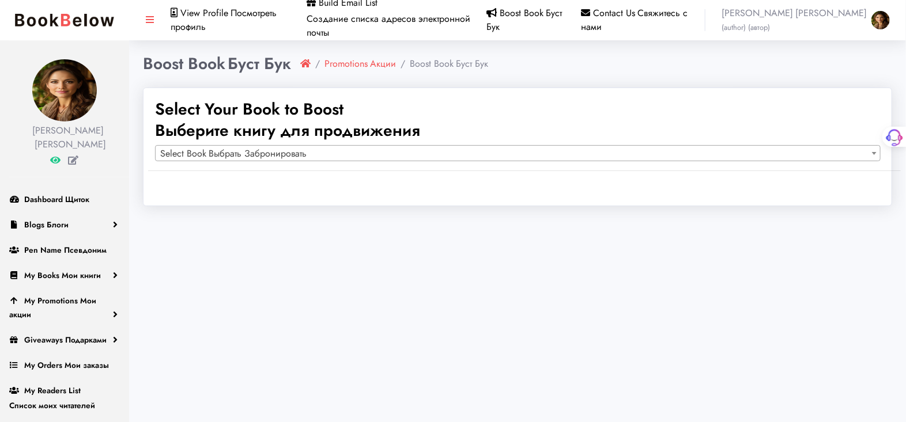
click at [641, 13] on span "Contact Us Свяжитесь с нами" at bounding box center [634, 19] width 107 height 27
click at [56, 231] on sider-trans-text "Блоги" at bounding box center [58, 225] width 22 height 12
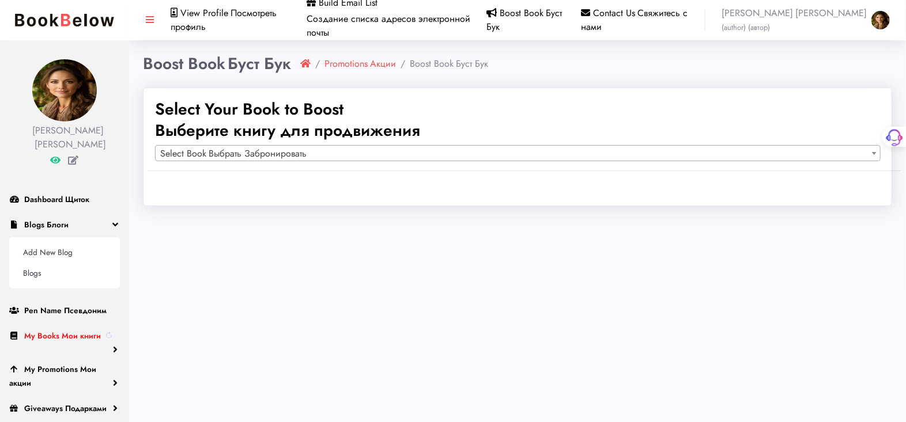
click at [69, 342] on sider-trans-text "Мои книги" at bounding box center [81, 336] width 39 height 12
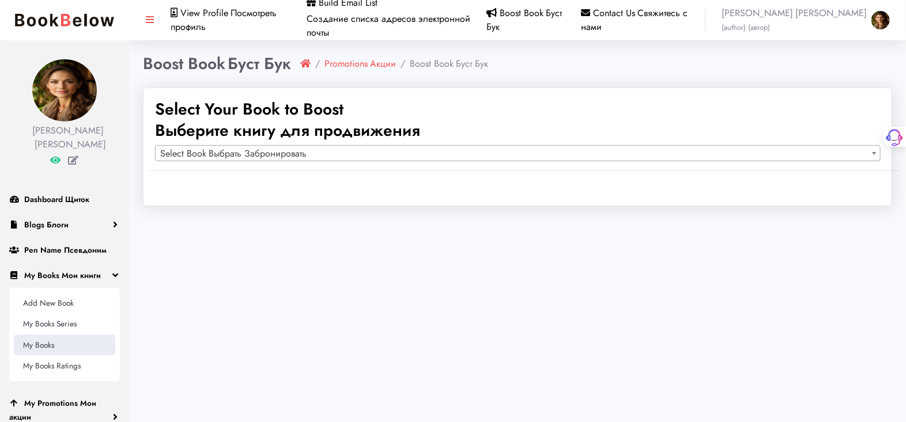
click at [46, 356] on link "My Books" at bounding box center [64, 345] width 101 height 21
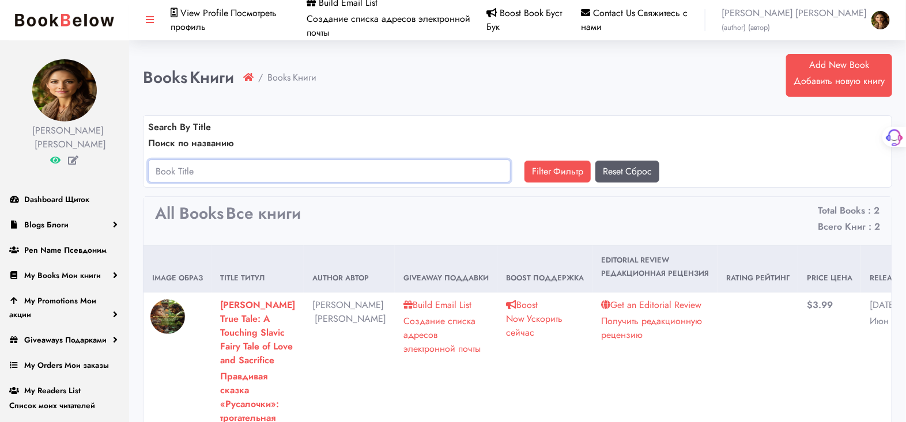
click at [164, 169] on input "text" at bounding box center [329, 171] width 362 height 23
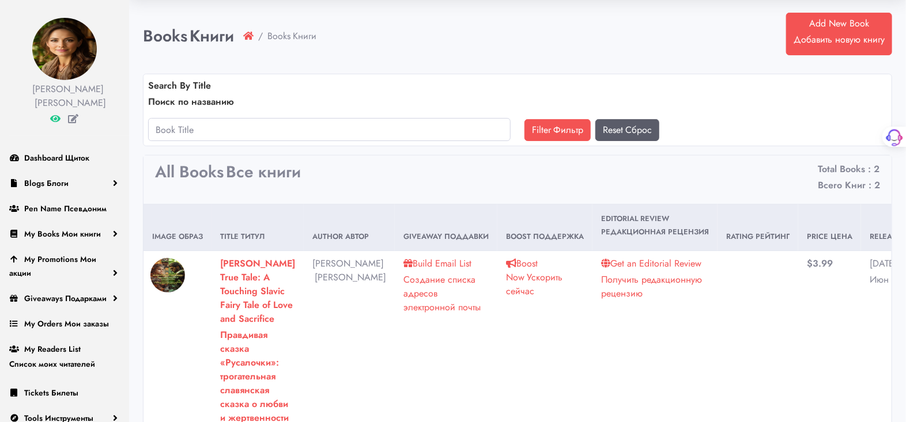
scroll to position [64, 0]
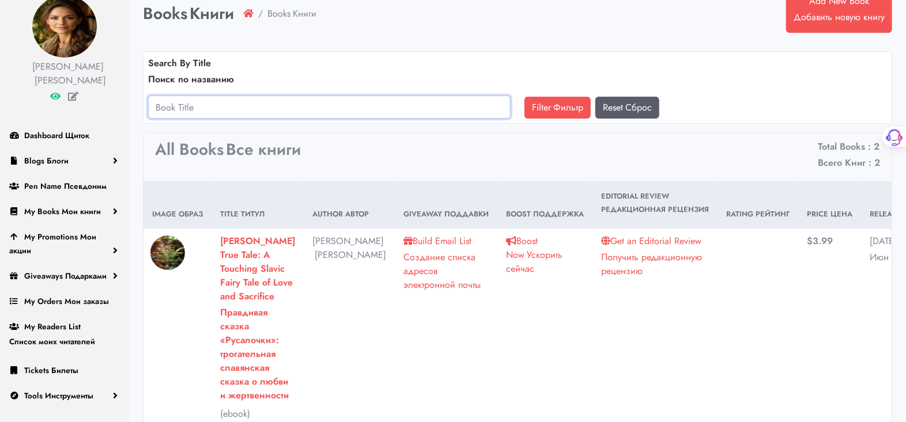
paste input "Masters of Color: Volume 1 – Light & Emotion (Deluxe Color Edition)"
type input "Masters of Color: Volume 1 – Light & Emotion (Deluxe Color Edition)"
drag, startPoint x: 441, startPoint y: 104, endPoint x: 96, endPoint y: 105, distance: 345.2
click at [96, 105] on div "[PERSON_NAME] [PERSON_NAME] Dashboard Щиток Blogs Блоги Add New Blog Blogs Pen …" at bounding box center [453, 295] width 906 height 718
click at [820, 14] on sider-trans-text "Добавить новую книгу" at bounding box center [824, 16] width 91 height 13
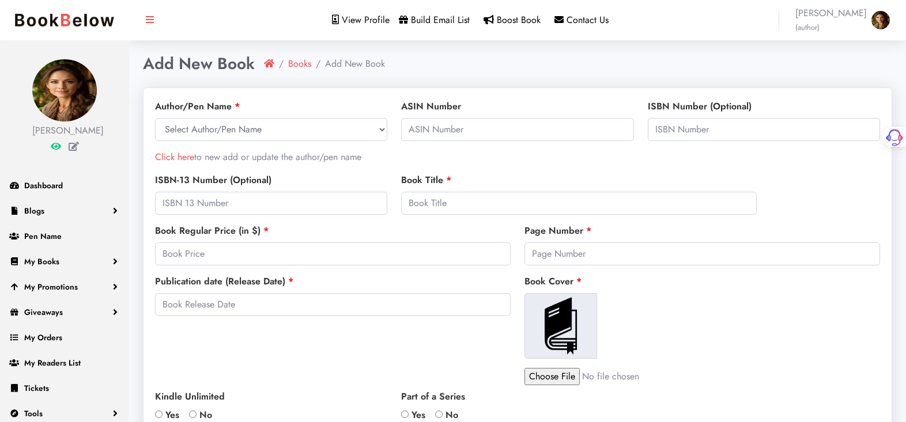
select select
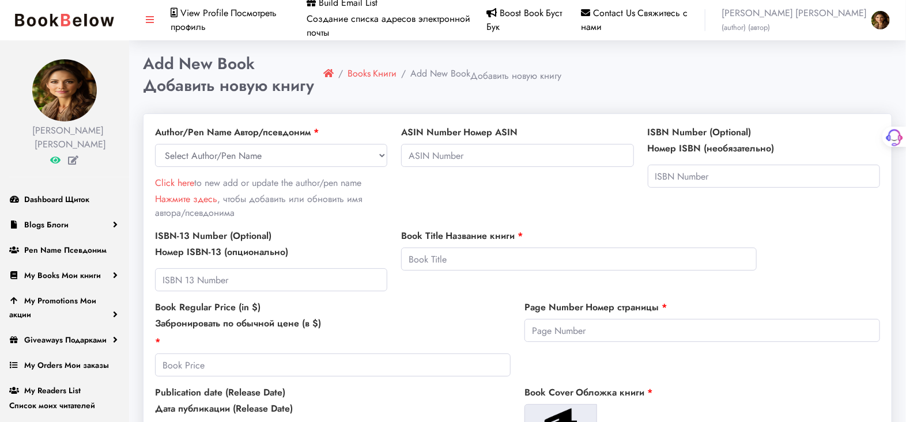
drag, startPoint x: 170, startPoint y: 121, endPoint x: 553, endPoint y: 139, distance: 383.7
click at [553, 139] on div "ASIN Number Номер ASIN" at bounding box center [517, 146] width 232 height 41
click at [188, 156] on select "Select Author/Pen Name Gemma Ray" at bounding box center [271, 155] width 232 height 23
select select "26850"
click at [155, 144] on select "Select Author/Pen Name Gemma Ray" at bounding box center [271, 155] width 232 height 23
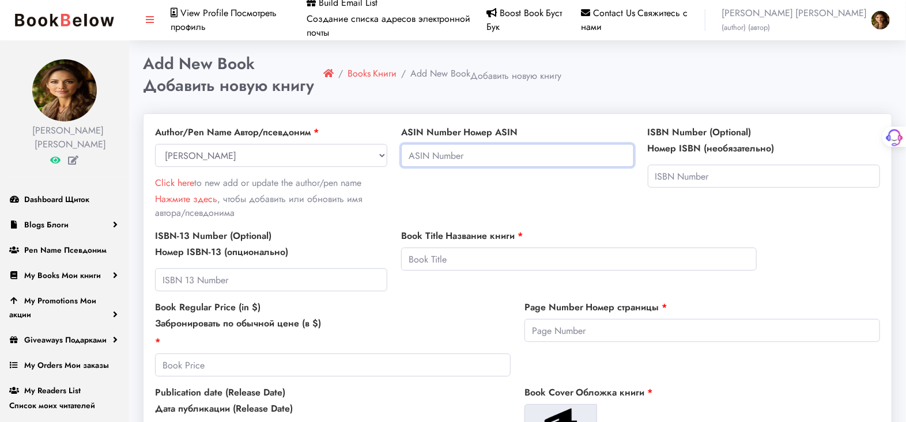
paste input "B0FCFBSVV5"
type input "B0FCFBSVV5"
paste input "Masters of Color: Volume 1 – Light & Emotion (Deluxe Color Edition)"
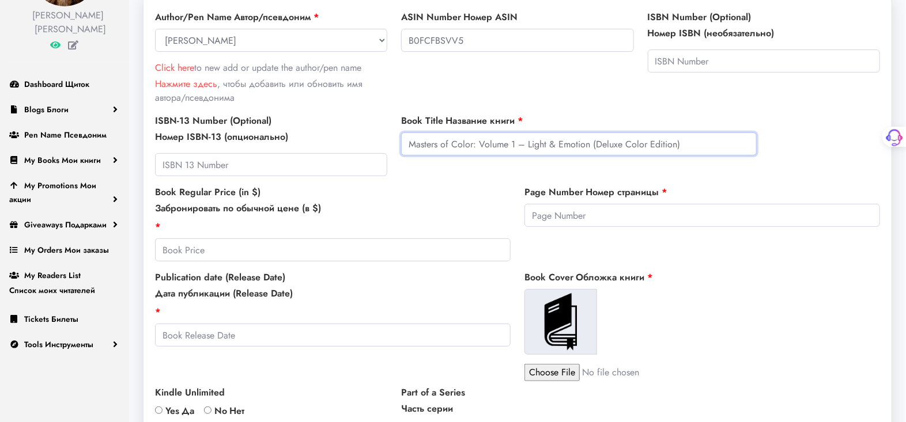
scroll to position [128, 0]
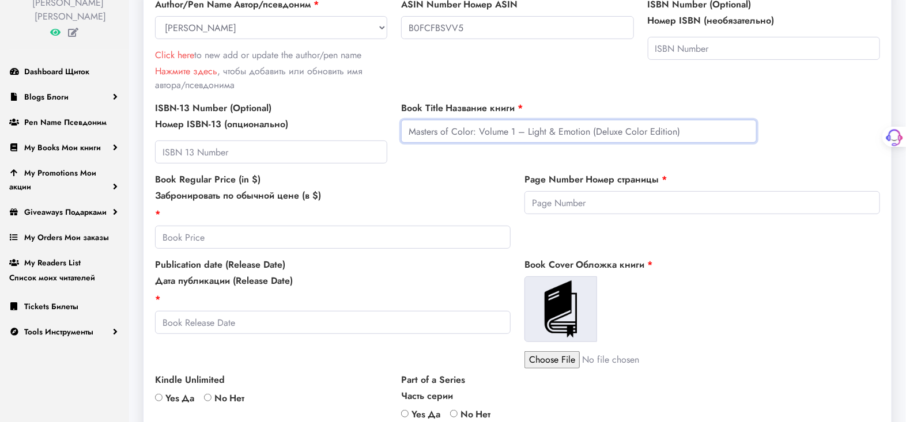
type input "Masters of Color: Volume 1 – Light & Emotion (Deluxe Color Edition)"
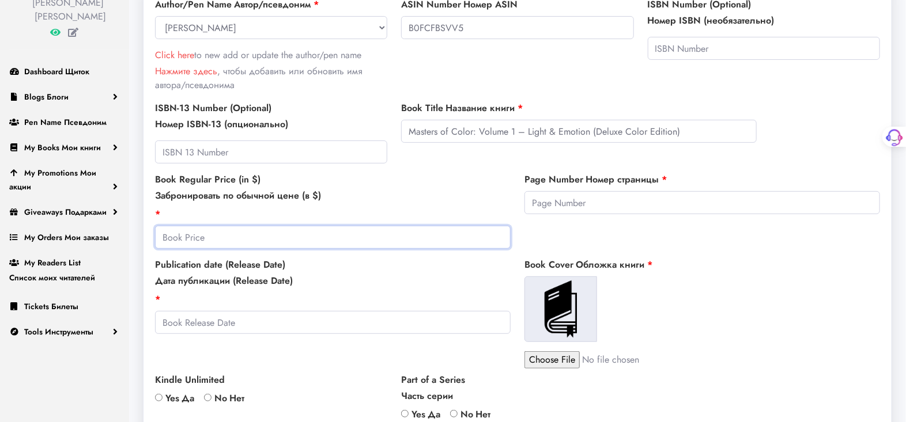
click at [166, 236] on input "number" at bounding box center [333, 237] width 356 height 23
click at [179, 240] on input "number" at bounding box center [333, 237] width 356 height 23
type input "16"
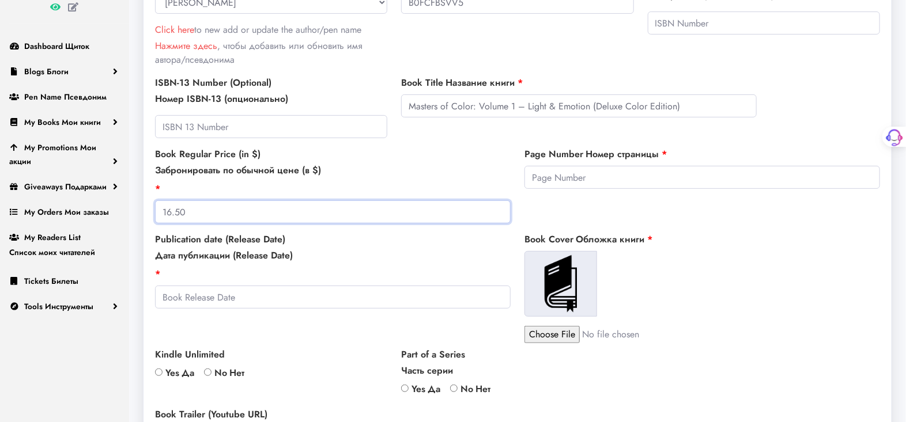
scroll to position [192, 0]
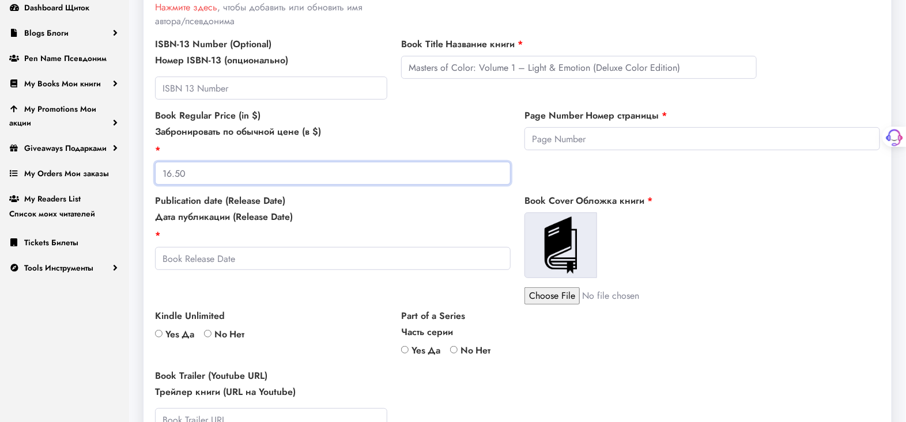
type input "16.50"
click at [210, 333] on input "No Нет" at bounding box center [207, 333] width 7 height 7
radio input "true"
click at [405, 349] on input "Yes Да" at bounding box center [404, 349] width 7 height 7
radio input "true"
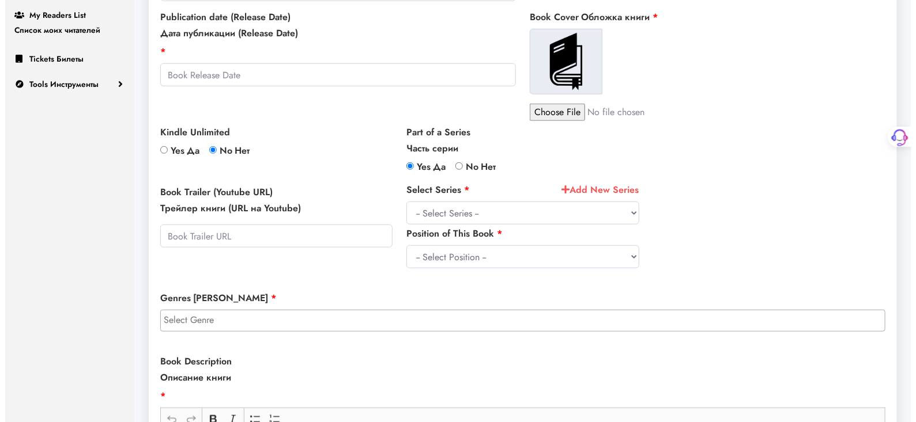
scroll to position [384, 0]
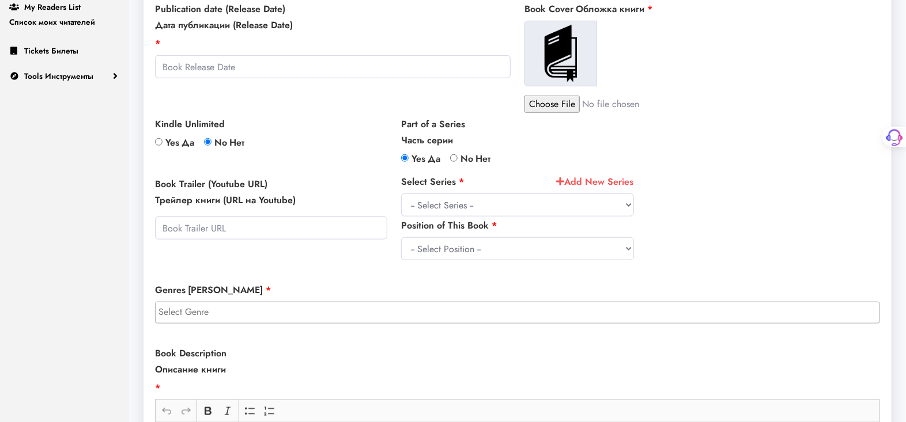
drag, startPoint x: 414, startPoint y: 205, endPoint x: 718, endPoint y: 235, distance: 305.2
click at [721, 237] on div "Author/Pen Name Автор/псевдоним Select Author/Pen Name Gemma Ray Click here to …" at bounding box center [517, 188] width 739 height 893
click at [628, 204] on select "-- Select Series --" at bounding box center [517, 205] width 232 height 23
click at [454, 205] on select "-- Select Series --" at bounding box center [517, 205] width 232 height 23
click at [560, 181] on icon at bounding box center [561, 181] width 8 height 9
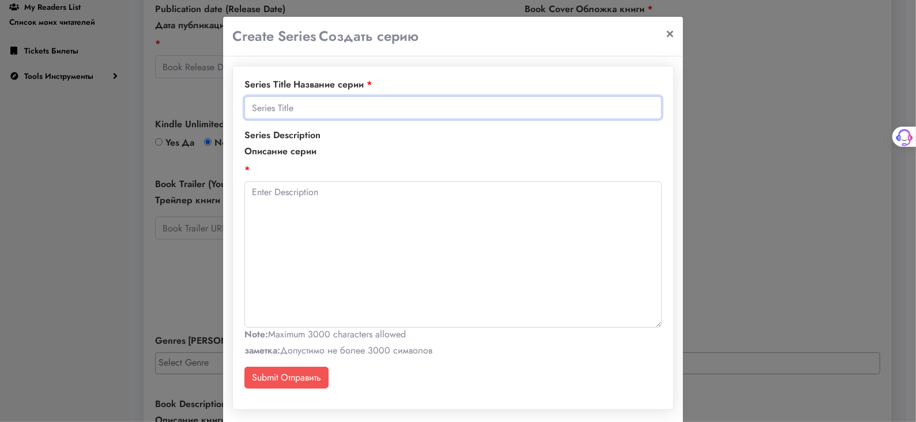
paste input "Masters of Color"
type input "Masters of Color"
click at [248, 191] on textarea at bounding box center [452, 255] width 417 height 146
paste textarea "Masters of Color: Light & Emotion – Deluxe Edition is a premium adult coloring …"
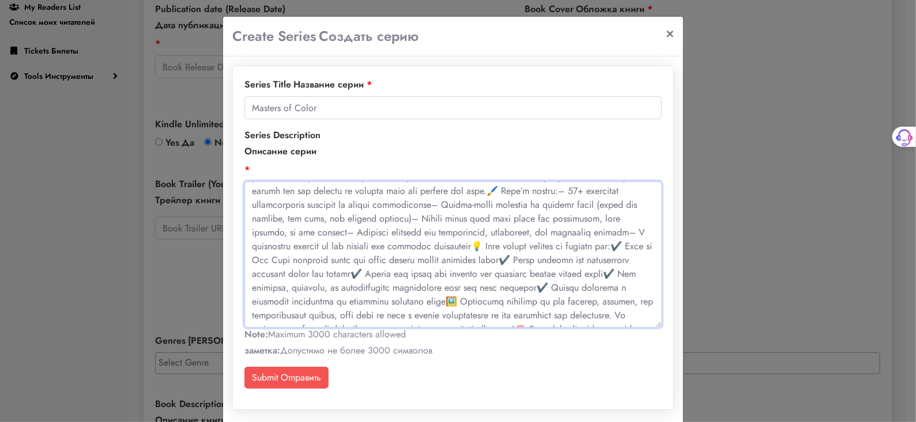
scroll to position [34, 0]
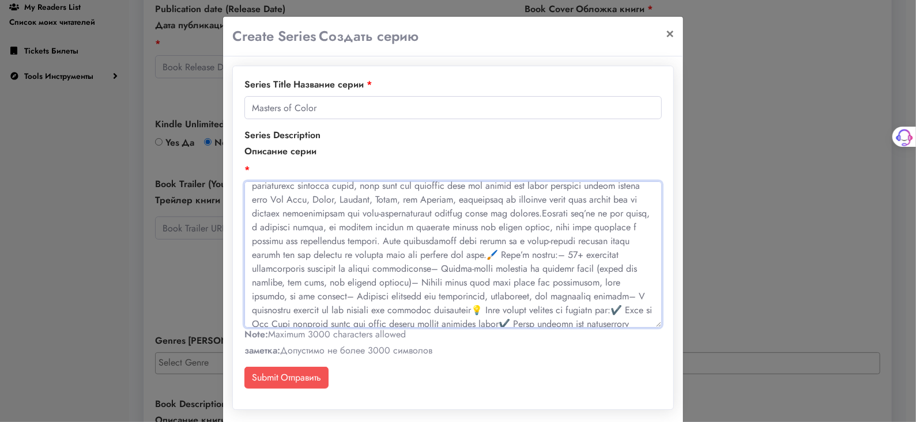
click at [493, 255] on textarea at bounding box center [452, 255] width 417 height 146
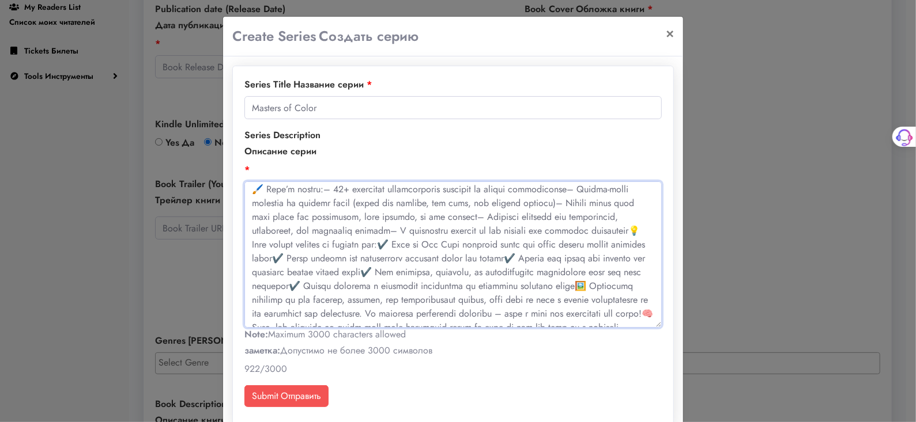
click at [318, 190] on textarea at bounding box center [452, 255] width 417 height 146
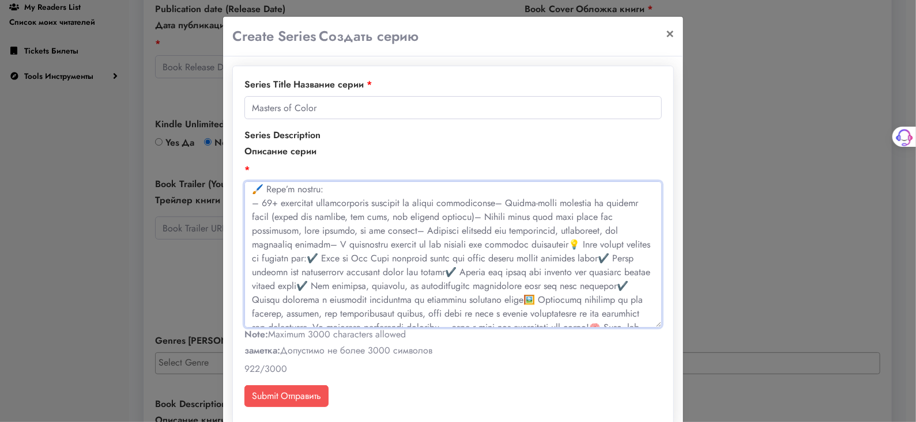
scroll to position [127, 0]
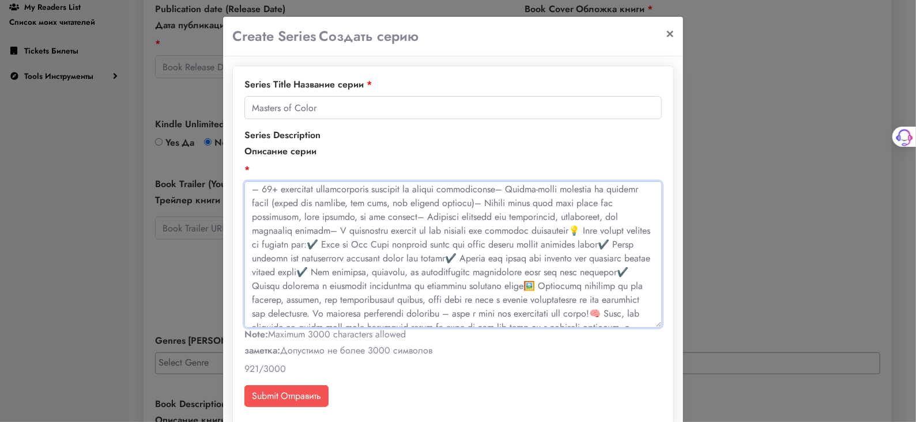
click at [482, 188] on textarea at bounding box center [452, 255] width 417 height 146
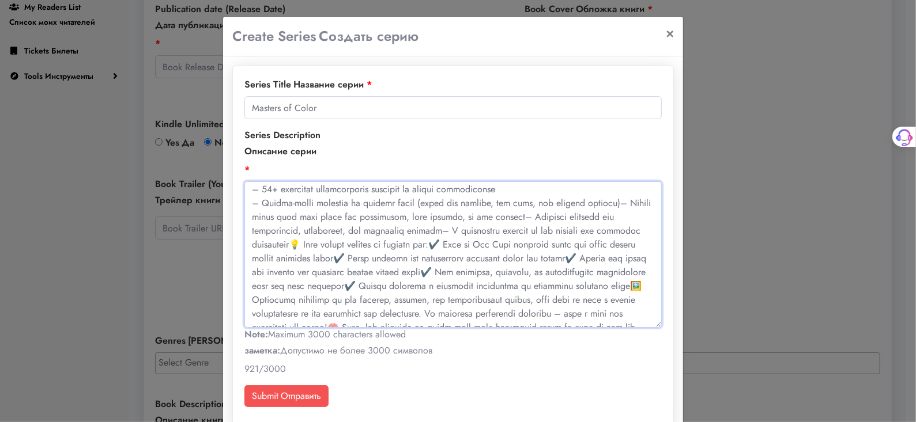
scroll to position [141, 0]
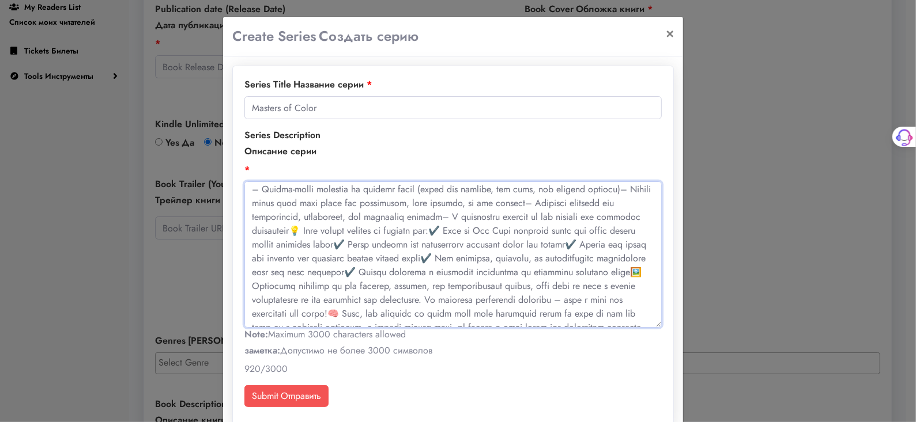
click at [526, 202] on textarea at bounding box center [452, 255] width 417 height 146
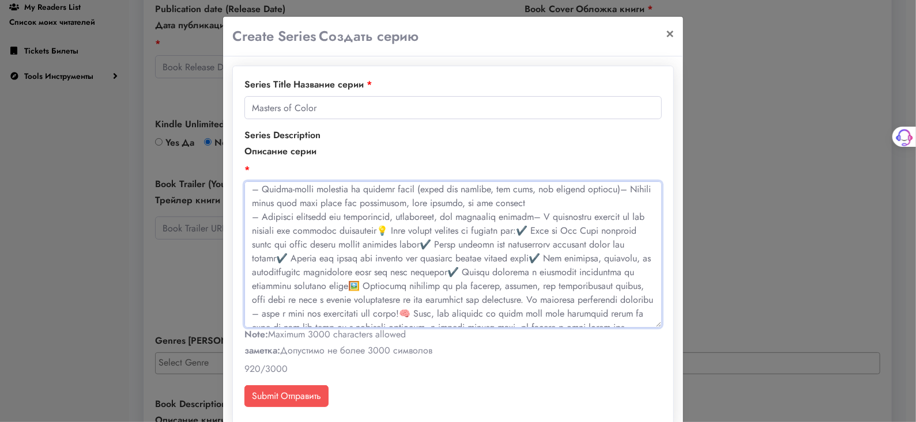
scroll to position [169, 0]
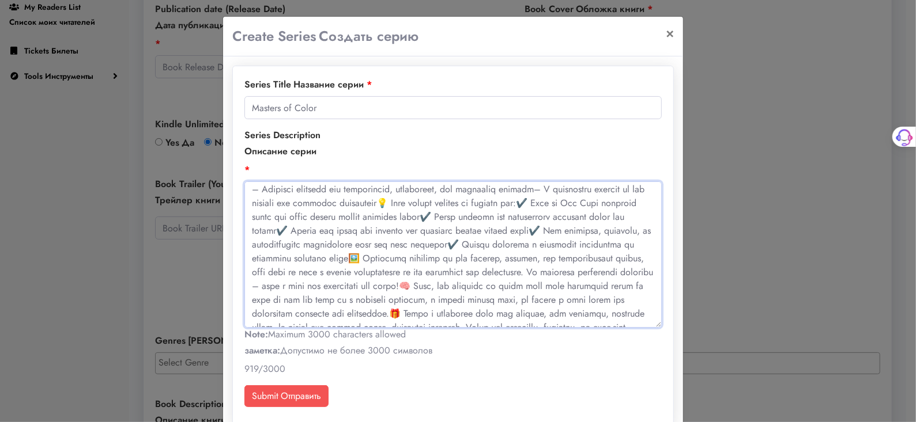
click at [367, 202] on textarea at bounding box center [452, 255] width 417 height 146
click at [523, 187] on textarea at bounding box center [452, 255] width 417 height 146
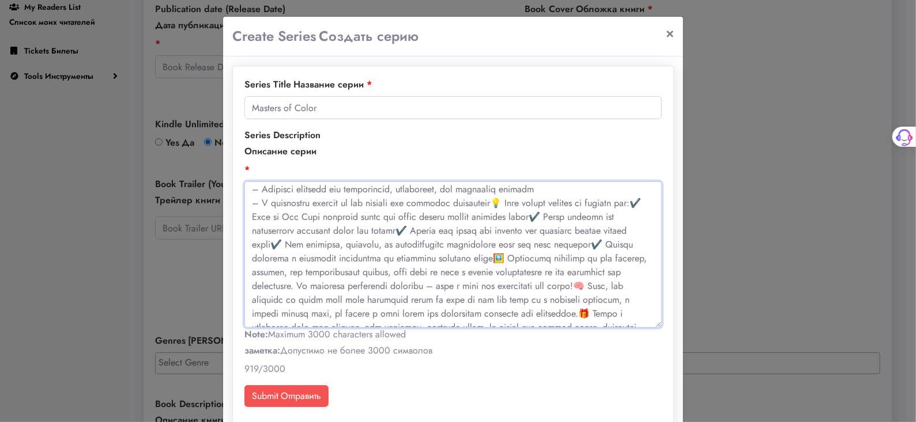
scroll to position [183, 0]
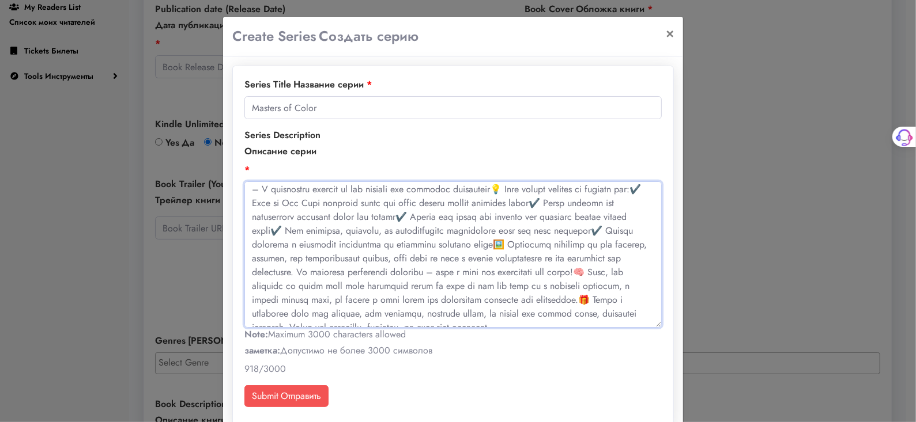
click at [484, 186] on textarea at bounding box center [452, 255] width 417 height 146
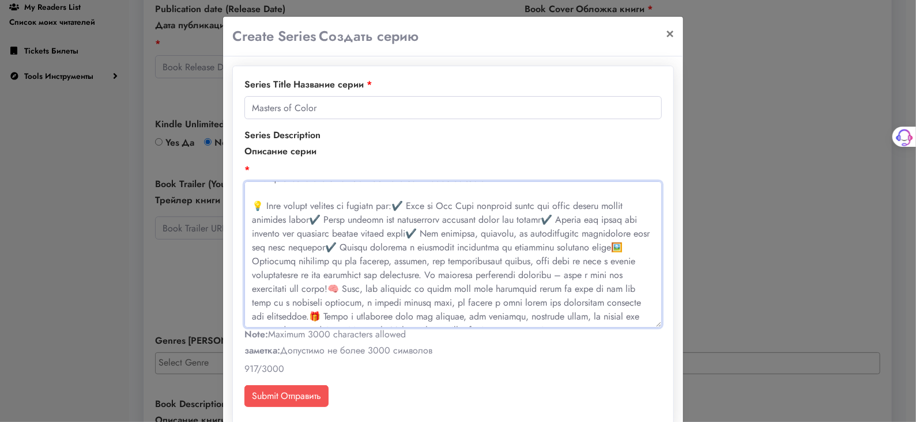
scroll to position [207, 0]
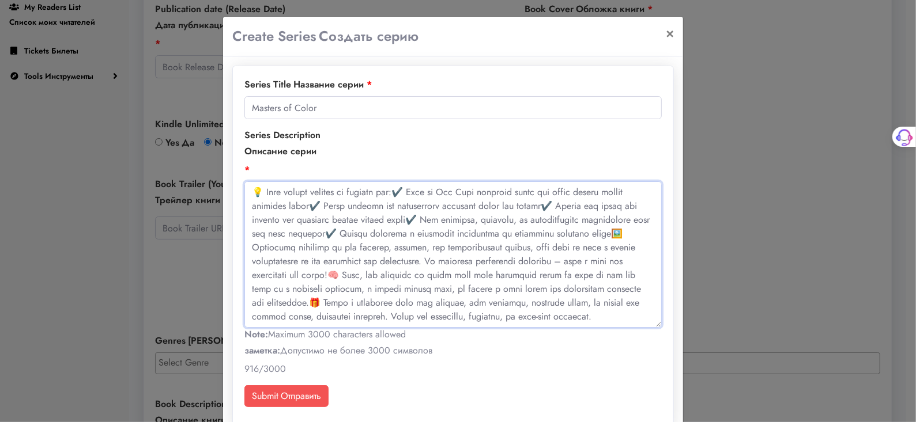
click at [388, 190] on textarea at bounding box center [452, 255] width 417 height 146
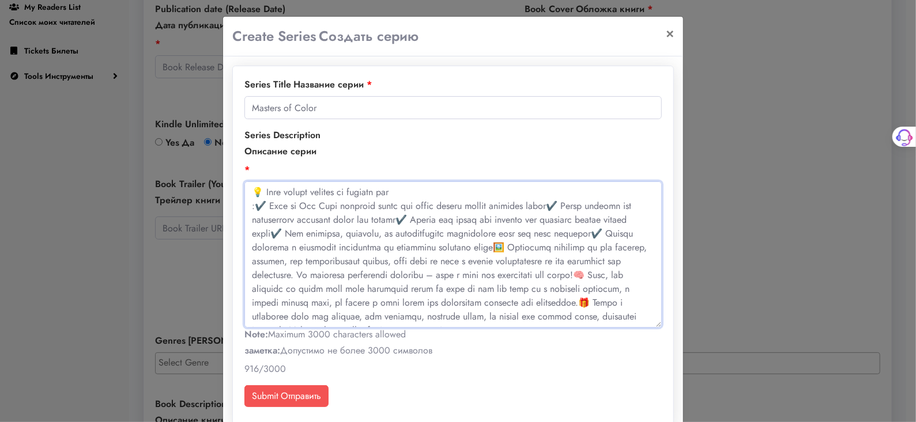
scroll to position [221, 0]
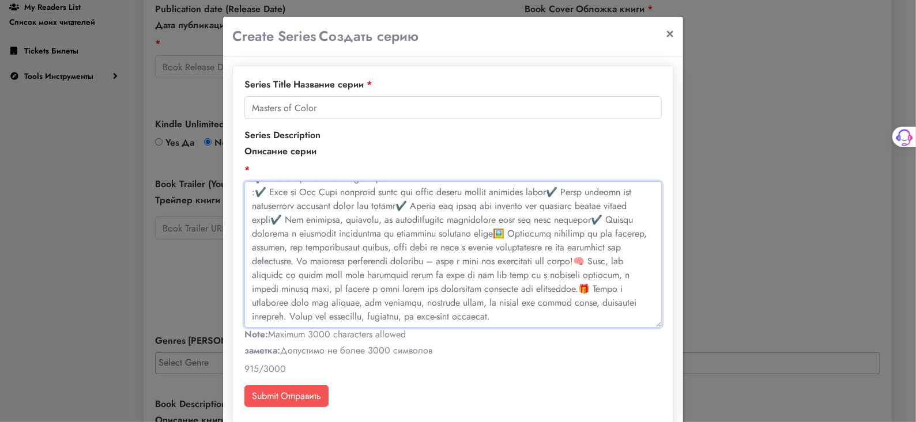
click at [549, 189] on textarea at bounding box center [452, 255] width 417 height 146
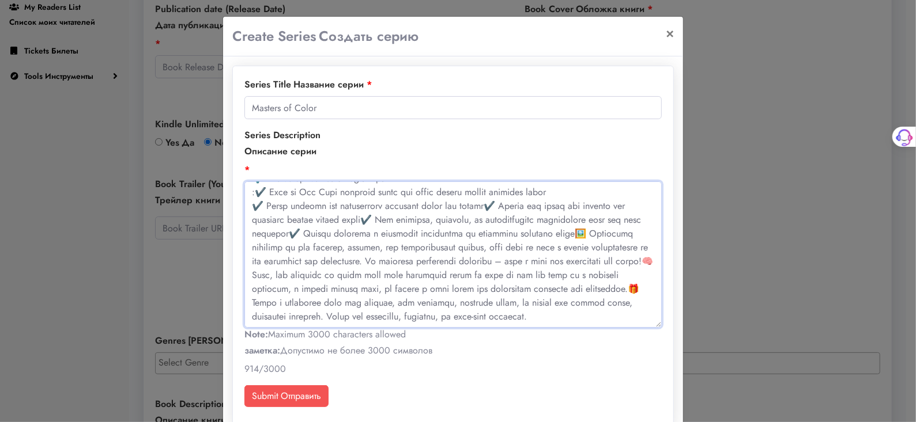
click at [478, 205] on textarea at bounding box center [452, 255] width 417 height 146
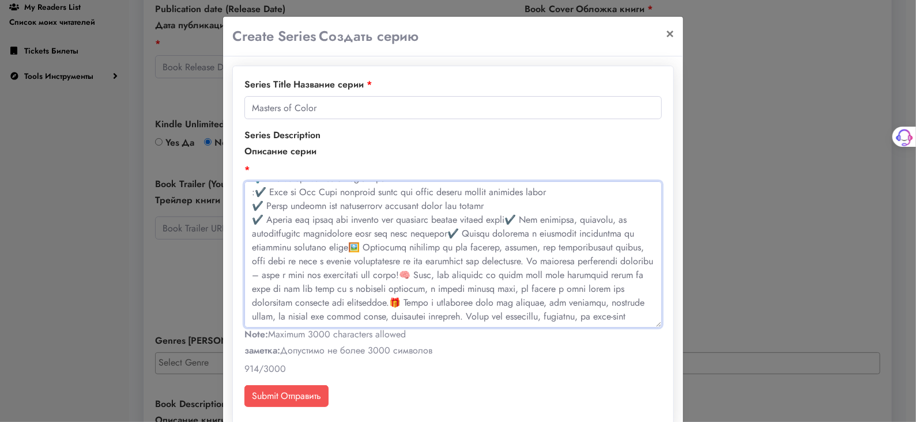
scroll to position [235, 0]
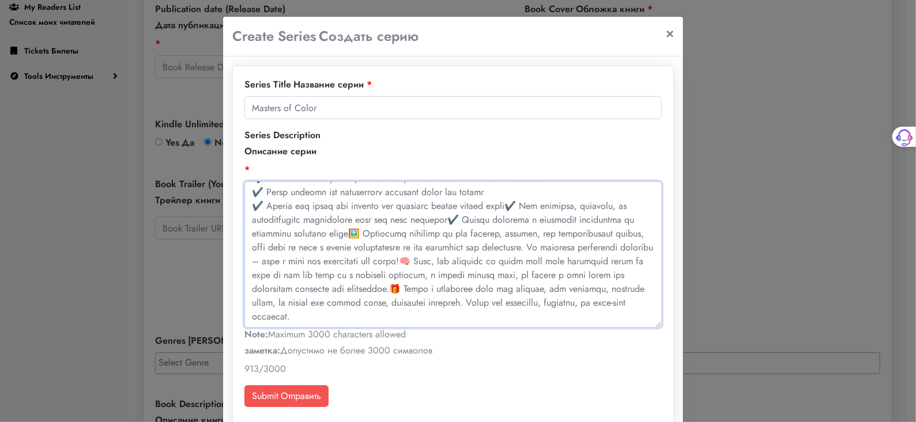
click at [492, 206] on textarea at bounding box center [452, 255] width 417 height 146
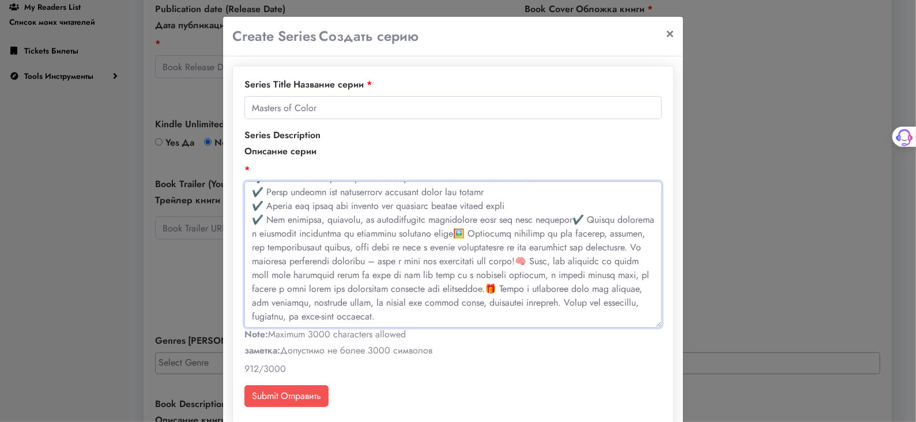
click at [548, 219] on textarea at bounding box center [452, 255] width 417 height 146
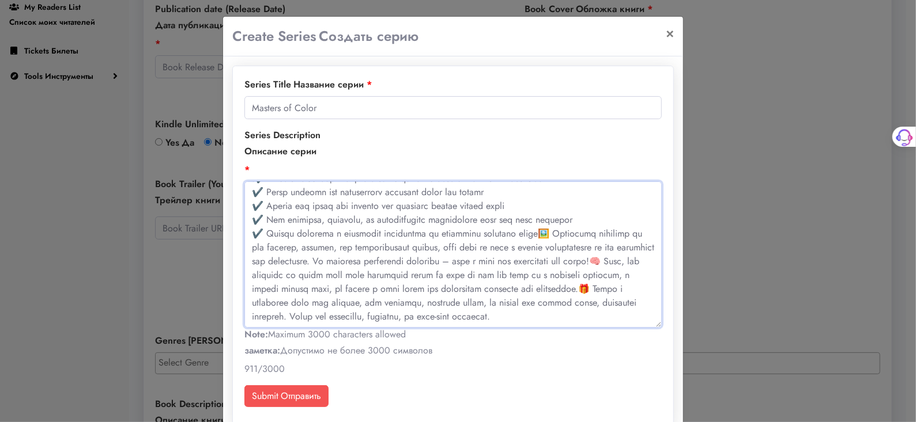
click at [518, 233] on textarea at bounding box center [452, 255] width 417 height 146
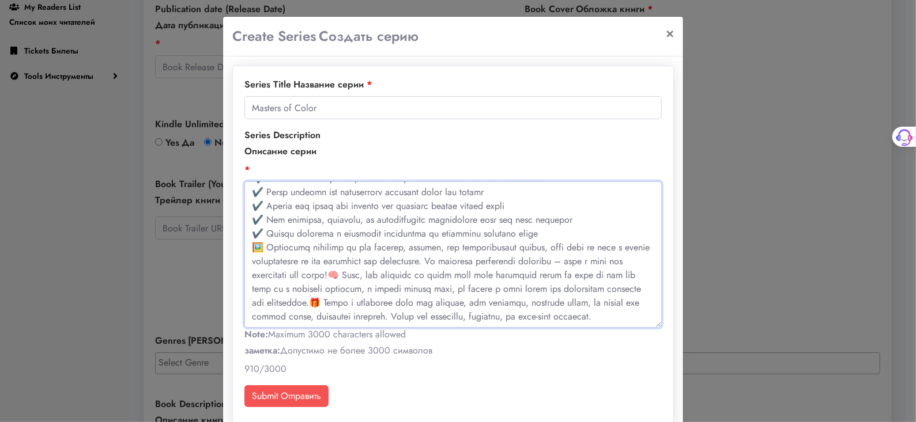
click at [524, 229] on textarea at bounding box center [452, 255] width 417 height 146
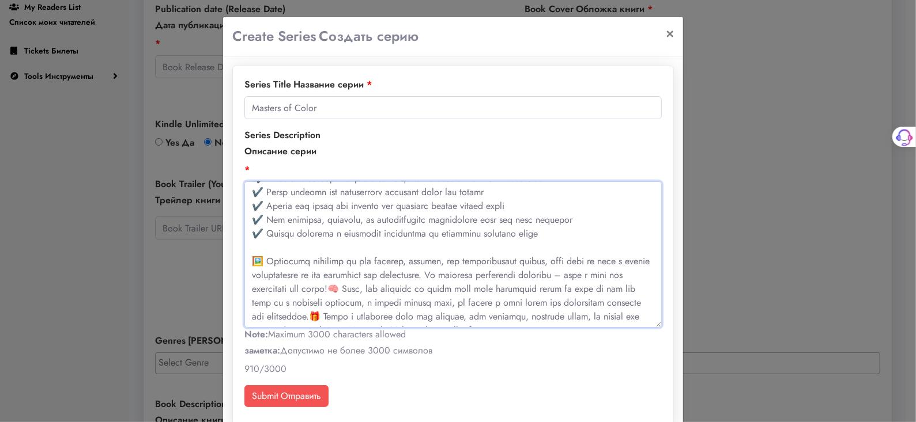
scroll to position [249, 0]
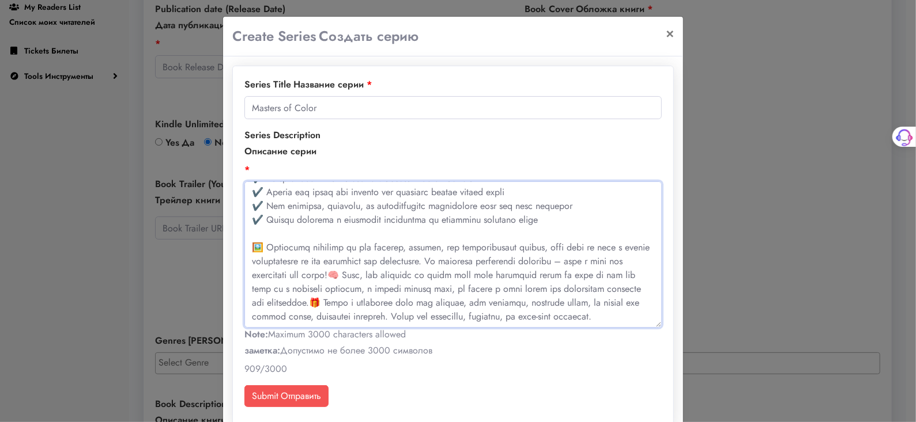
click at [324, 273] on textarea at bounding box center [452, 255] width 417 height 146
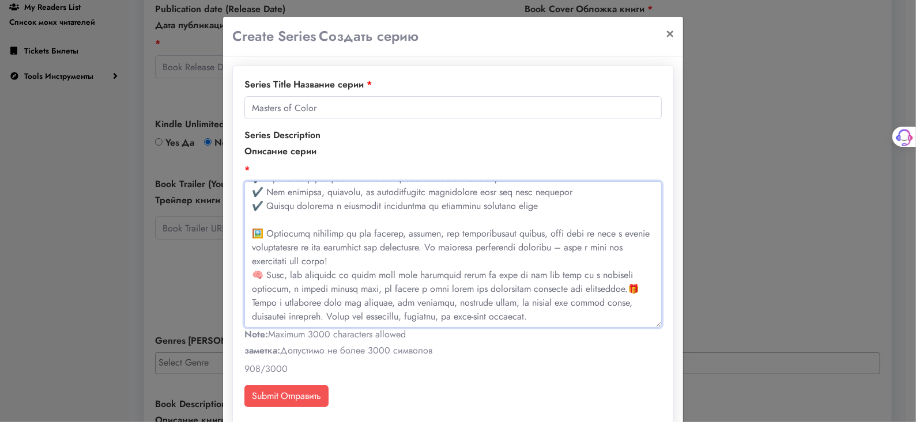
click at [607, 286] on textarea at bounding box center [452, 255] width 417 height 146
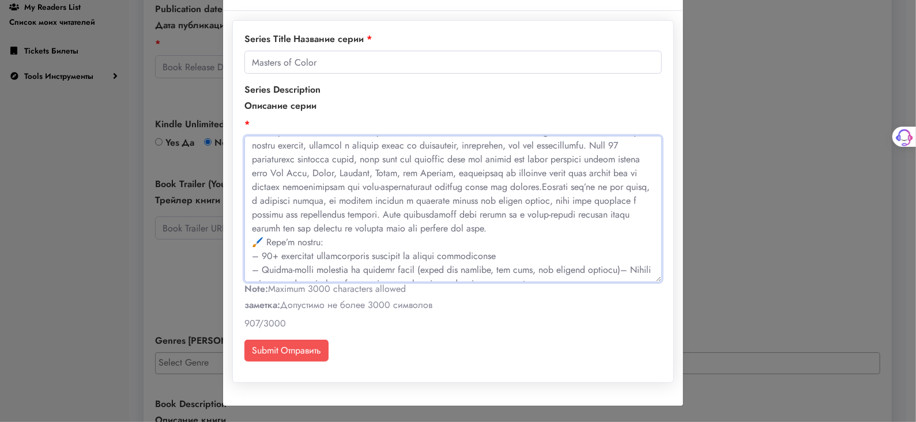
scroll to position [6, 0]
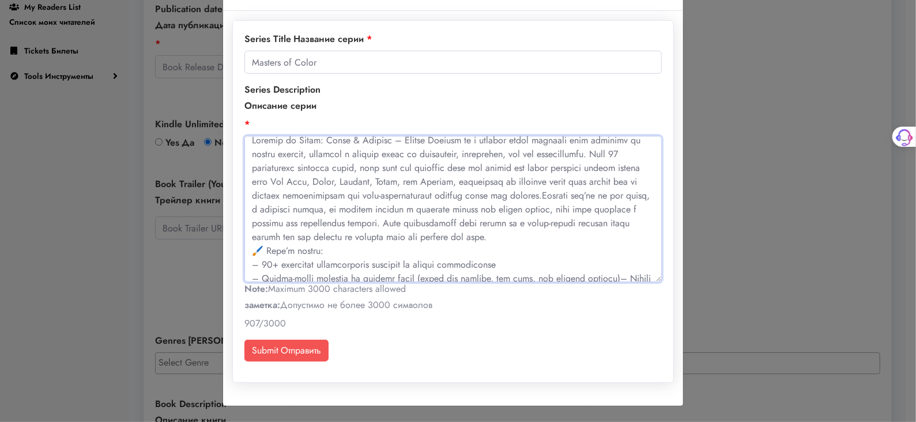
click at [501, 240] on textarea at bounding box center [452, 209] width 417 height 146
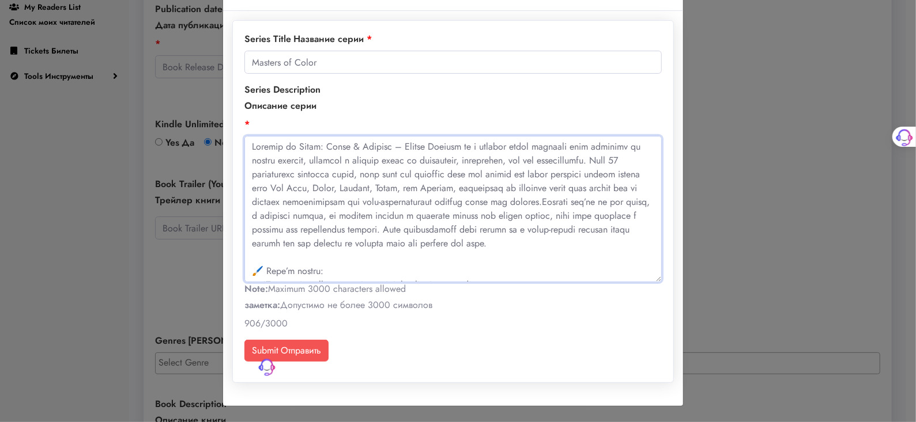
drag, startPoint x: 244, startPoint y: 142, endPoint x: 381, endPoint y: 146, distance: 137.2
click at [381, 146] on textarea at bounding box center [452, 209] width 417 height 146
type textarea "Masters of Color: Light & Emotion – Deluxe Edition is a premium adult coloring …"
click at [485, 322] on div "Series Description Описание серии Note: Maximum 3000 characters allowed заметка…" at bounding box center [452, 207] width 417 height 248
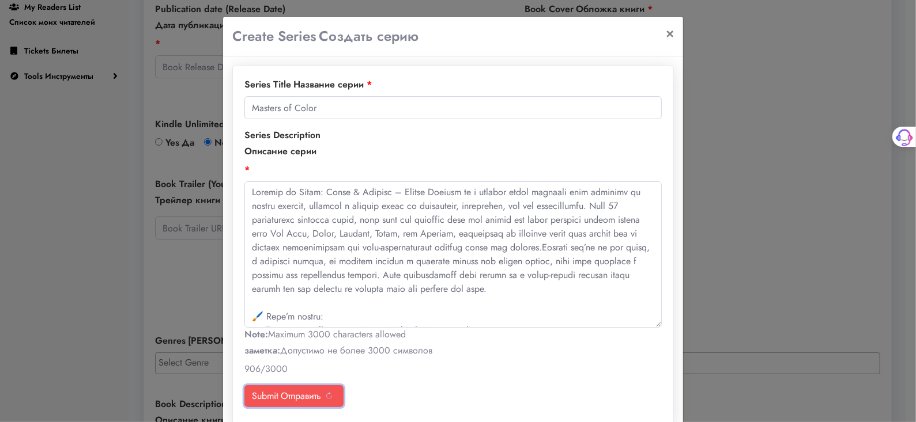
click at [296, 400] on sider-trans-text "Отправить" at bounding box center [301, 396] width 40 height 13
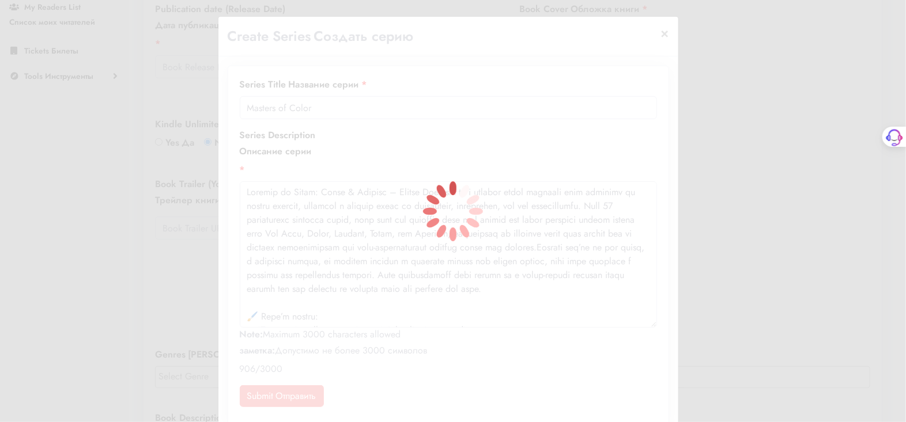
select select "43"
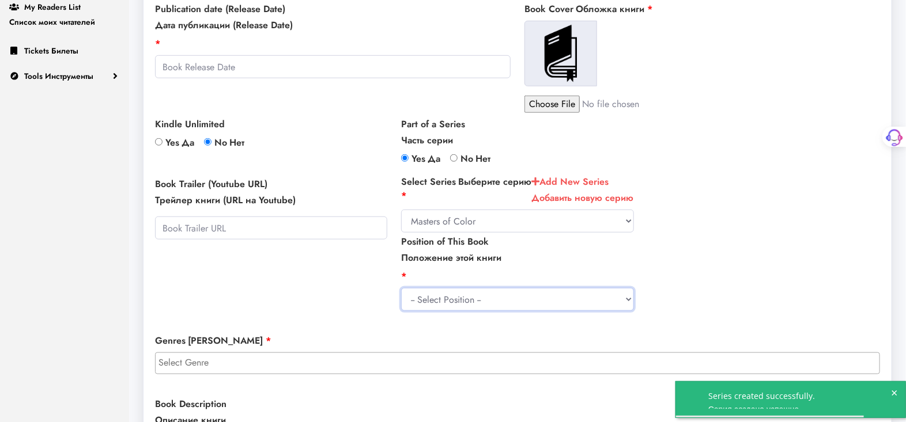
click at [443, 311] on select "-- Select Position -- 0 1 2 3 4 5 6 7 8 9 10 11 12 13 14 15 16 17 18 19 20 21 2…" at bounding box center [517, 299] width 232 height 23
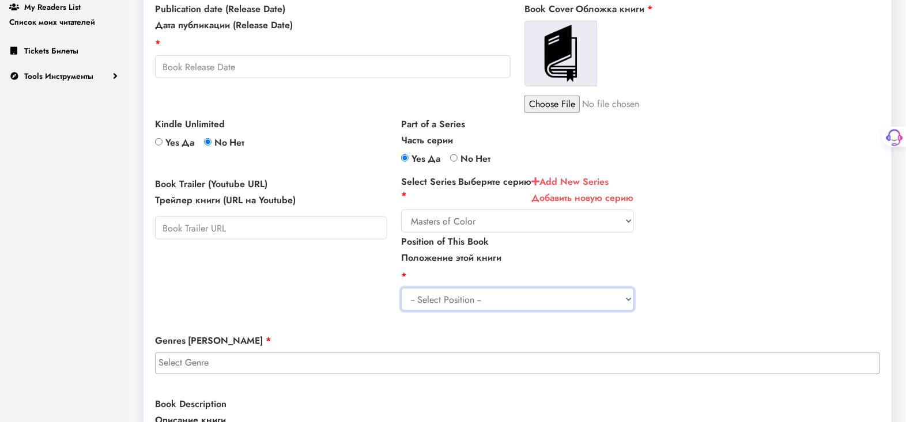
select select "1"
click at [401, 301] on select "-- Select Position -- 0 1 2 3 4 5 6 7 8 9 10 11 12 13 14 15 16 17 18 19 20 21 2…" at bounding box center [517, 299] width 232 height 23
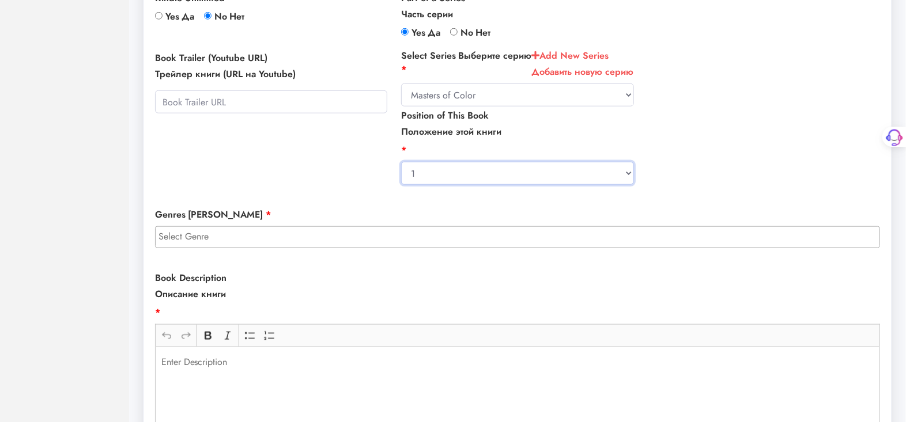
scroll to position [512, 0]
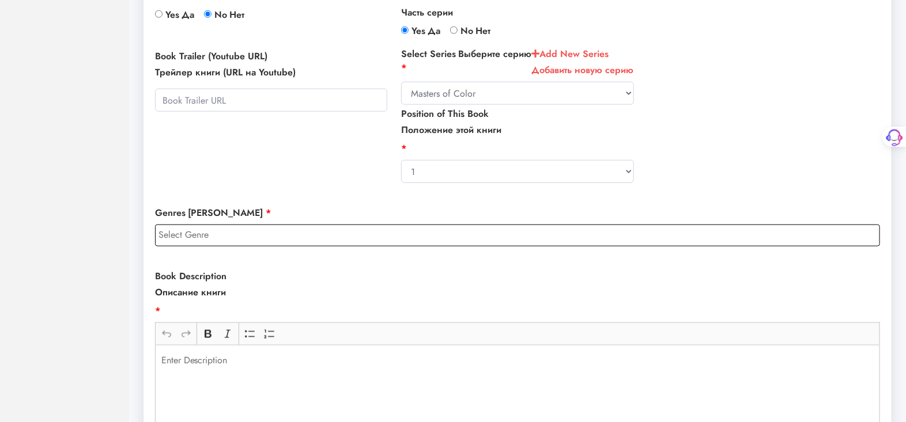
click at [843, 242] on input "search" at bounding box center [520, 235] width 724 height 14
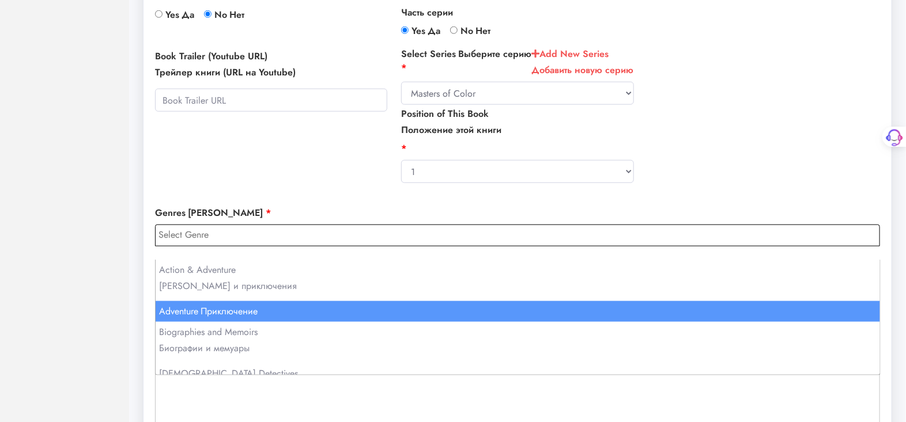
scroll to position [64, 0]
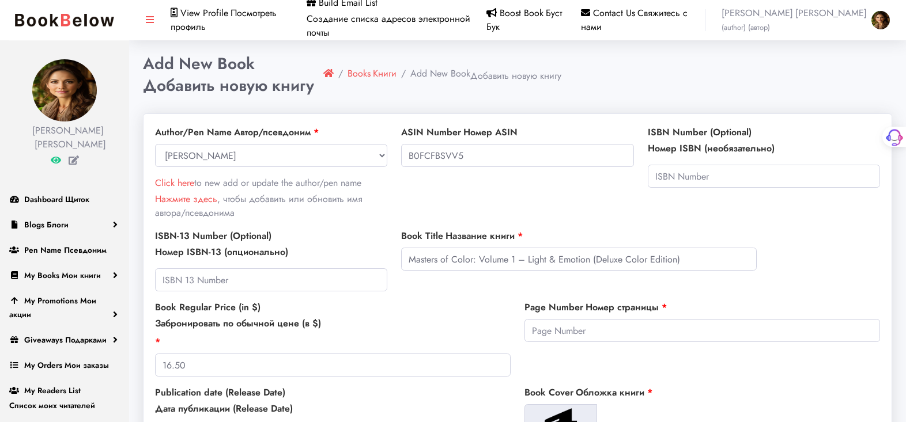
select select "26850"
select select "43"
select select "1"
select select
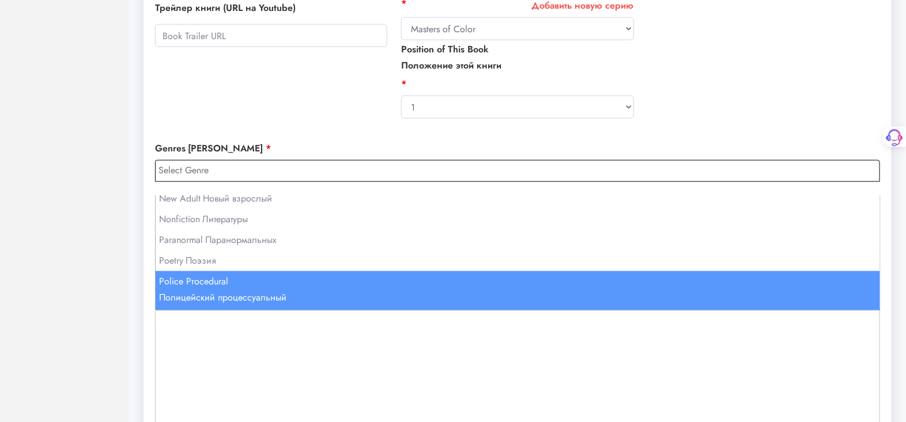
scroll to position [950, 0]
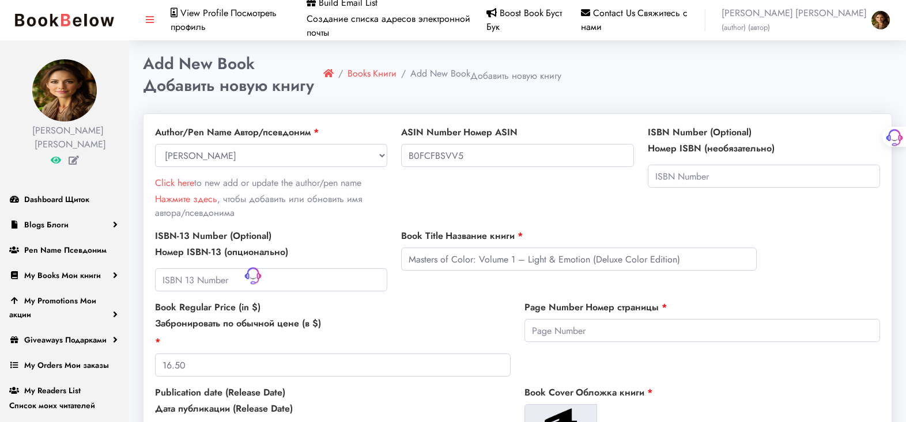
select select "26850"
select select "43"
select select "1"
select select "107"
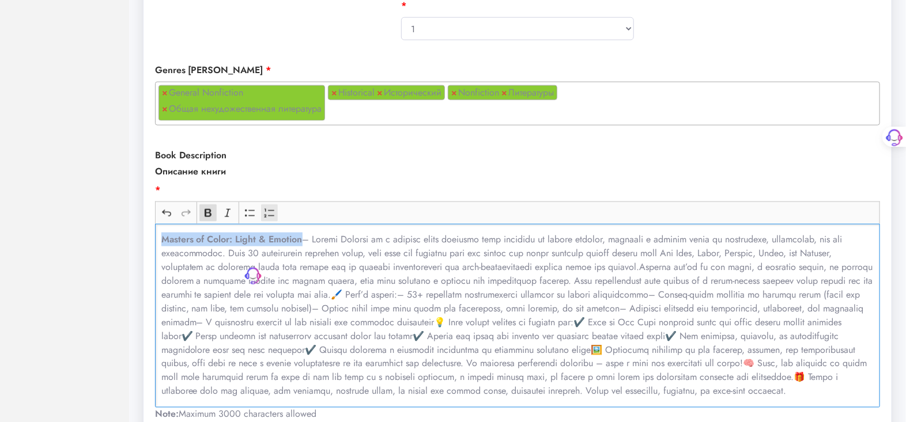
scroll to position [472, 0]
click at [314, 307] on p "Masters of Color: Light & Emotion" at bounding box center [517, 316] width 713 height 166
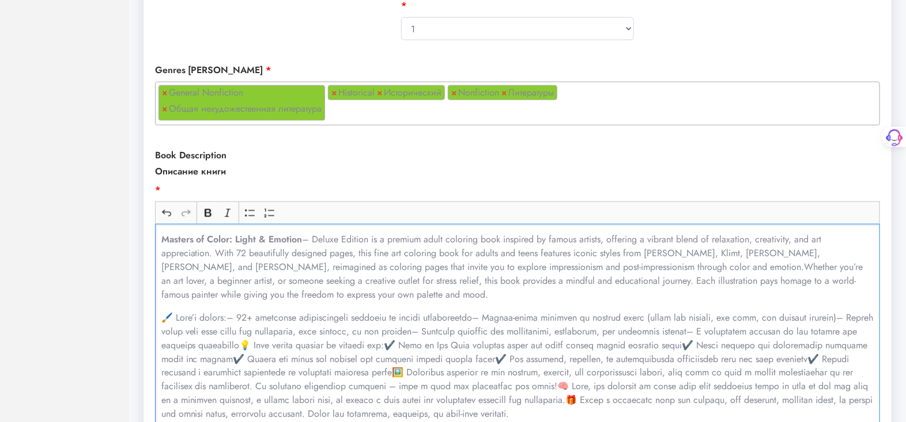
click at [231, 331] on p "Rich Text Editor, main" at bounding box center [517, 366] width 713 height 111
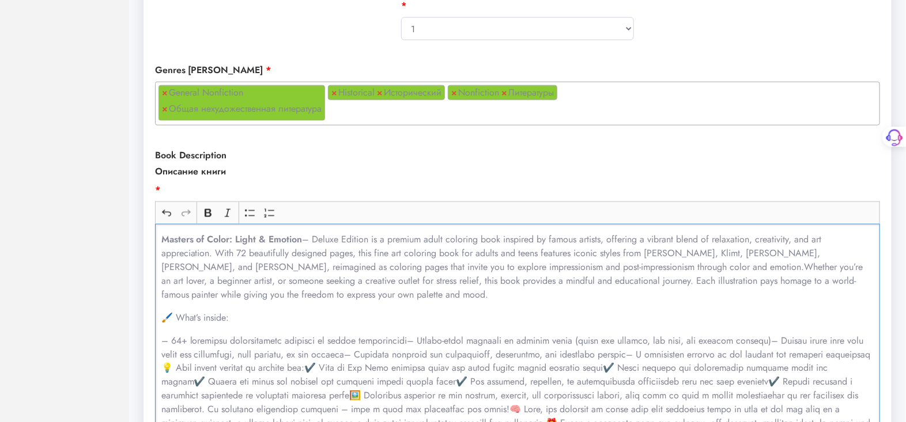
click at [756, 351] on p "Rich Text Editor, main" at bounding box center [517, 389] width 713 height 111
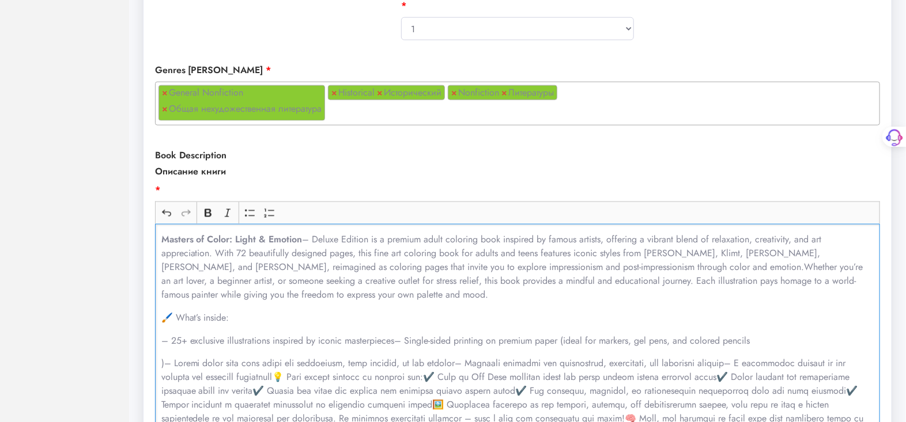
click at [450, 380] on p "Rich Text Editor, main" at bounding box center [517, 405] width 713 height 97
click at [452, 377] on p "Rich Text Editor, main" at bounding box center [517, 405] width 713 height 97
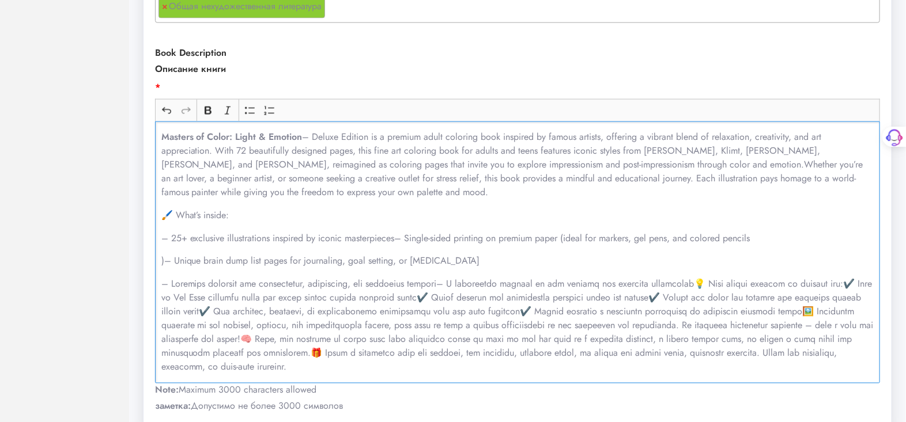
scroll to position [783, 0]
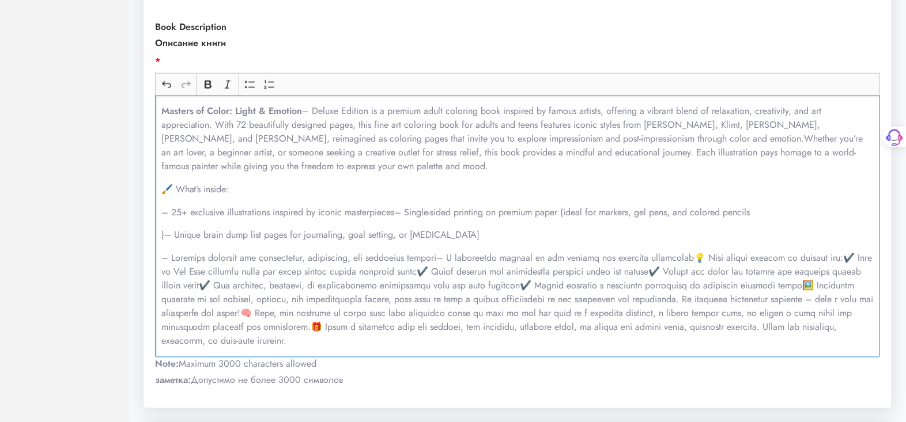
click at [438, 273] on p "Rich Text Editor, main" at bounding box center [517, 300] width 713 height 97
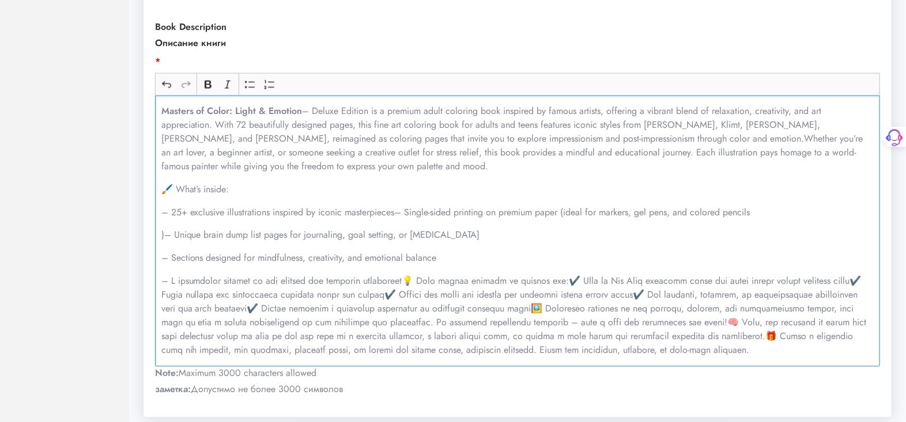
click at [398, 295] on p "Rich Text Editor, main" at bounding box center [517, 316] width 713 height 83
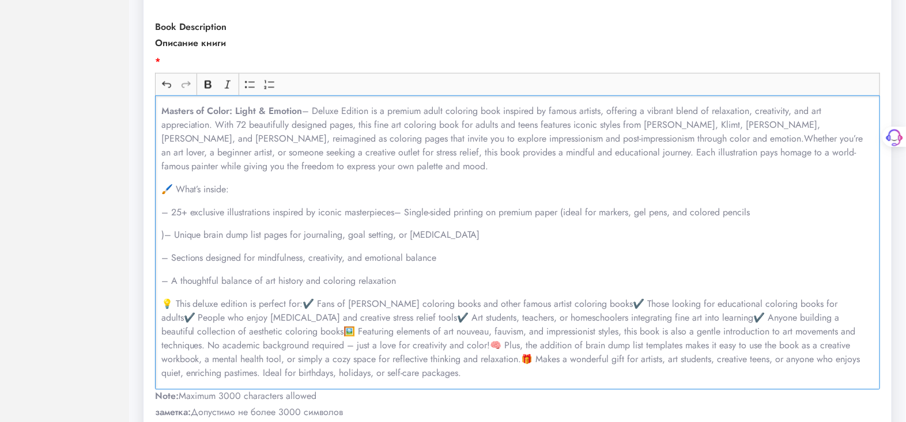
click at [307, 318] on p "💡 This deluxe edition is perfect for:✔️ Fans of [PERSON_NAME] coloring books an…" at bounding box center [517, 339] width 713 height 83
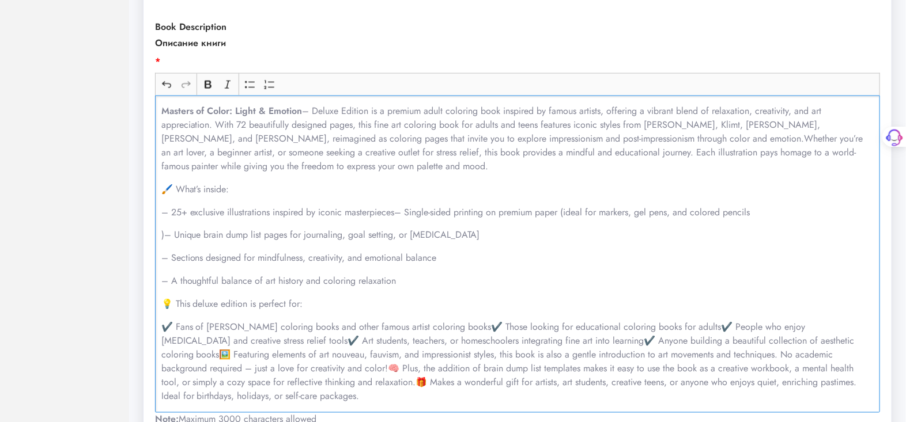
click at [461, 340] on p "✔️ Fans of [PERSON_NAME] coloring books and other famous artist coloring books✔…" at bounding box center [517, 362] width 713 height 83
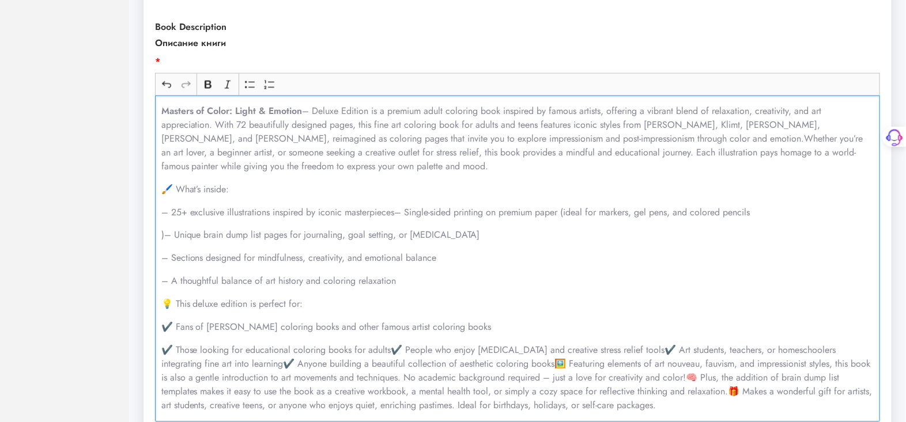
click at [393, 365] on p "✔️ Those looking for educational coloring books for adults✔️ People who enjoy […" at bounding box center [517, 378] width 713 height 69
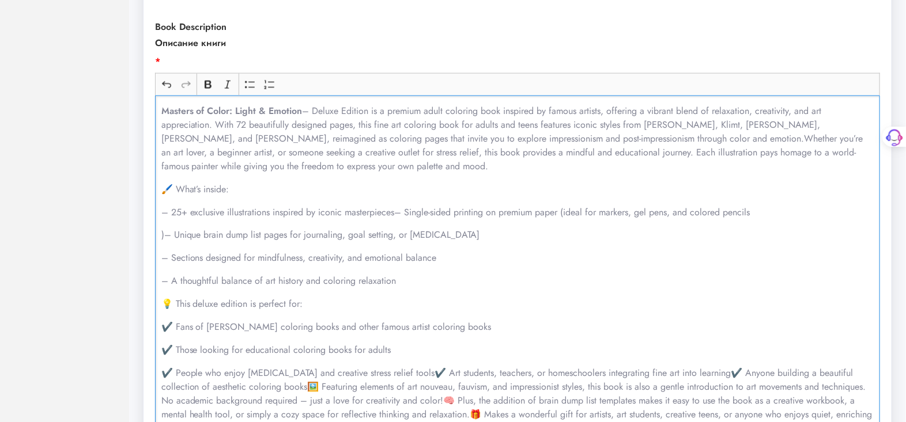
click at [408, 386] on p "✔️ People who enjoy [MEDICAL_DATA] and creative stress relief tools✔️ Art stude…" at bounding box center [517, 401] width 713 height 69
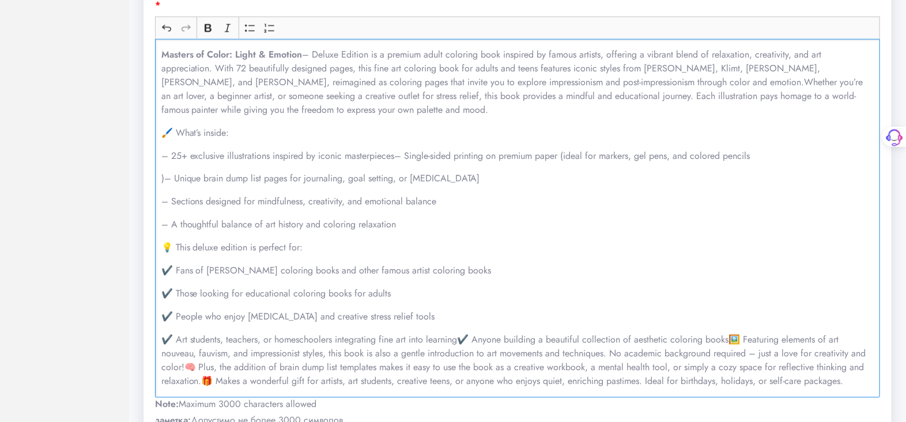
scroll to position [917, 0]
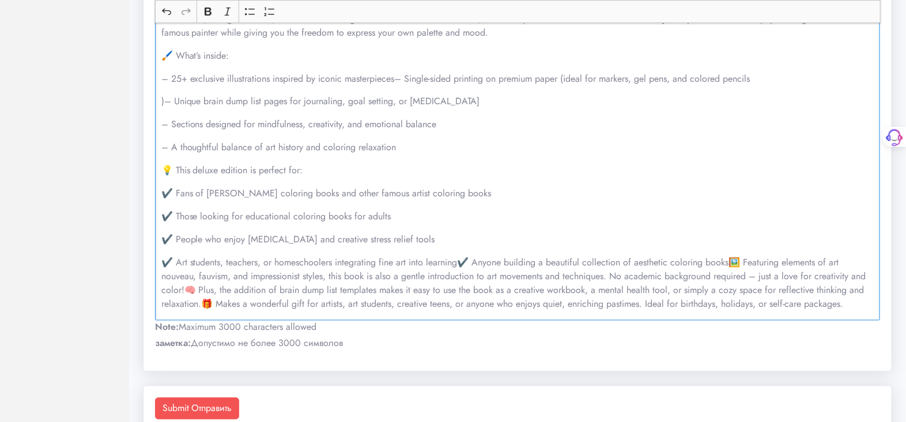
click at [462, 277] on p "✔️ Art students, teachers, or homeschoolers integrating fine art into learning✔…" at bounding box center [517, 283] width 713 height 55
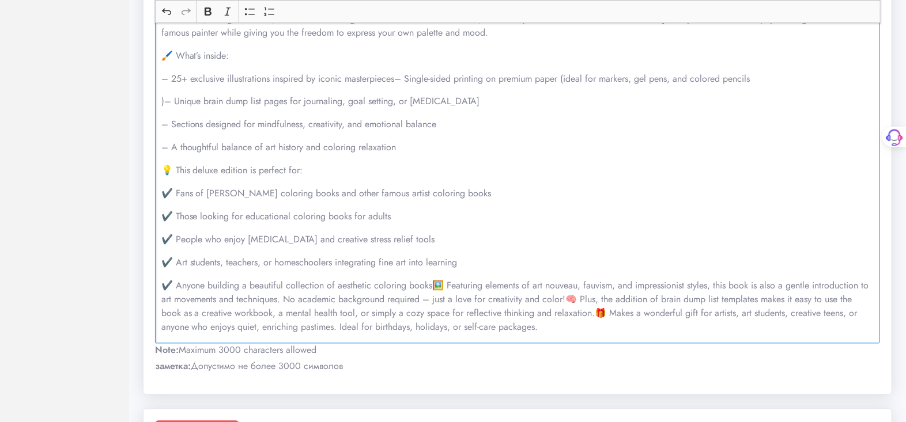
click at [433, 297] on p "✔️ Anyone building a beautiful collection of aesthetic coloring books🖼️ Featuri…" at bounding box center [517, 307] width 713 height 55
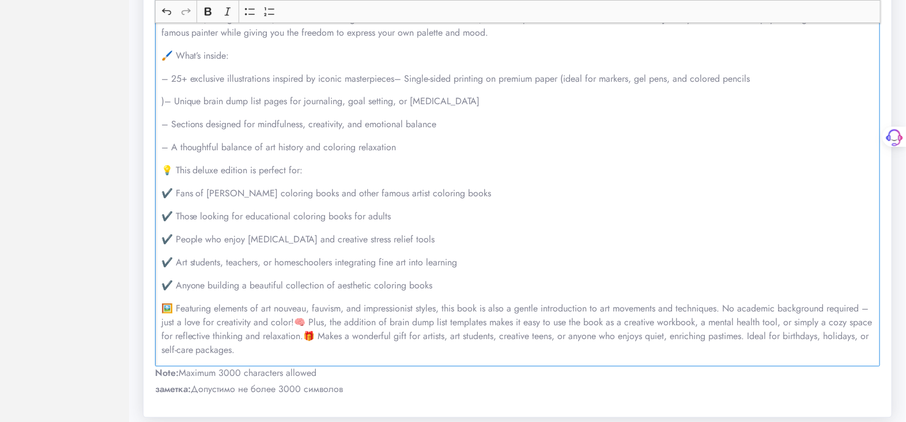
click at [303, 336] on p "🖼️ Featuring elements of art nouveau, fauvism, and impressionist styles, this b…" at bounding box center [517, 330] width 713 height 55
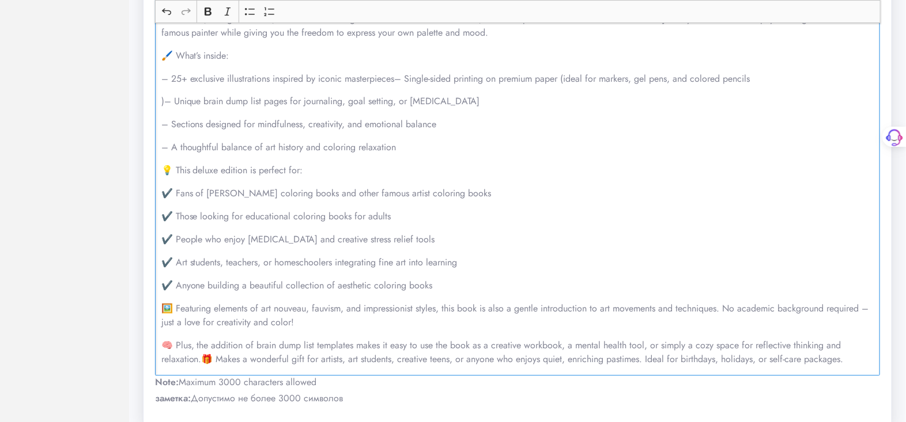
click at [206, 367] on p "🧠 Plus, the addition of brain dump list templates makes it easy to use the book…" at bounding box center [517, 353] width 713 height 28
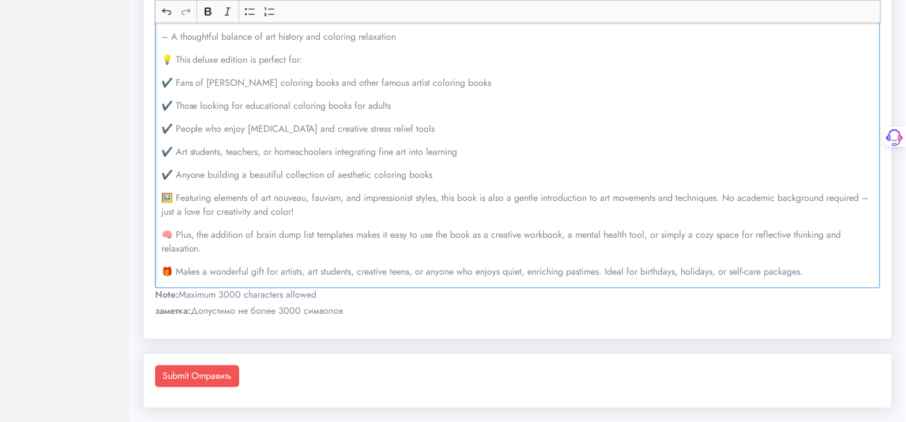
scroll to position [1040, 0]
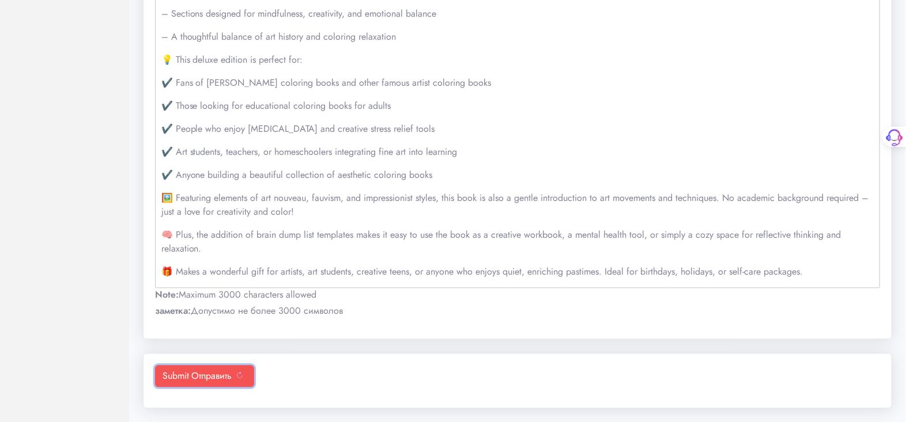
click at [215, 378] on sider-trans-text "Отправить" at bounding box center [211, 375] width 40 height 13
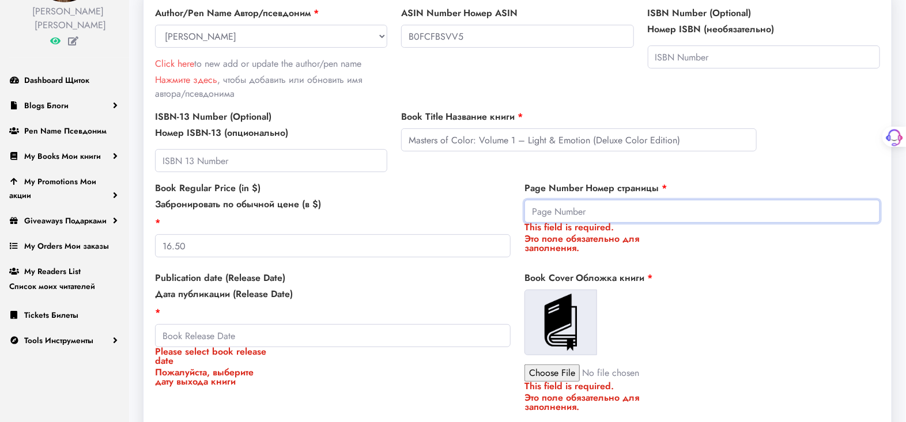
click at [535, 207] on input "number" at bounding box center [702, 211] width 356 height 23
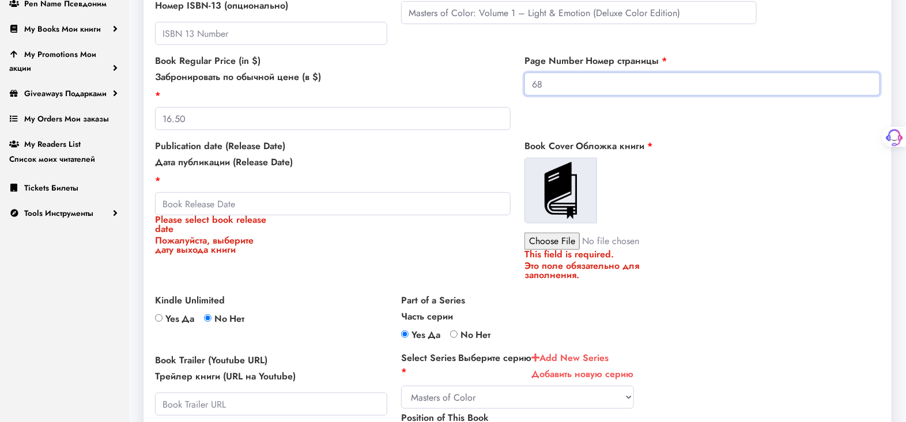
scroll to position [247, 0]
type input "68"
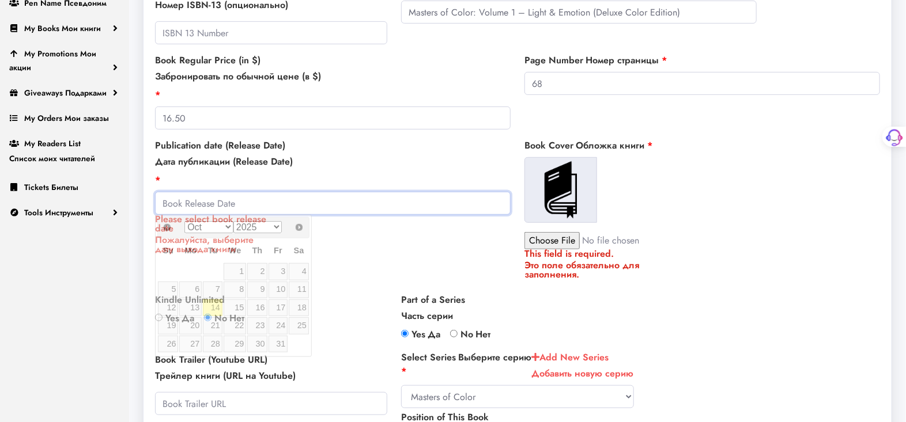
click at [178, 198] on input "Please select book release date Пожалуйста, выберите дату выхода книги" at bounding box center [333, 203] width 356 height 23
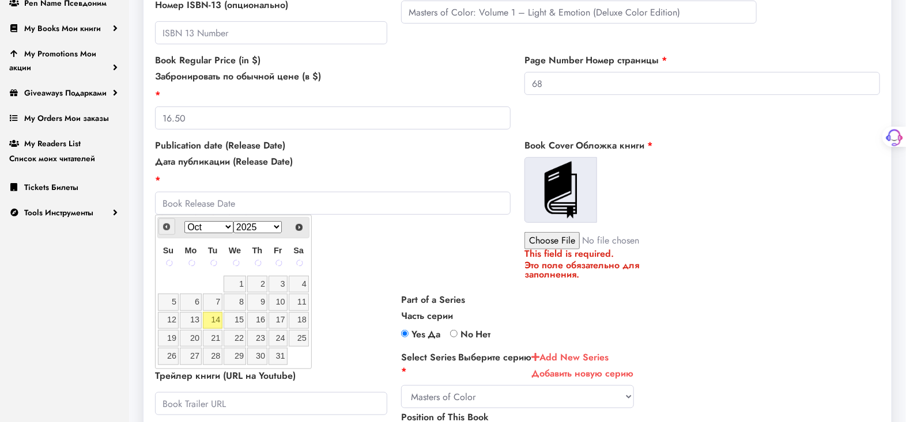
click at [166, 225] on span "Prev" at bounding box center [166, 226] width 9 height 9
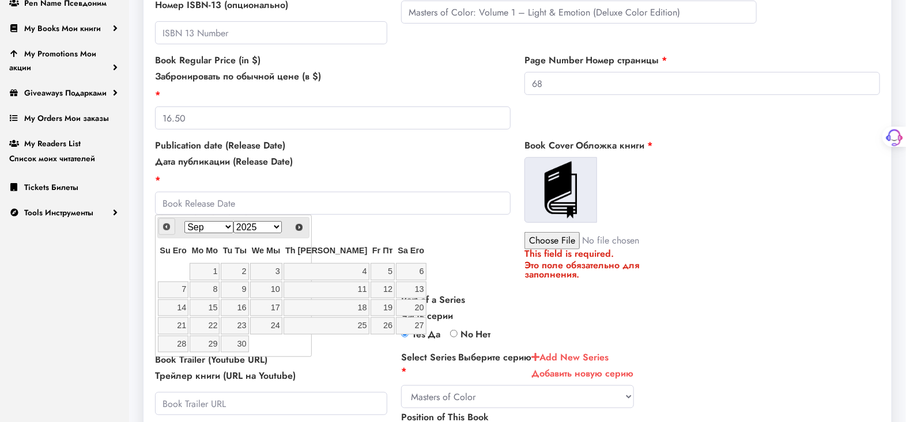
click at [166, 225] on span "Prev Предыдущая" at bounding box center [166, 226] width 9 height 9
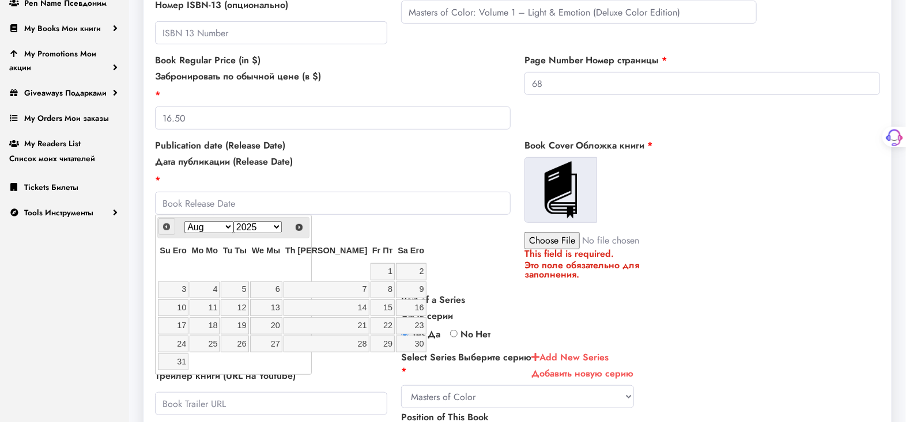
click at [166, 225] on span "Prev Предыдущая" at bounding box center [166, 226] width 9 height 9
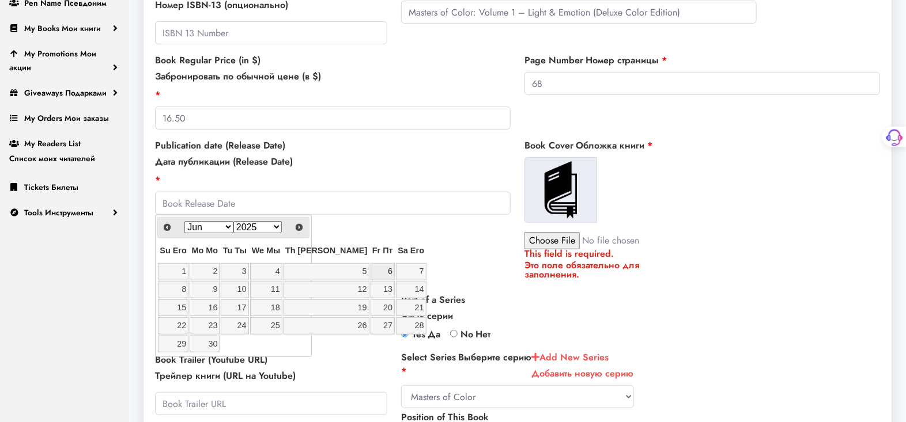
click at [371, 274] on link "6" at bounding box center [383, 271] width 24 height 17
type input "2025-06-06"
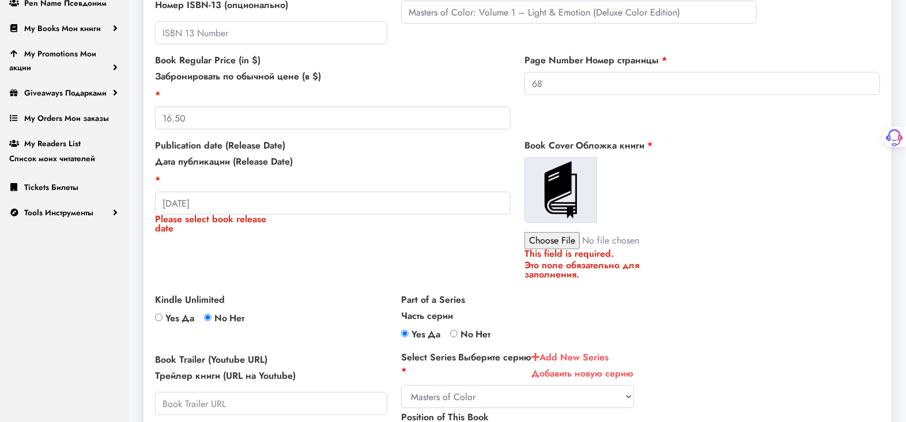
click at [559, 191] on img at bounding box center [561, 190] width 58 height 58
click at [561, 239] on input "file" at bounding box center [622, 240] width 196 height 17
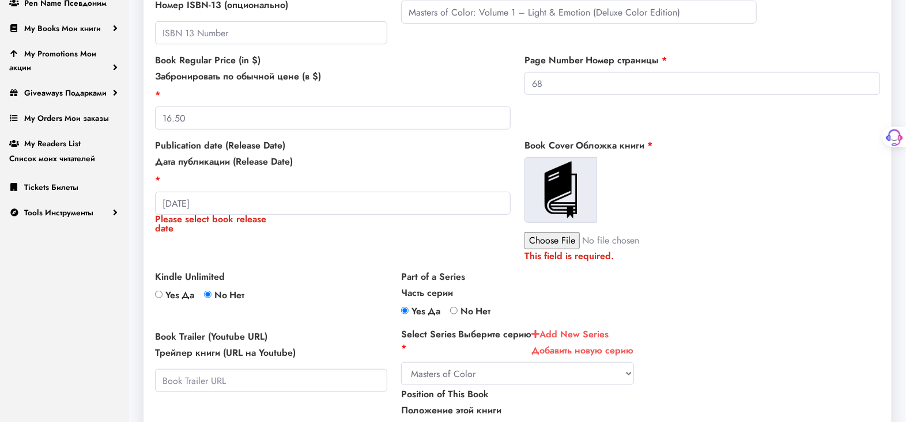
type input "C:\fakepath\передняя крышка (1).jpg"
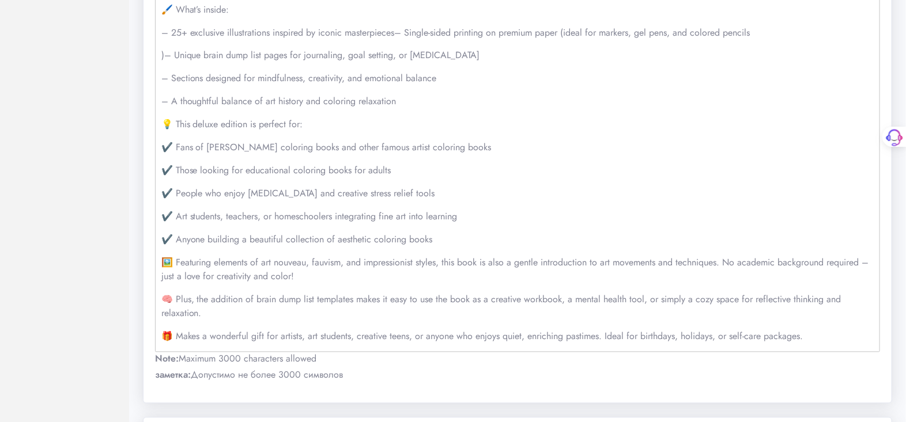
scroll to position [1060, 0]
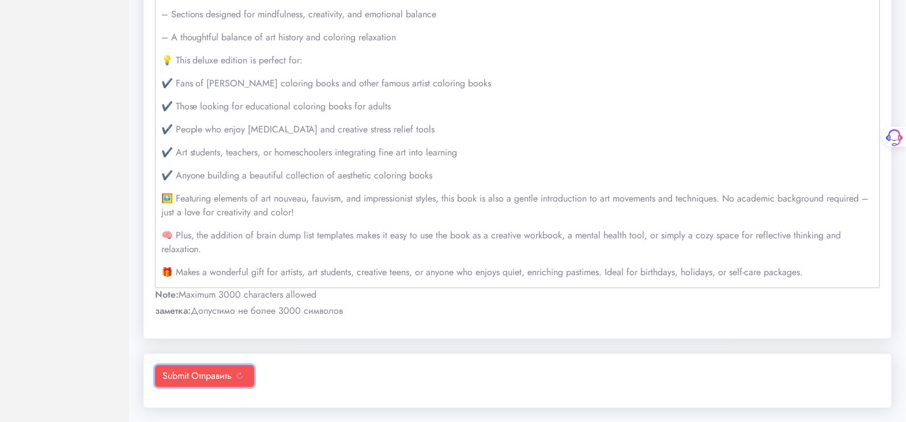
click at [216, 377] on sider-trans-text "Отправить" at bounding box center [211, 375] width 40 height 13
